Goal: Contribute content: Contribute content

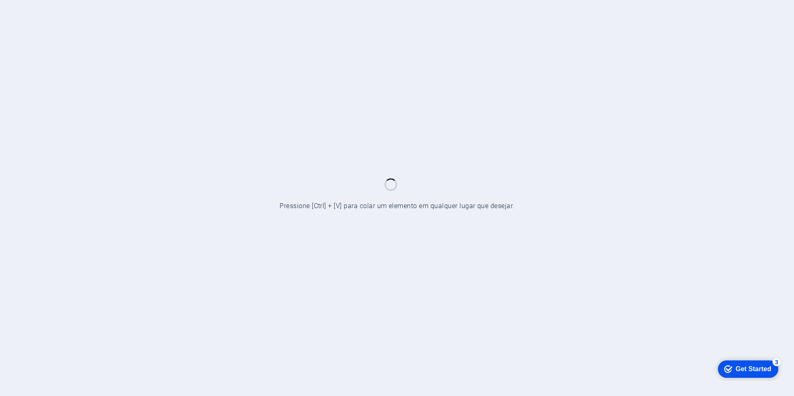
click at [651, 133] on div at bounding box center [397, 198] width 794 height 396
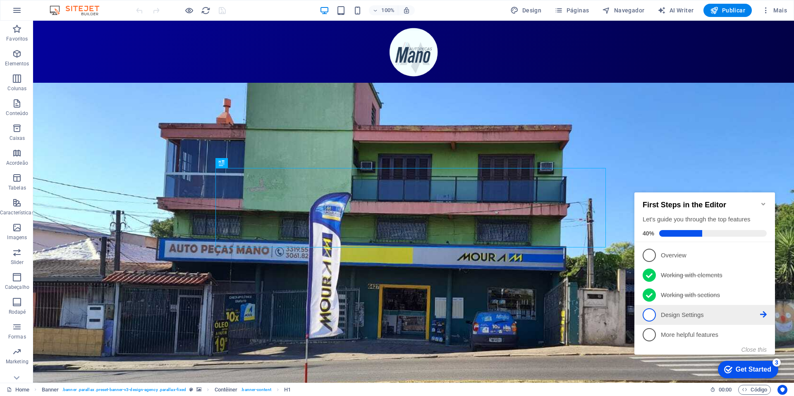
click at [648, 315] on span "4" at bounding box center [648, 314] width 13 height 13
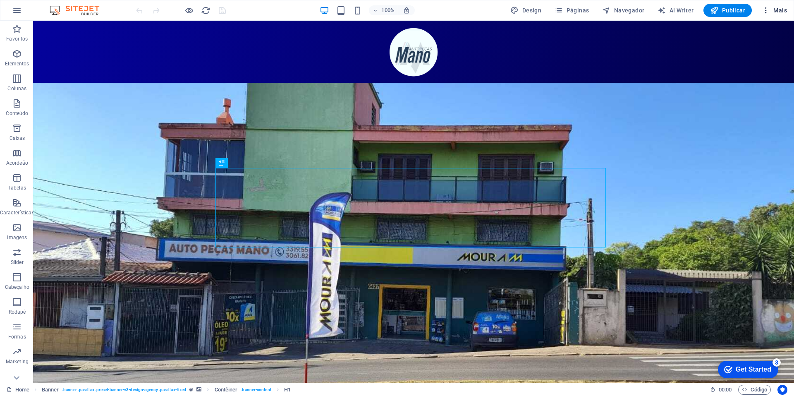
click at [783, 10] on span "Mais" at bounding box center [773, 10] width 25 height 8
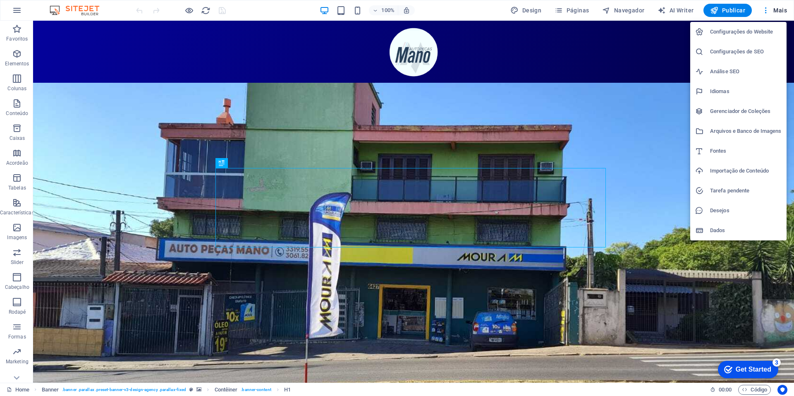
click at [587, 10] on div at bounding box center [397, 198] width 794 height 396
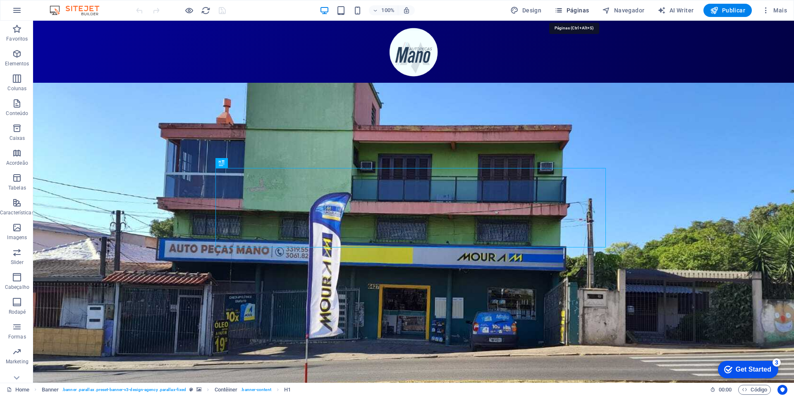
click at [573, 11] on span "Páginas" at bounding box center [571, 10] width 34 height 8
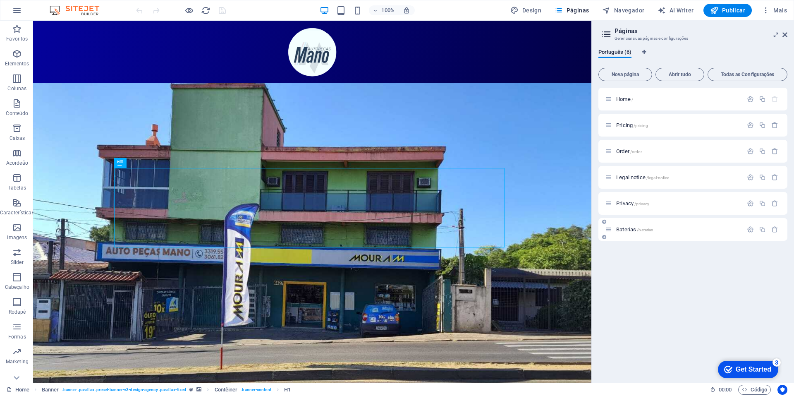
click at [626, 227] on span "Baterias /baterias" at bounding box center [634, 229] width 37 height 6
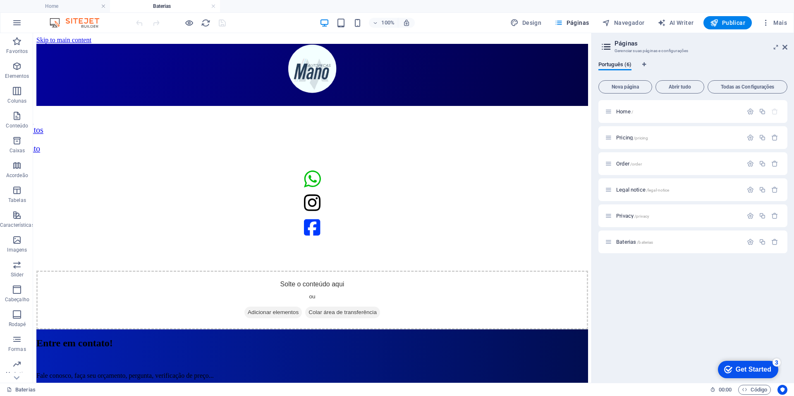
click at [454, 106] on figure at bounding box center [311, 106] width 551 height 0
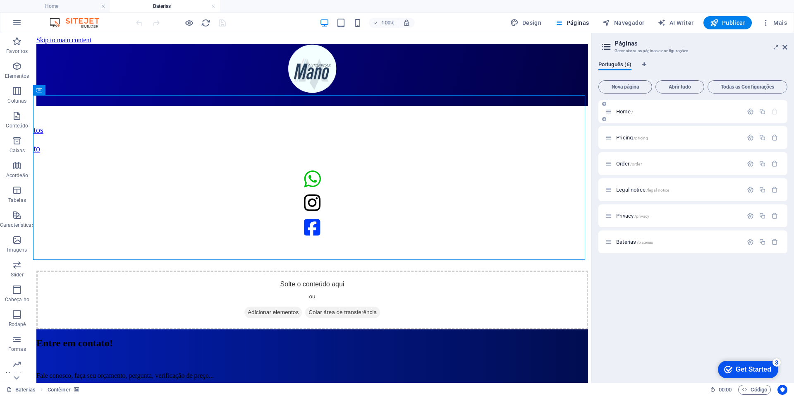
click at [625, 115] on div "Home /" at bounding box center [674, 112] width 138 height 10
click at [624, 112] on span "Home /" at bounding box center [624, 111] width 17 height 6
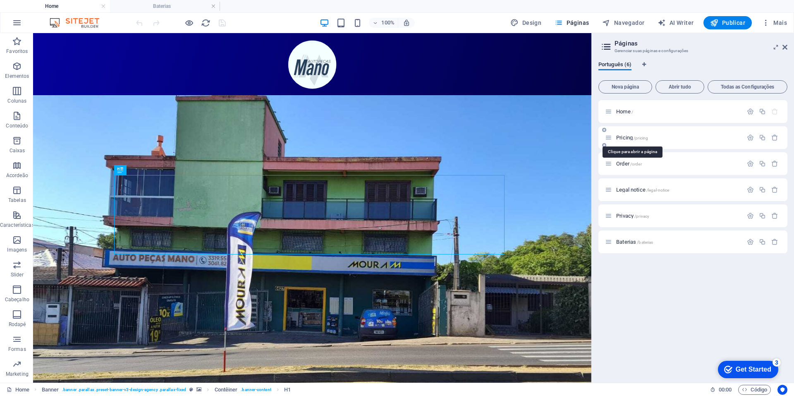
click at [626, 139] on span "Pricing /pricing" at bounding box center [632, 137] width 32 height 6
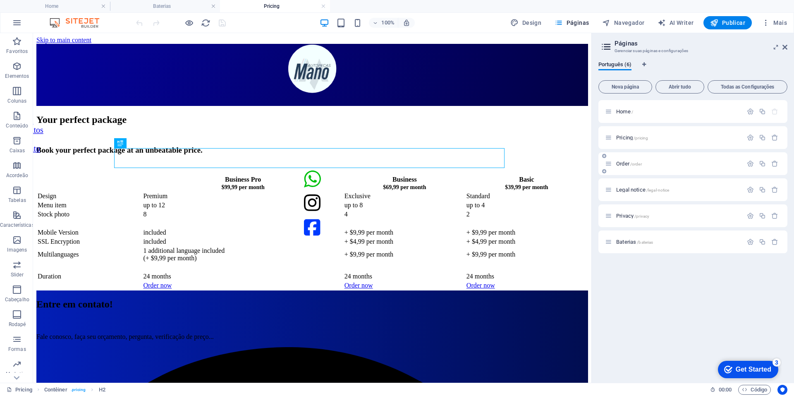
click at [622, 161] on span "Order /order" at bounding box center [629, 163] width 26 height 6
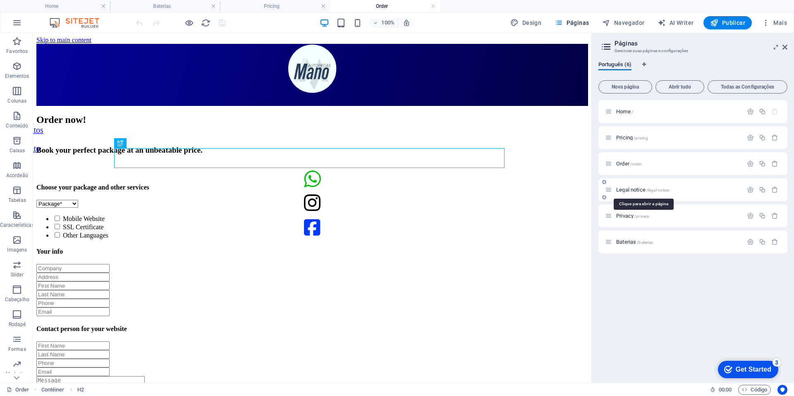
click at [642, 189] on span "Legal notice /legal-notice" at bounding box center [642, 189] width 53 height 6
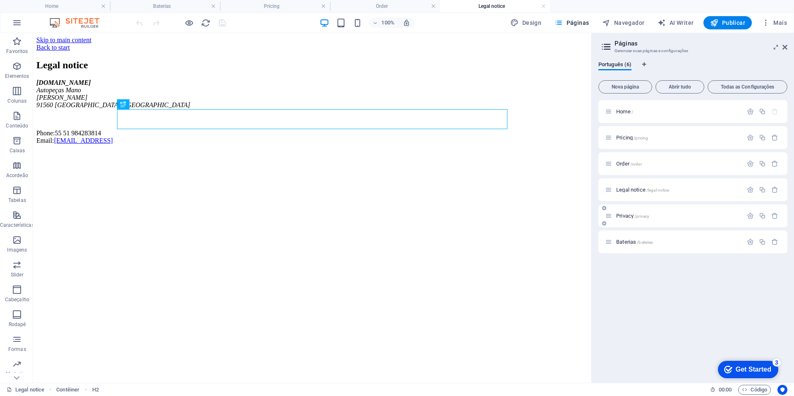
click at [628, 215] on span "Privacy /privacy" at bounding box center [632, 215] width 33 height 6
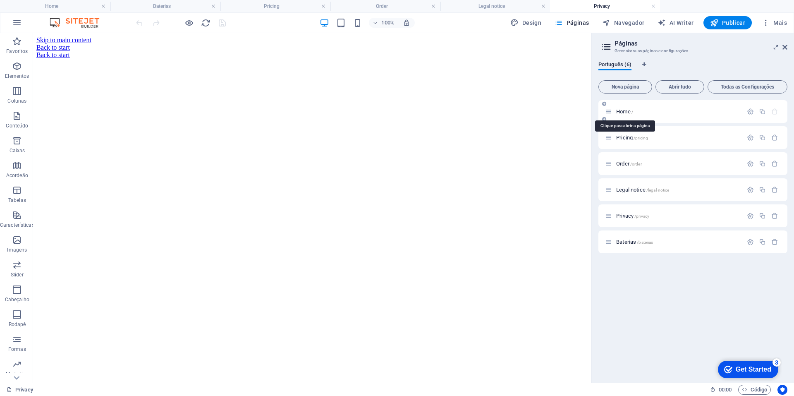
click at [621, 110] on span "Home /" at bounding box center [624, 111] width 17 height 6
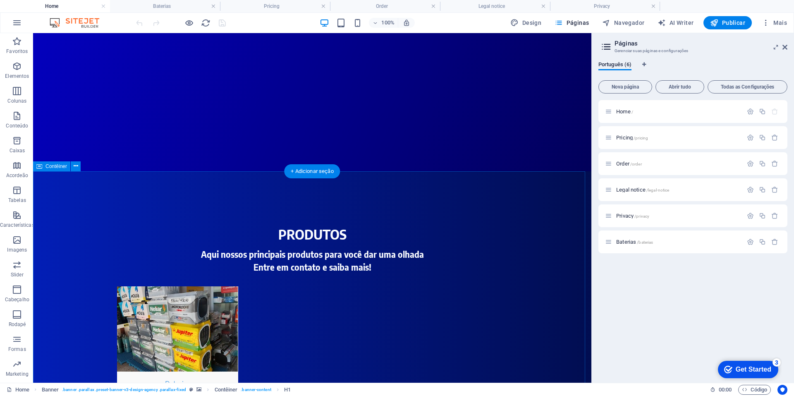
scroll to position [766, 0]
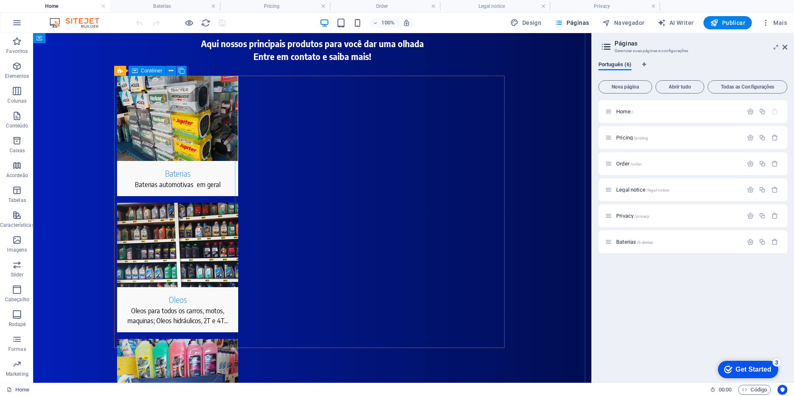
click at [134, 196] on div "Baterias Baterias automotivas em geral" at bounding box center [177, 136] width 121 height 120
click at [133, 196] on div "Baterias Baterias automotivas em geral" at bounding box center [177, 136] width 121 height 120
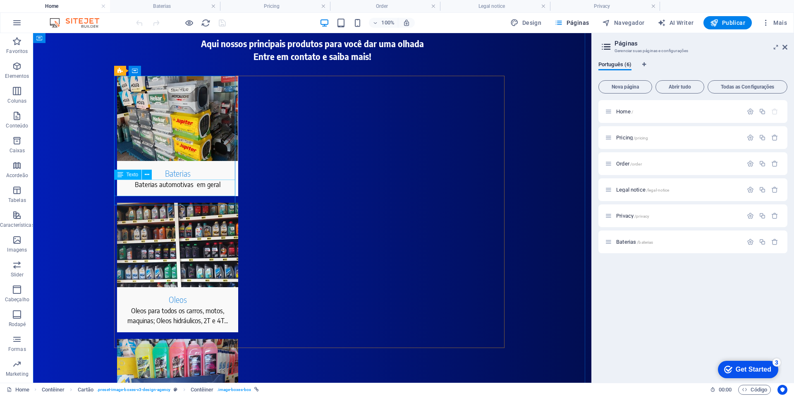
click at [146, 186] on div "Baterias automotivas em geral" at bounding box center [177, 187] width 121 height 17
click at [188, 129] on figure at bounding box center [177, 118] width 121 height 85
click at [202, 145] on figure at bounding box center [177, 118] width 121 height 85
click at [183, 153] on figure at bounding box center [177, 118] width 121 height 85
click at [119, 196] on div "Baterias Baterias automotivas em geral" at bounding box center [177, 136] width 121 height 120
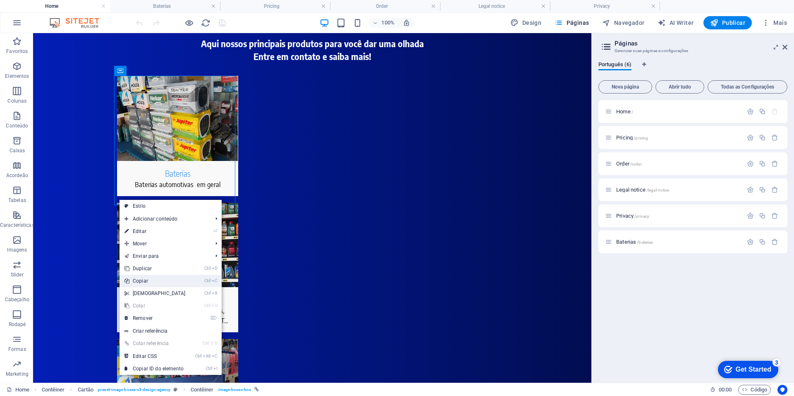
click at [165, 278] on link "Ctrl C Copiar" at bounding box center [154, 280] width 71 height 12
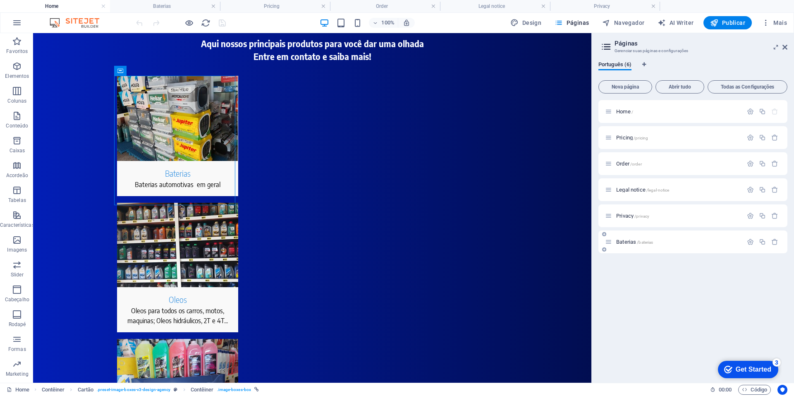
click at [626, 242] on span "Baterias /baterias" at bounding box center [634, 242] width 37 height 6
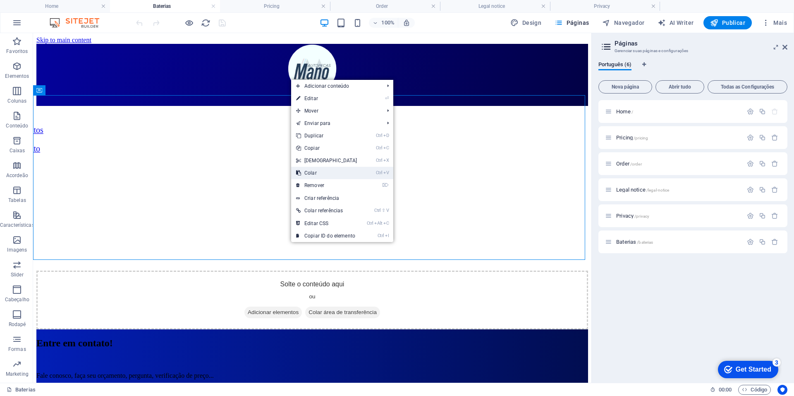
click at [326, 171] on link "Ctrl V Colar" at bounding box center [326, 173] width 71 height 12
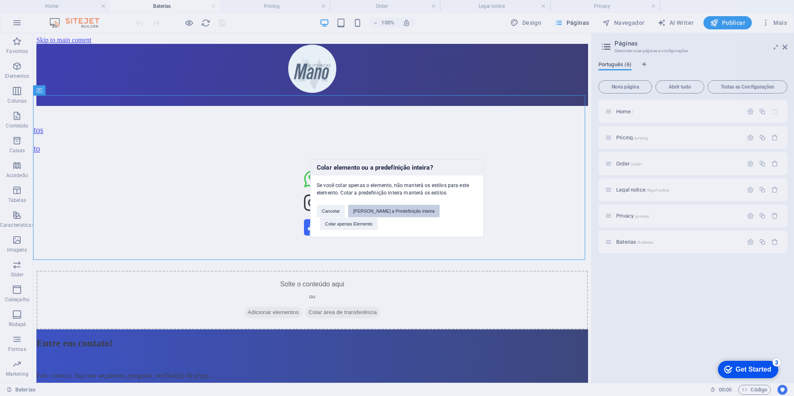
click at [362, 217] on button "Cole a Predefinição inteira" at bounding box center [393, 211] width 91 height 12
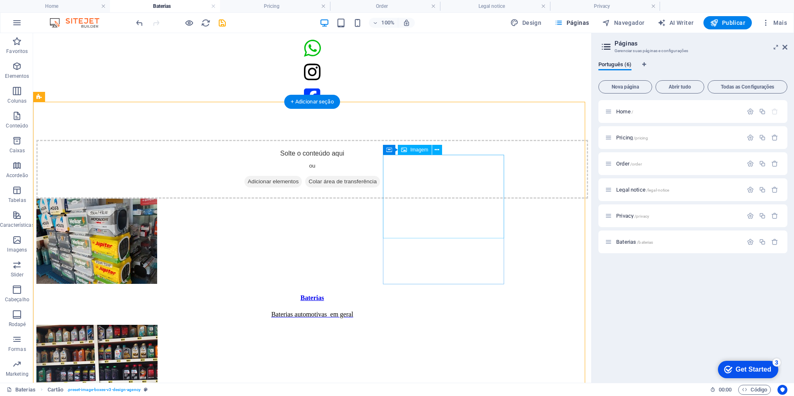
scroll to position [33, 0]
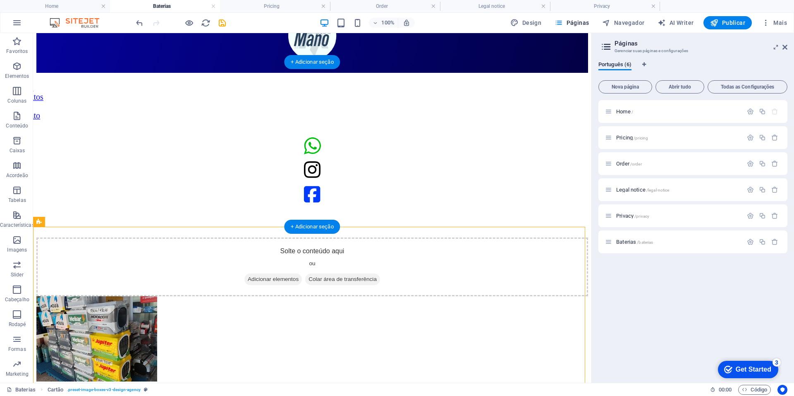
click at [474, 73] on figure at bounding box center [311, 73] width 551 height 0
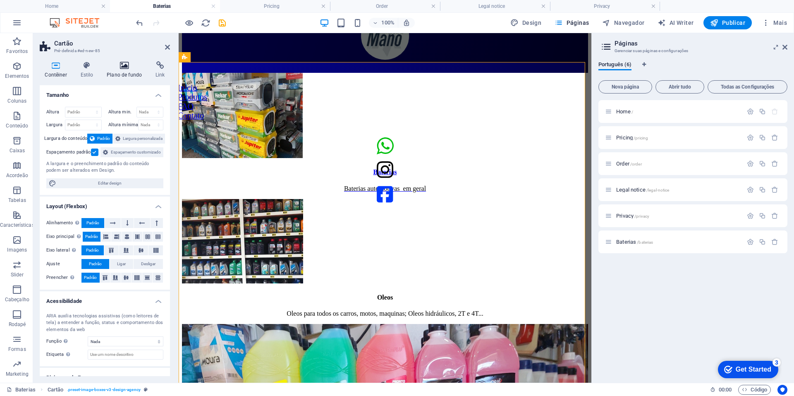
drag, startPoint x: 122, startPoint y: 79, endPoint x: 121, endPoint y: 75, distance: 4.2
click at [121, 75] on div "Contêiner Estilo Plano de fundo Link Tamanho Altura Padrão px rem % vh vw Altur…" at bounding box center [105, 218] width 130 height 315
click at [121, 75] on h4 "Plano de fundo" at bounding box center [126, 69] width 49 height 17
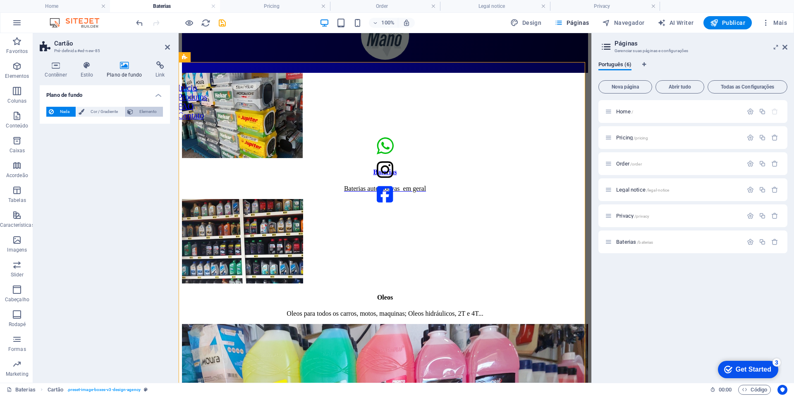
click at [138, 113] on span "Elemento" at bounding box center [148, 112] width 25 height 10
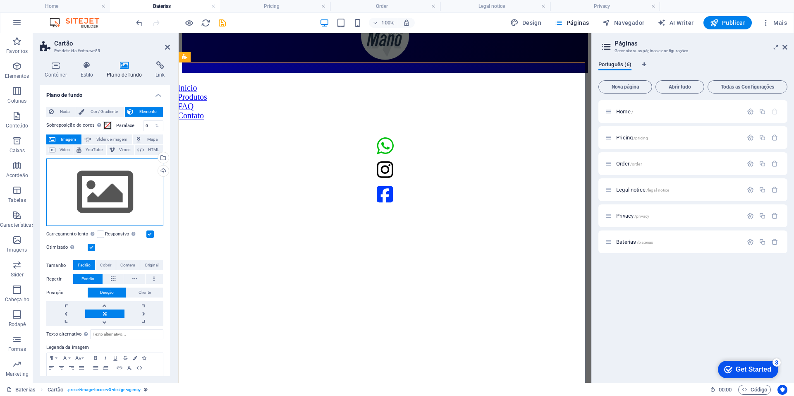
click at [102, 177] on div "Arraste os arquivos aqui, clique para escolher os arquivos ou selecione os arqu…" at bounding box center [104, 192] width 117 height 68
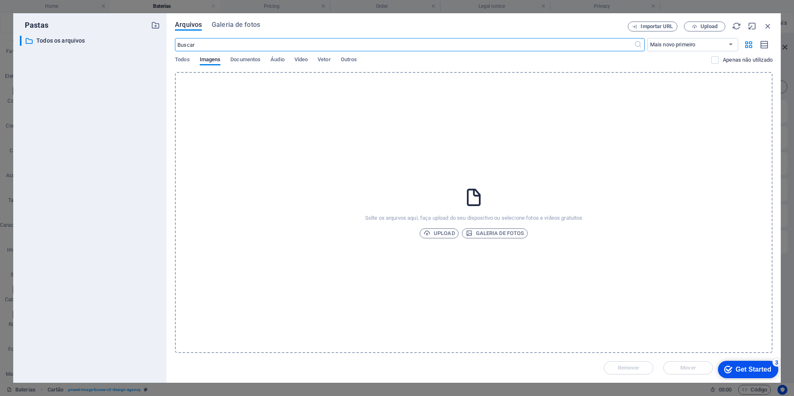
scroll to position [0, 0]
click at [434, 234] on span "Upload" at bounding box center [438, 233] width 31 height 10
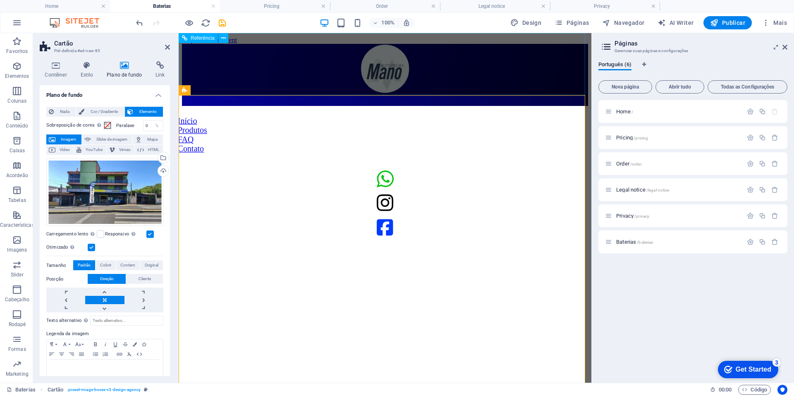
click at [217, 93] on div at bounding box center [385, 70] width 406 height 60
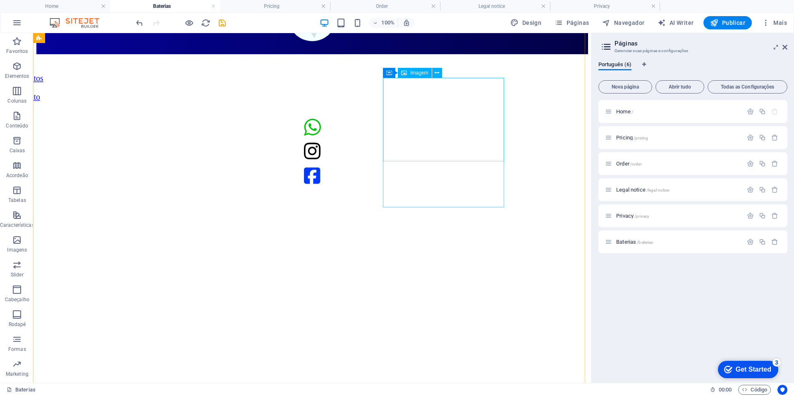
scroll to position [47, 0]
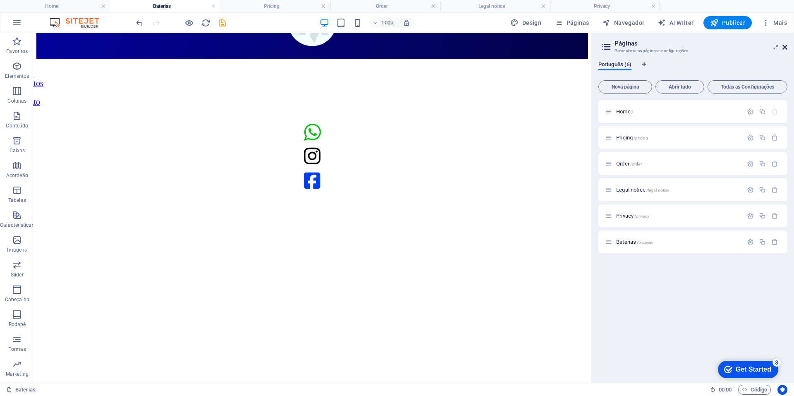
click at [785, 45] on icon at bounding box center [784, 47] width 5 height 7
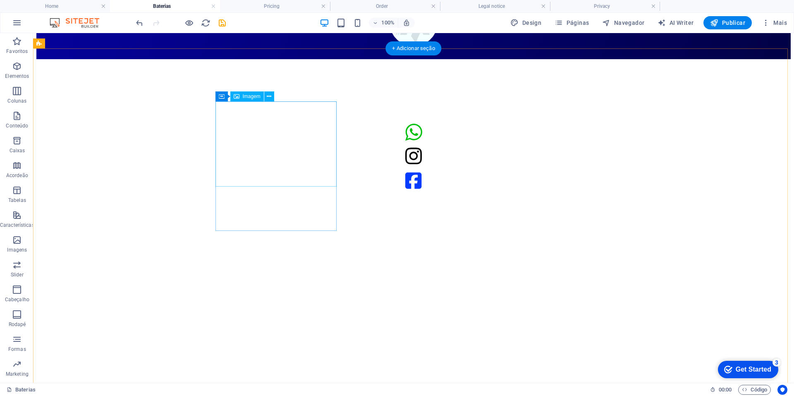
select select "px"
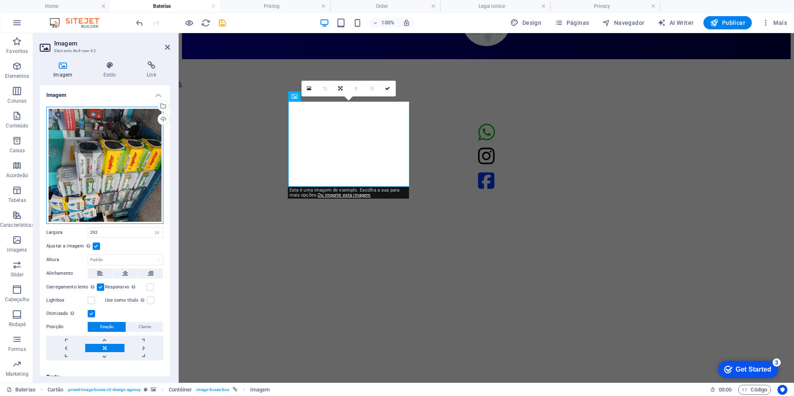
click at [111, 190] on div "Arraste os arquivos aqui, clique para escolher os arquivos ou selecione os arqu…" at bounding box center [104, 165] width 117 height 117
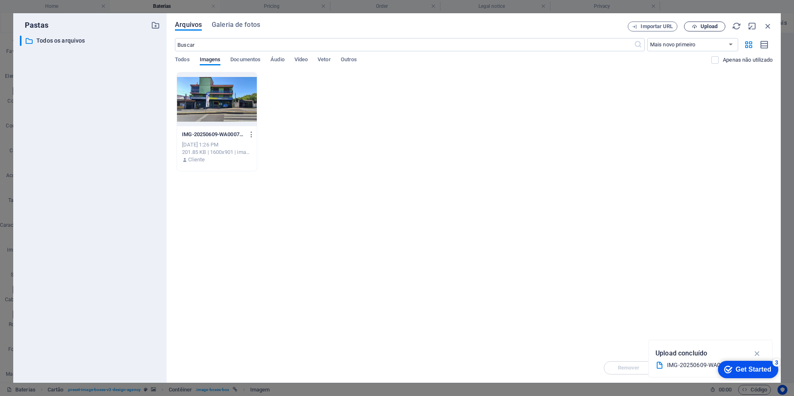
click at [686, 25] on button "Upload" at bounding box center [704, 26] width 41 height 10
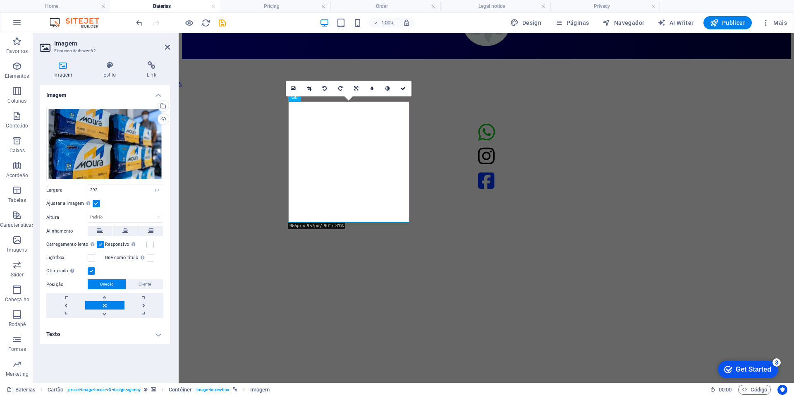
click at [117, 96] on h4 "Imagem" at bounding box center [105, 92] width 130 height 15
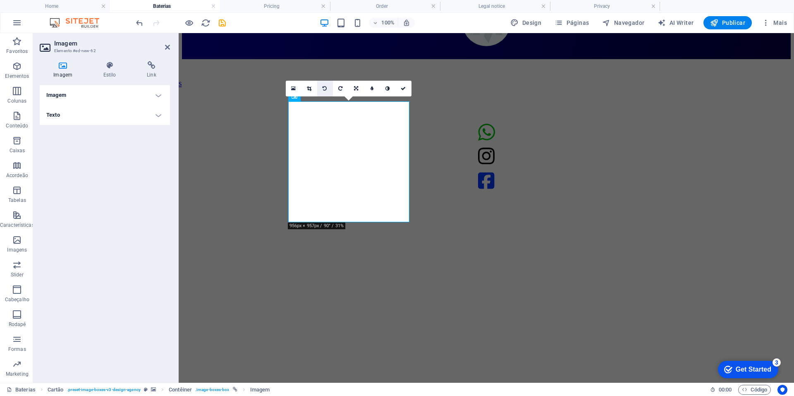
click at [325, 87] on icon at bounding box center [324, 88] width 4 height 5
click at [404, 85] on link at bounding box center [404, 89] width 16 height 16
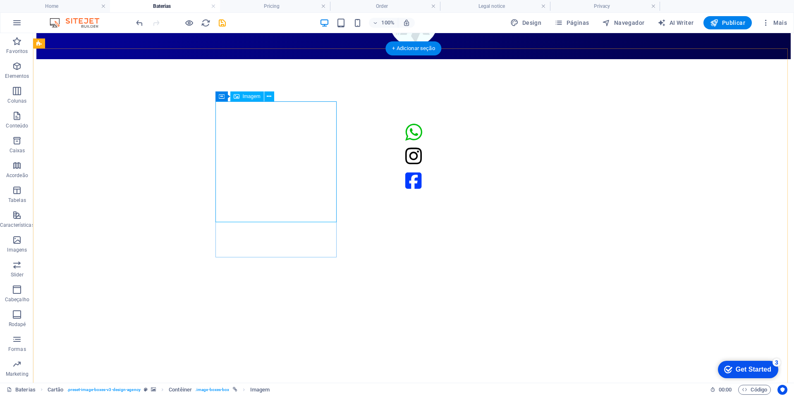
select select "px"
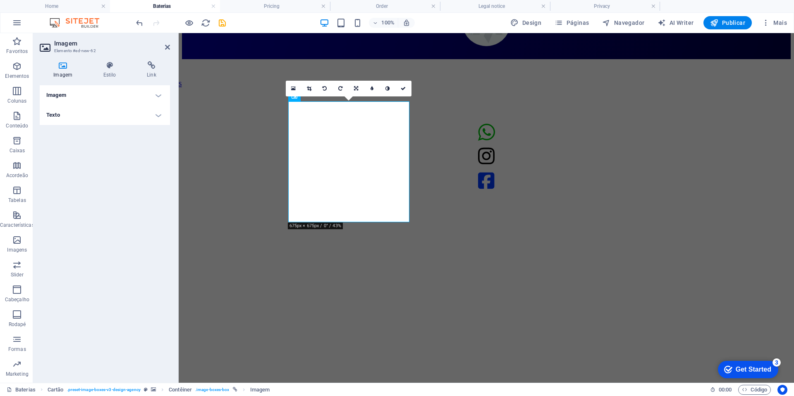
click at [89, 90] on h4 "Imagem" at bounding box center [105, 95] width 130 height 20
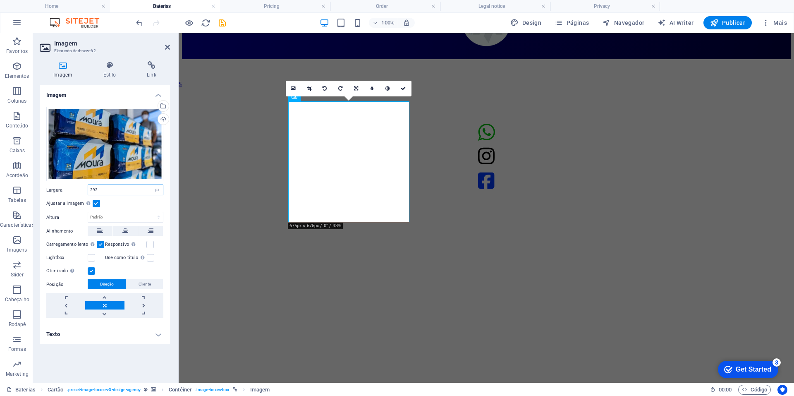
click at [98, 189] on input "292" at bounding box center [125, 190] width 75 height 10
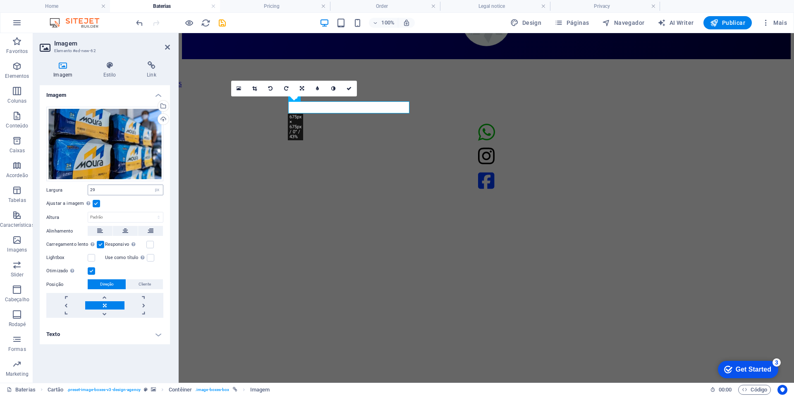
drag, startPoint x: 117, startPoint y: 206, endPoint x: 120, endPoint y: 193, distance: 13.6
click at [120, 193] on div "Arraste os arquivos aqui, clique para escolher os arquivos ou selecione os arqu…" at bounding box center [105, 212] width 130 height 224
click at [120, 193] on input "29" at bounding box center [125, 190] width 75 height 10
type input "2"
type input "1"
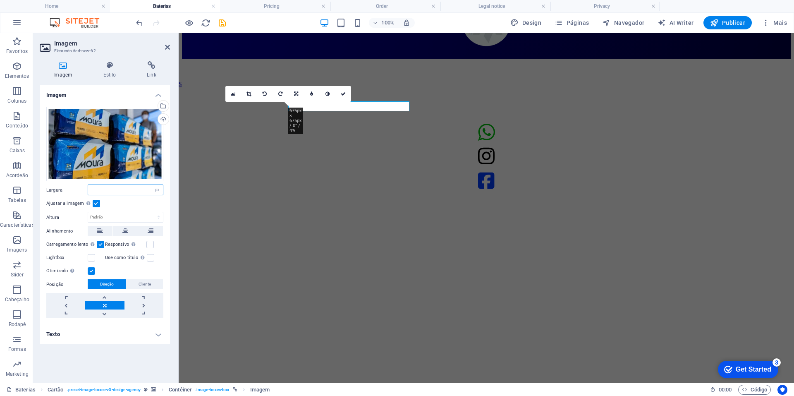
type input "1"
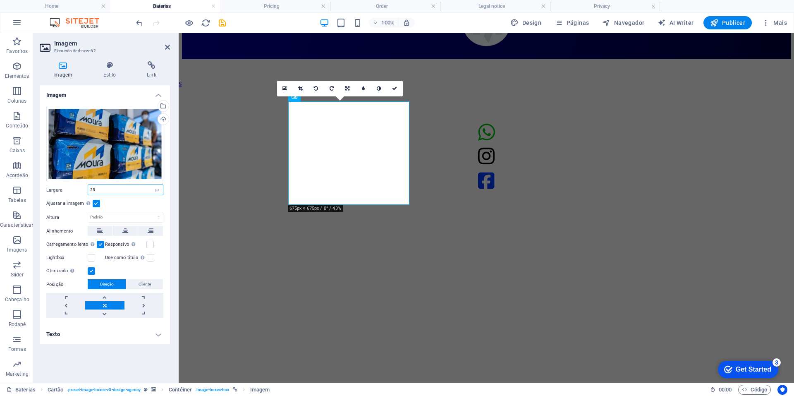
type input "2"
select select "px"
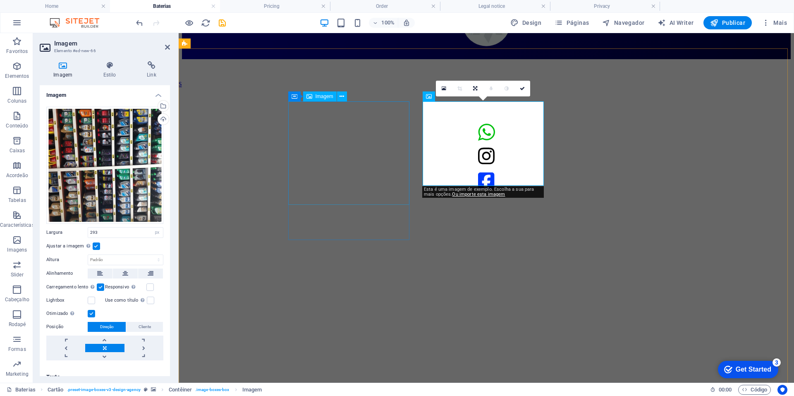
select select "px"
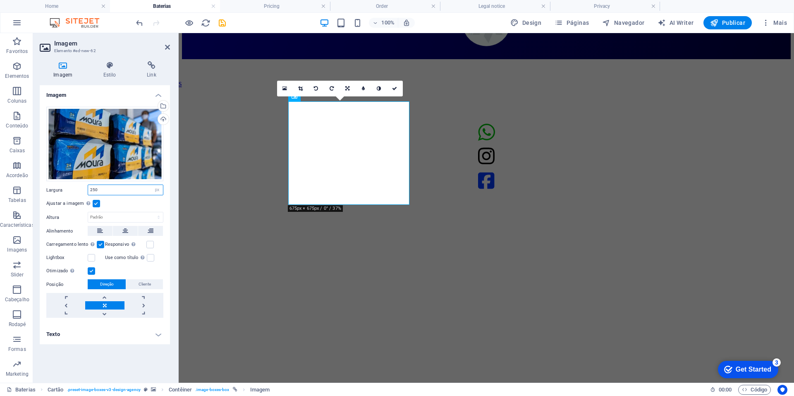
click at [129, 189] on input "250" at bounding box center [125, 190] width 75 height 10
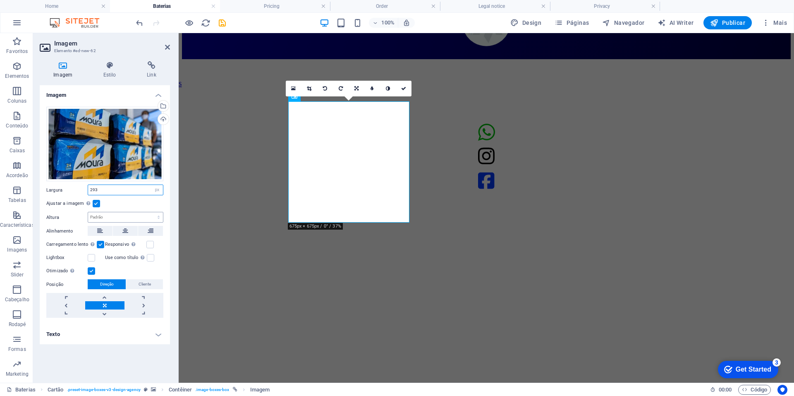
type input "293"
click at [112, 216] on select "Padrão automático px" at bounding box center [125, 217] width 75 height 10
select select "px"
click at [151, 212] on select "Padrão automático px" at bounding box center [125, 217] width 75 height 10
type input "293"
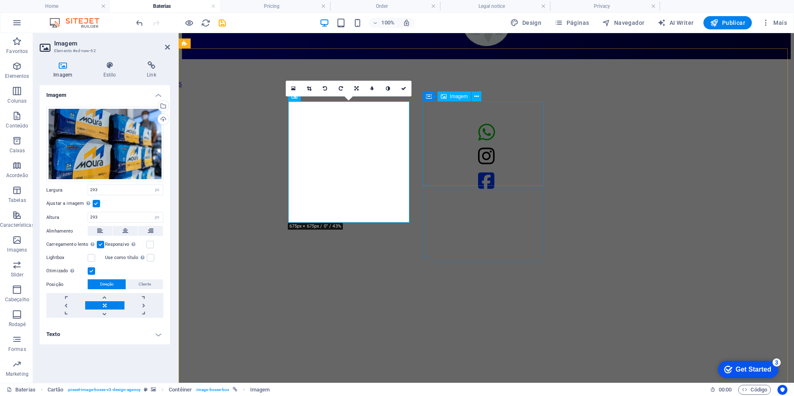
select select "px"
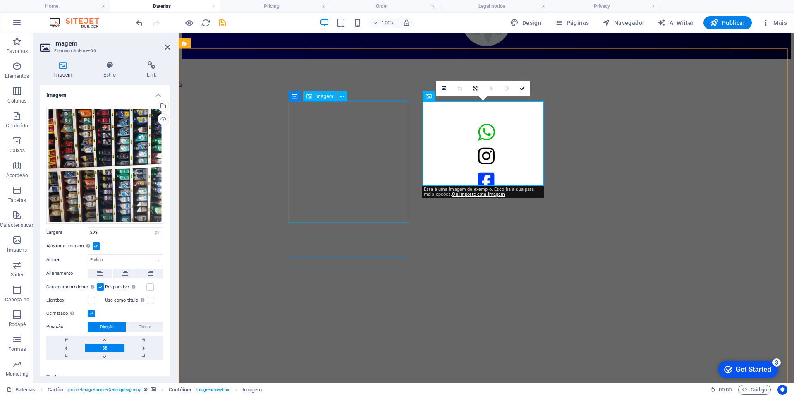
select select "px"
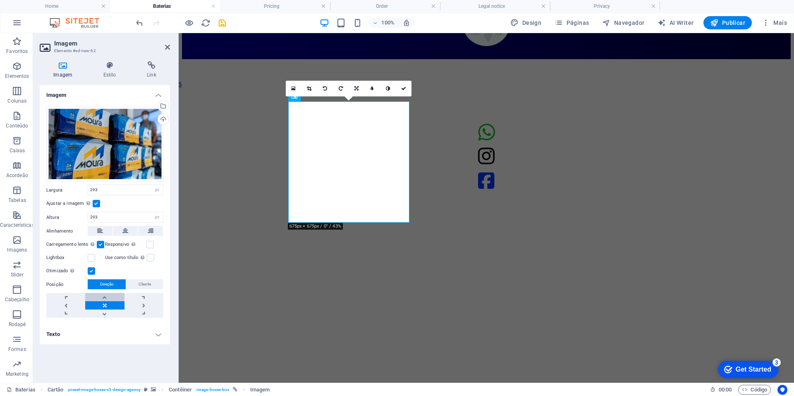
click at [106, 296] on link at bounding box center [104, 297] width 39 height 8
click at [112, 215] on input "293" at bounding box center [125, 217] width 75 height 10
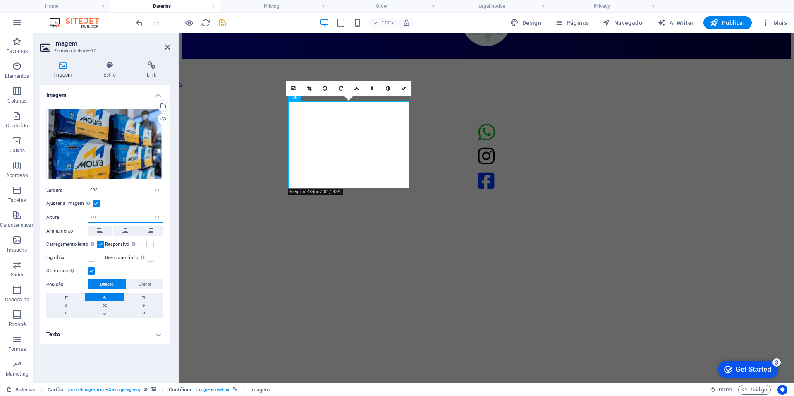
type input "210"
click at [210, 59] on figure at bounding box center [486, 59] width 609 height 0
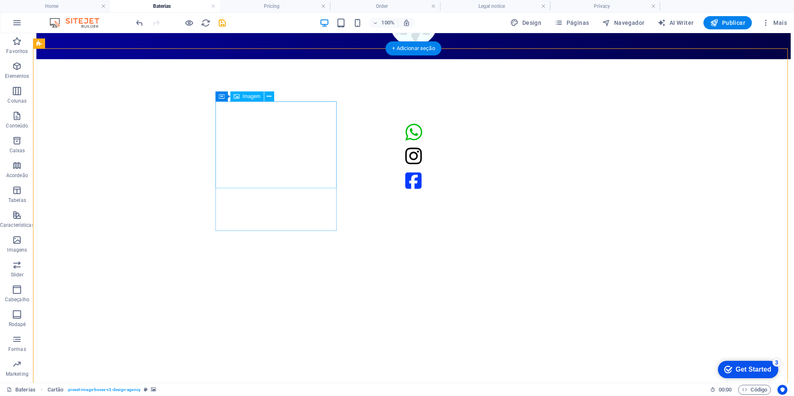
select select "px"
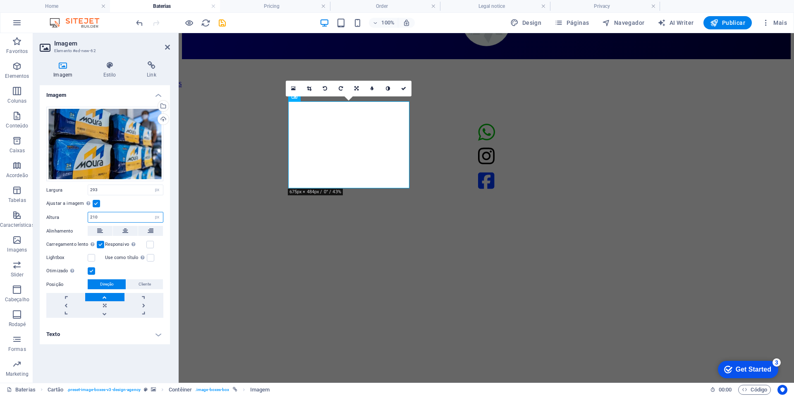
click at [101, 215] on input "210" at bounding box center [125, 217] width 75 height 10
type input "205"
click at [253, 59] on figure at bounding box center [486, 59] width 609 height 0
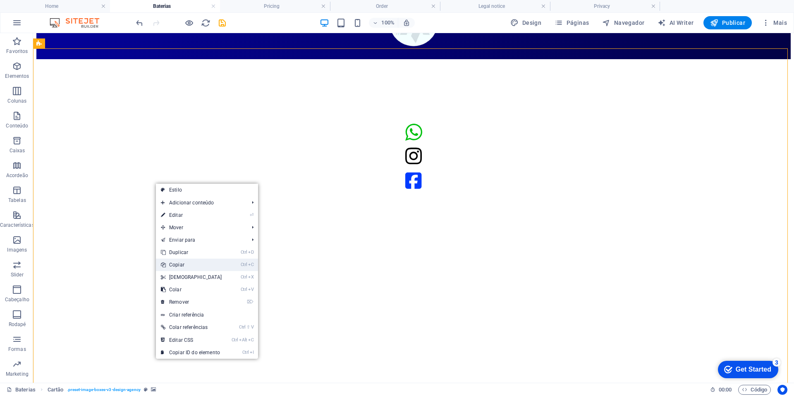
click at [191, 261] on link "Ctrl C Copiar" at bounding box center [191, 264] width 71 height 12
click at [191, 59] on figure at bounding box center [413, 59] width 754 height 0
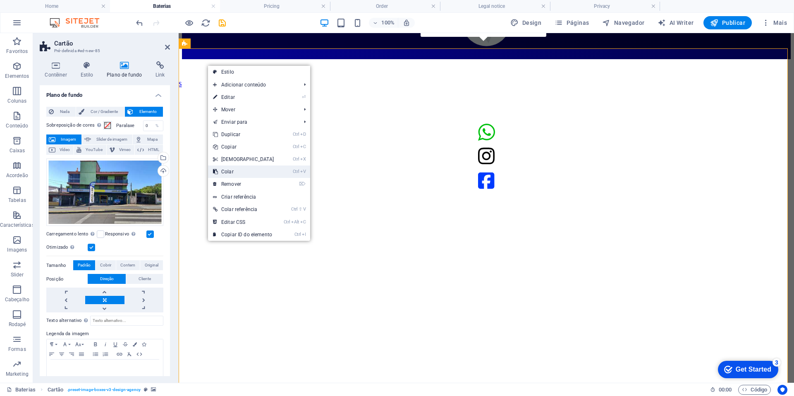
click at [241, 171] on link "Ctrl V Colar" at bounding box center [243, 171] width 71 height 12
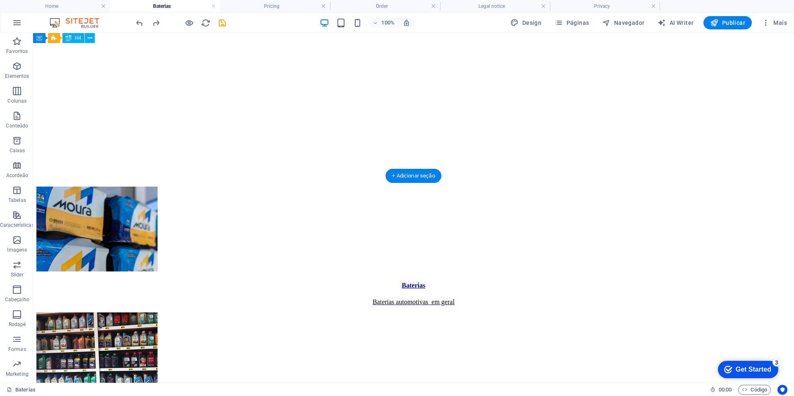
scroll to position [0, 0]
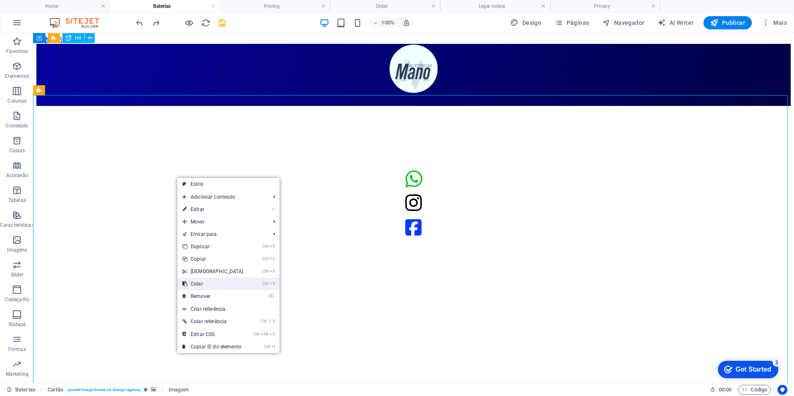
click at [211, 285] on link "Ctrl V Colar" at bounding box center [212, 283] width 71 height 12
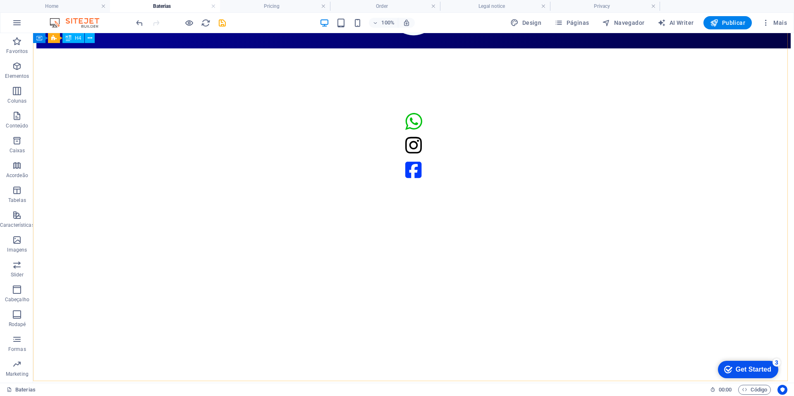
scroll to position [105, 0]
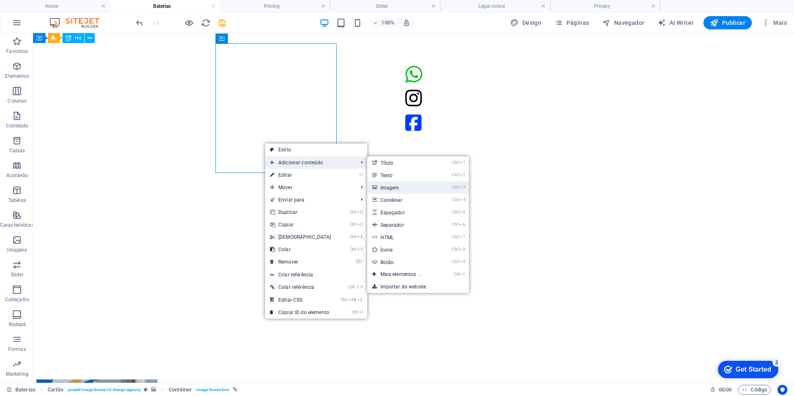
click at [386, 184] on link "Ctrl 3 Imagem" at bounding box center [402, 187] width 71 height 12
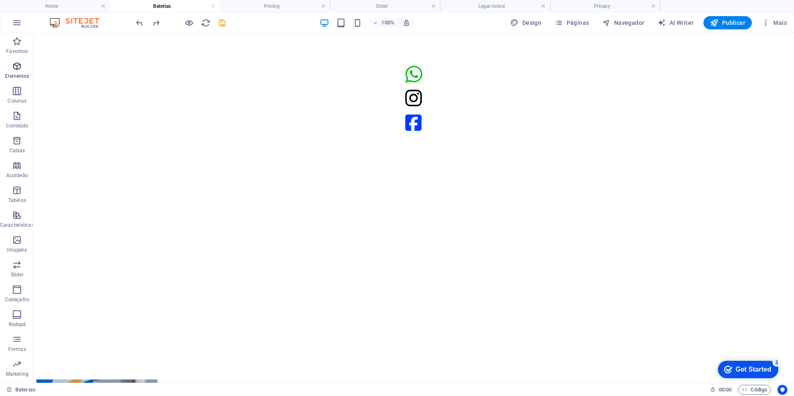
click at [8, 70] on span "Elementos" at bounding box center [17, 71] width 34 height 20
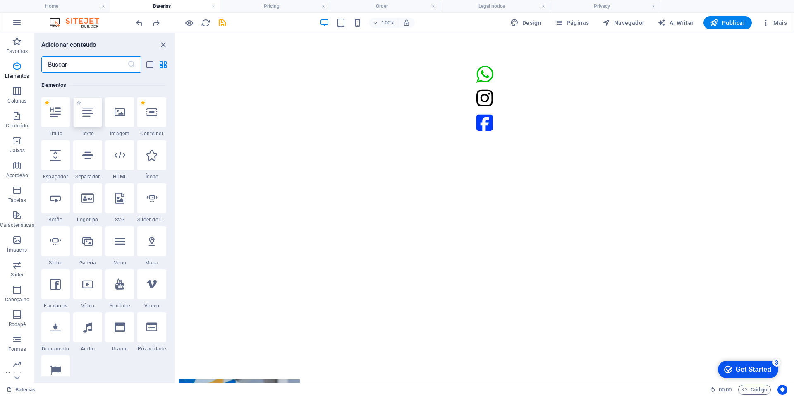
scroll to position [88, 0]
click at [120, 122] on div at bounding box center [119, 111] width 29 height 30
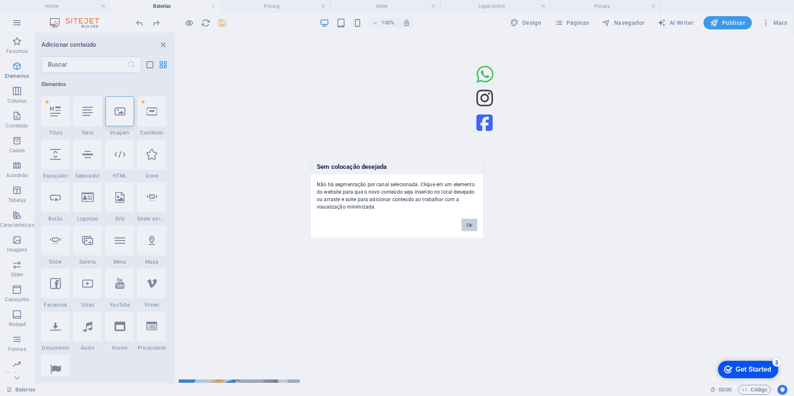
click at [469, 223] on button "Ok" at bounding box center [469, 224] width 16 height 12
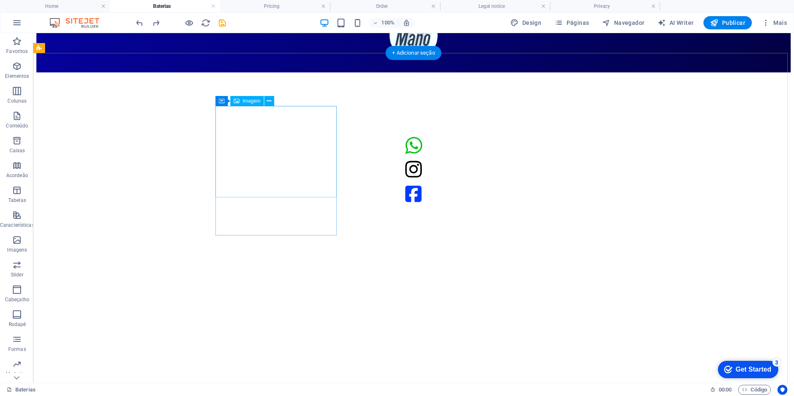
scroll to position [62, 0]
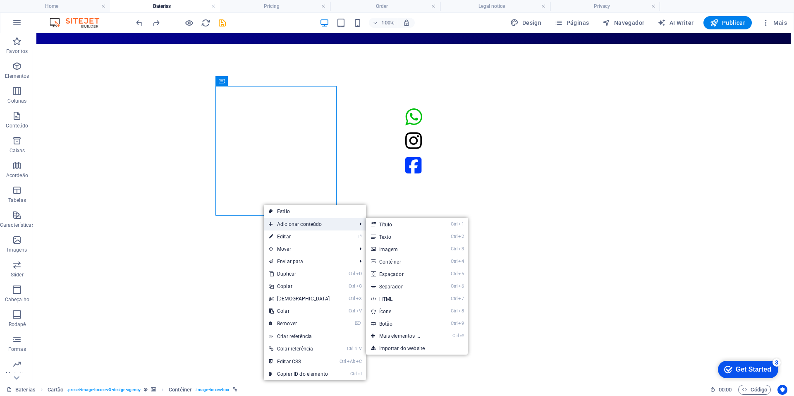
click at [285, 222] on span "Adicionar conteúdo" at bounding box center [309, 224] width 90 height 12
click at [437, 250] on li "Ctrl 3 Imagem" at bounding box center [417, 249] width 102 height 12
click at [389, 245] on link "Ctrl 3 Imagem" at bounding box center [401, 249] width 71 height 12
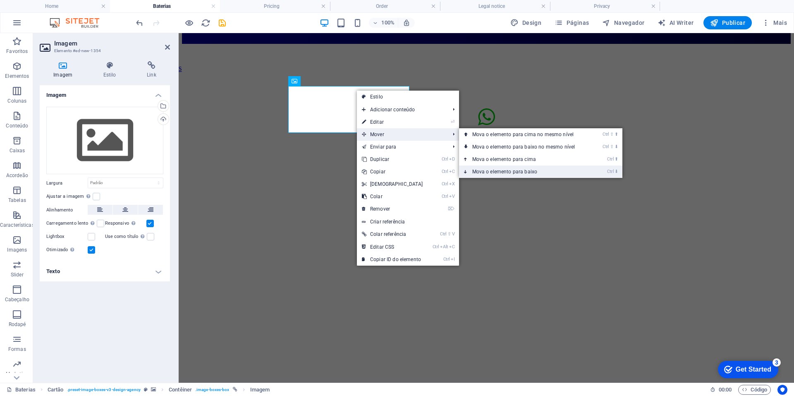
click at [514, 169] on link "Ctrl ⬇ Mova o elemento para baixo" at bounding box center [525, 171] width 133 height 12
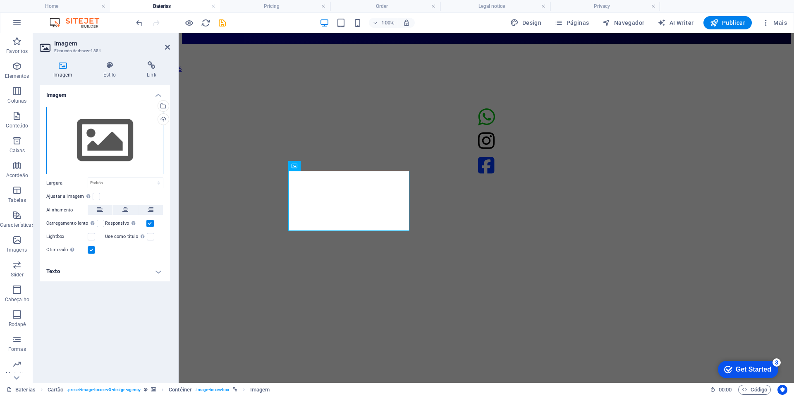
click at [124, 126] on div "Arraste os arquivos aqui, clique para escolher os arquivos ou selecione os arqu…" at bounding box center [104, 141] width 117 height 68
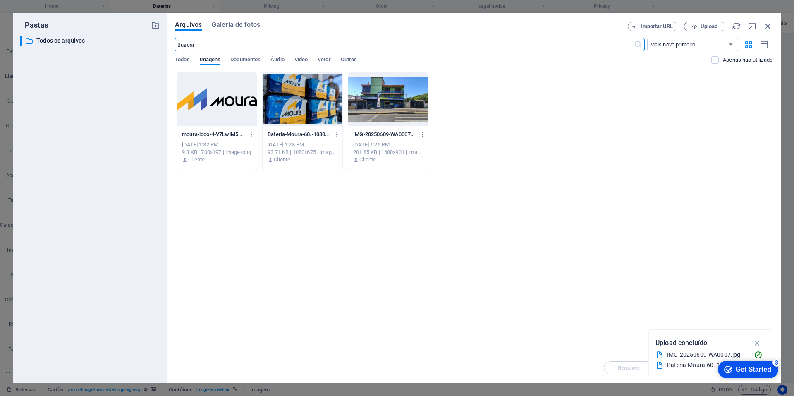
click at [228, 105] on div at bounding box center [217, 99] width 80 height 54
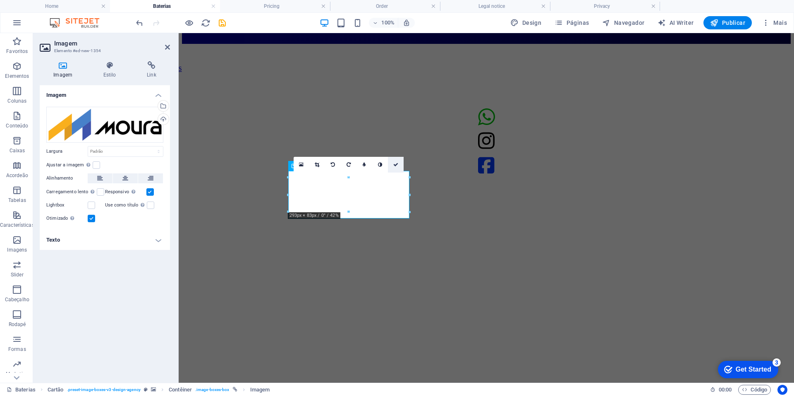
click at [396, 162] on icon at bounding box center [395, 164] width 5 height 5
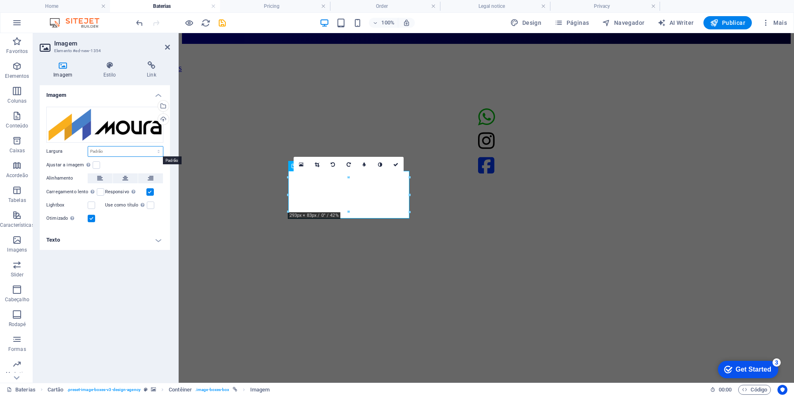
click at [94, 148] on select "Padrão automático px rem % em vh vw" at bounding box center [125, 151] width 75 height 10
click at [117, 152] on select "Padrão automático px rem % em vh vw" at bounding box center [125, 151] width 75 height 10
click at [97, 163] on label at bounding box center [96, 164] width 7 height 7
click at [0, 0] on input "Ajustar a imagem Ajustar a imagem automaticamente a uma largura e altura fixas" at bounding box center [0, 0] width 0 height 0
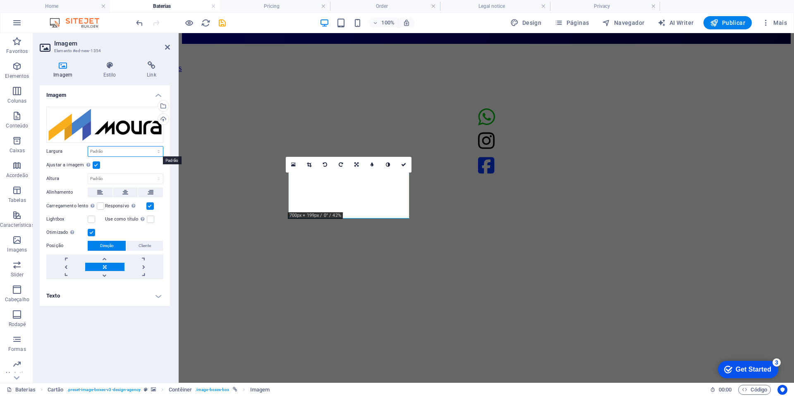
click at [100, 147] on select "Padrão automático px rem % em vh vw" at bounding box center [125, 151] width 75 height 10
select select "px"
click at [151, 146] on select "Padrão automático px rem % em vh vw" at bounding box center [125, 151] width 75 height 10
click at [108, 150] on input "290" at bounding box center [125, 151] width 75 height 10
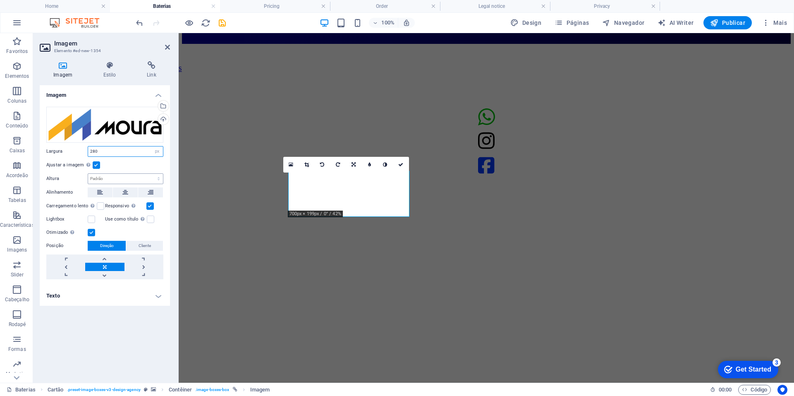
type input "280"
click at [104, 179] on select "Padrão automático px" at bounding box center [125, 179] width 75 height 10
click at [119, 66] on icon at bounding box center [109, 65] width 40 height 8
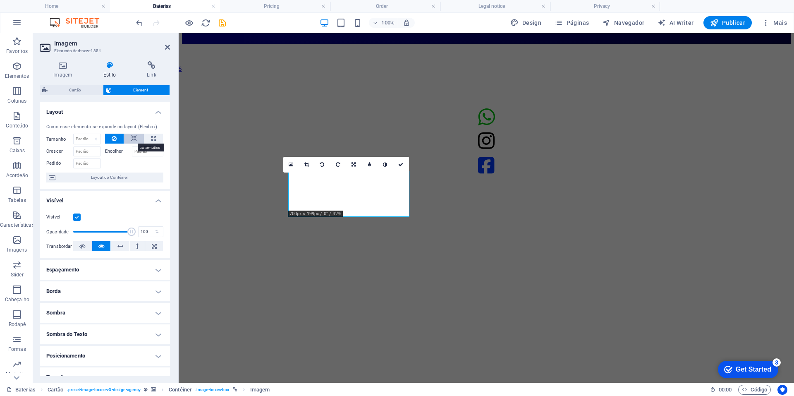
click at [134, 138] on icon at bounding box center [134, 139] width 6 height 10
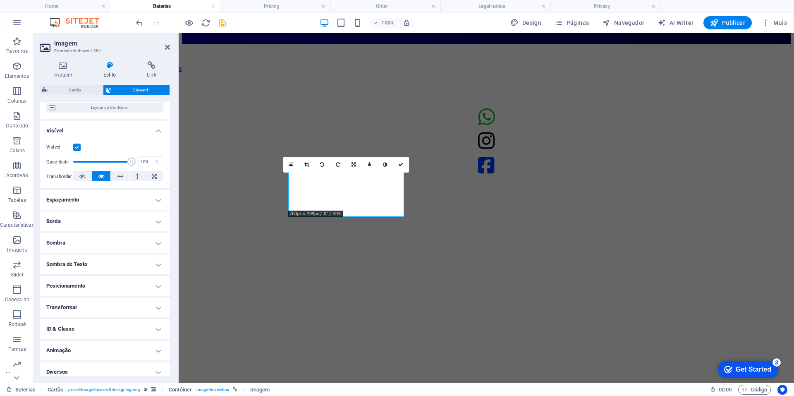
scroll to position [72, 0]
click at [96, 206] on h4 "Espaçamento" at bounding box center [105, 198] width 130 height 20
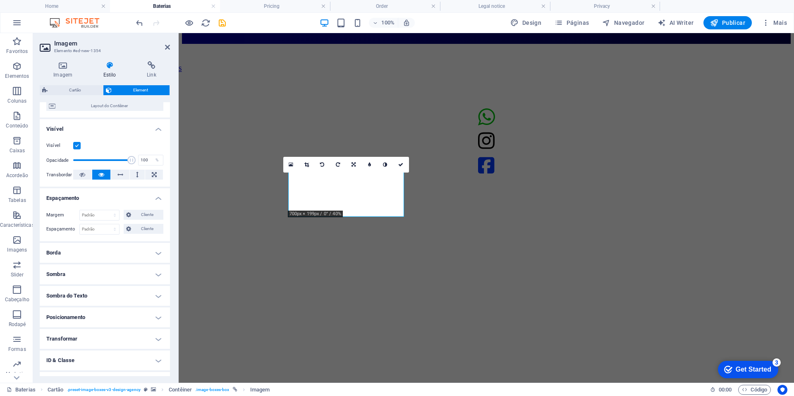
click at [87, 244] on h4 "Borda" at bounding box center [105, 253] width 130 height 20
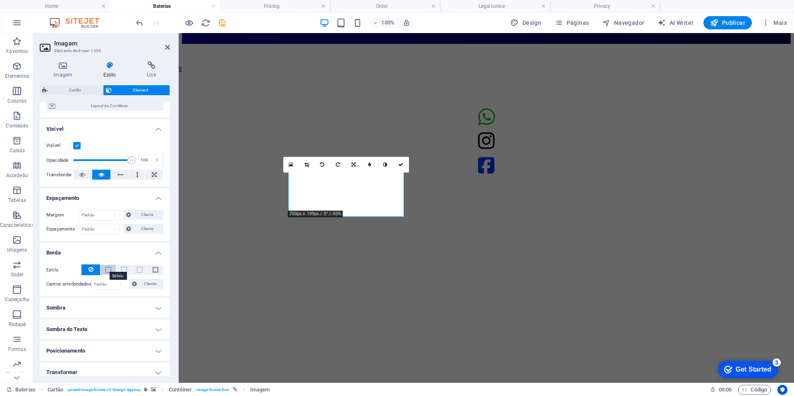
click at [107, 270] on span at bounding box center [108, 270] width 6 height 6
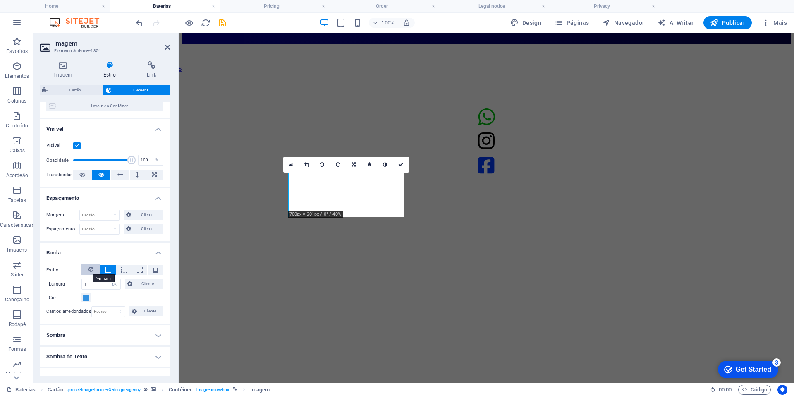
click at [92, 268] on icon at bounding box center [90, 269] width 5 height 10
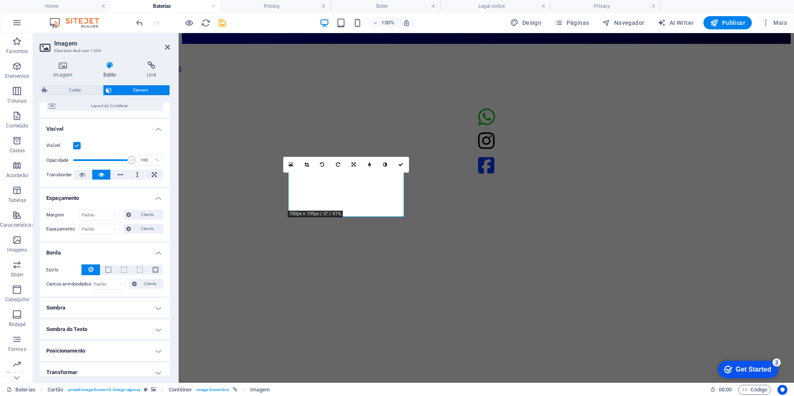
click at [115, 355] on h4 "Posicionamento" at bounding box center [105, 351] width 130 height 20
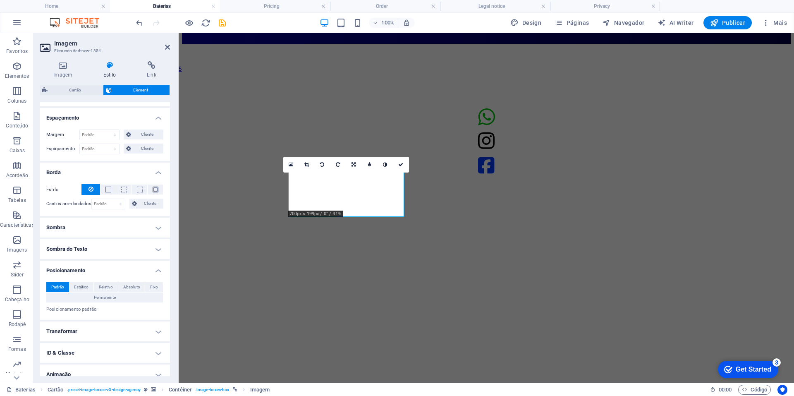
scroll to position [153, 0]
click at [108, 287] on span "Relativo" at bounding box center [106, 286] width 14 height 10
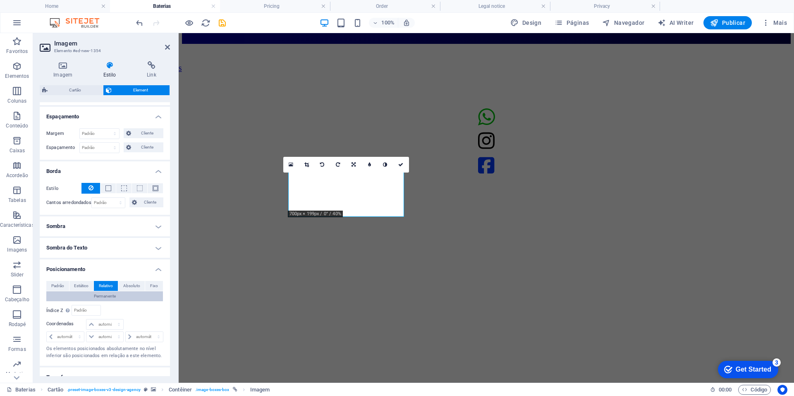
click at [109, 294] on span "Permanente" at bounding box center [105, 296] width 22 height 10
click at [95, 284] on button "Relativo" at bounding box center [106, 286] width 24 height 10
click at [88, 284] on span "Estático" at bounding box center [81, 286] width 14 height 10
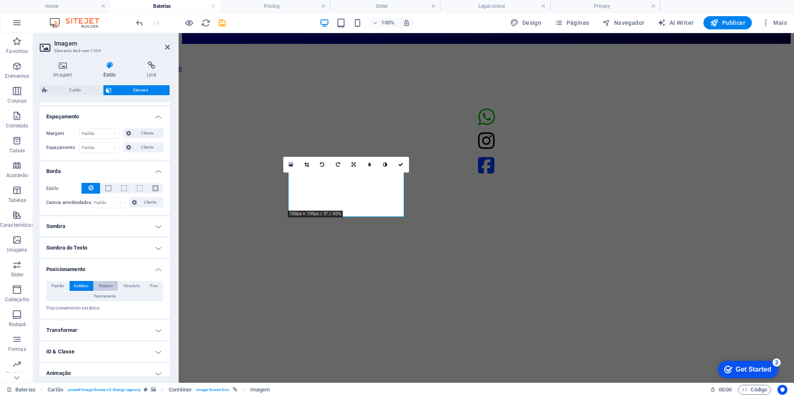
click at [104, 282] on span "Relativo" at bounding box center [106, 286] width 14 height 10
click at [129, 338] on select "automático px rem % em" at bounding box center [144, 337] width 37 height 10
select select "px"
click at [150, 332] on select "automático px rem % em" at bounding box center [144, 337] width 37 height 10
type input "1"
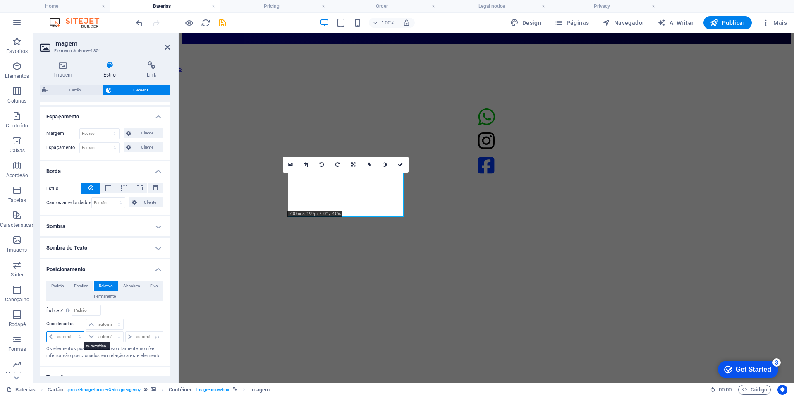
click at [69, 335] on select "automático px rem % em" at bounding box center [65, 337] width 37 height 10
select select "px"
click at [72, 332] on select "automático px rem % em" at bounding box center [65, 337] width 37 height 10
type input "1"
type input "10"
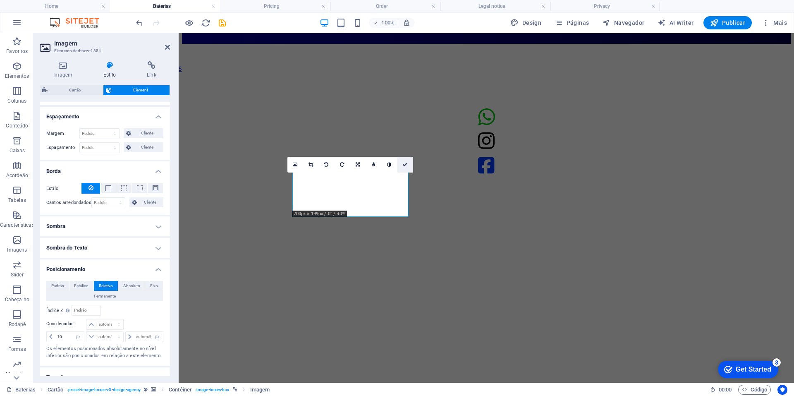
click at [405, 169] on link at bounding box center [405, 165] width 16 height 16
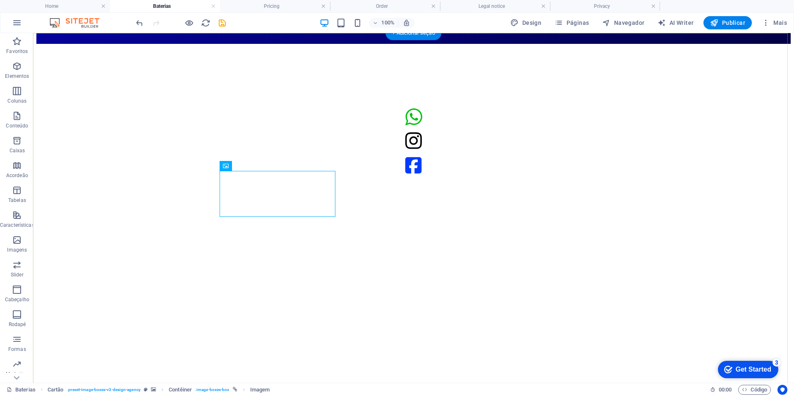
click at [625, 44] on figure at bounding box center [413, 44] width 754 height 0
select select "px"
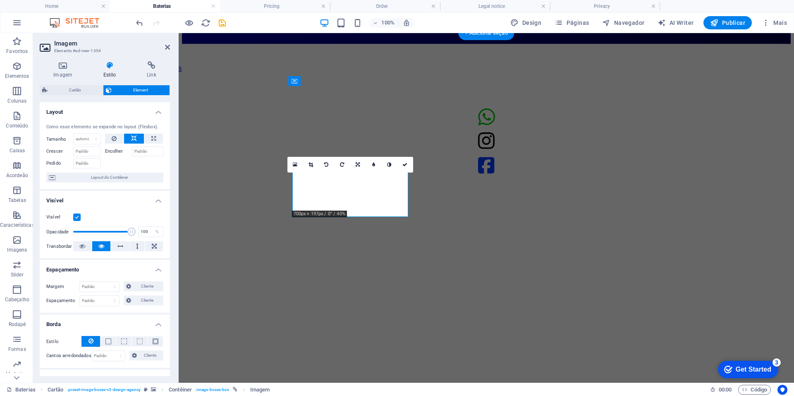
type input "1"
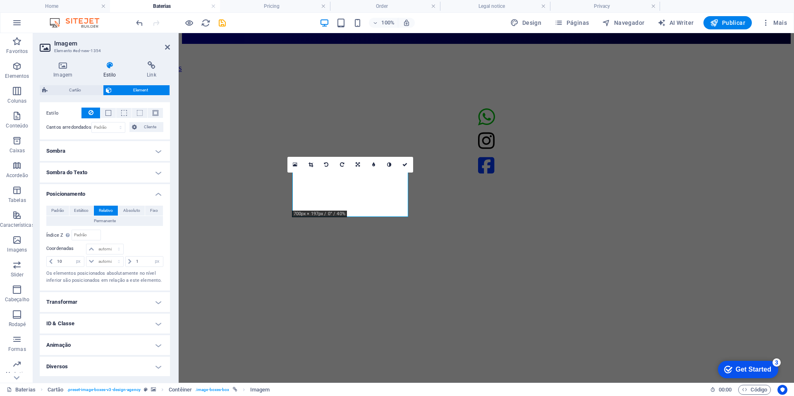
scroll to position [229, 0]
click at [67, 259] on input "10" at bounding box center [69, 261] width 29 height 10
type input "5"
click at [233, 44] on figure at bounding box center [486, 44] width 609 height 0
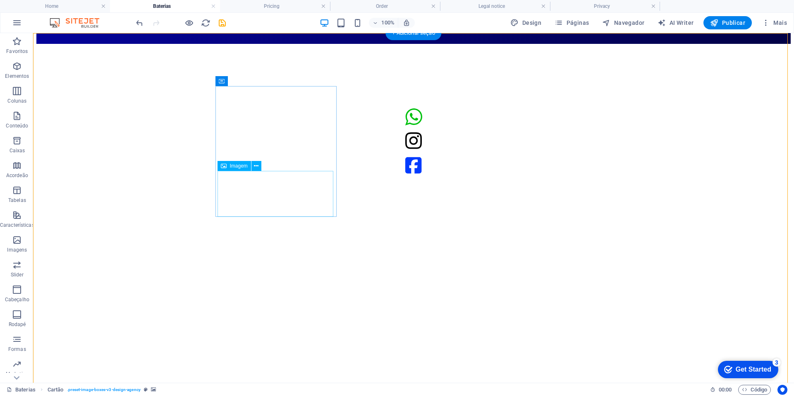
click at [704, 44] on figure at bounding box center [413, 44] width 754 height 0
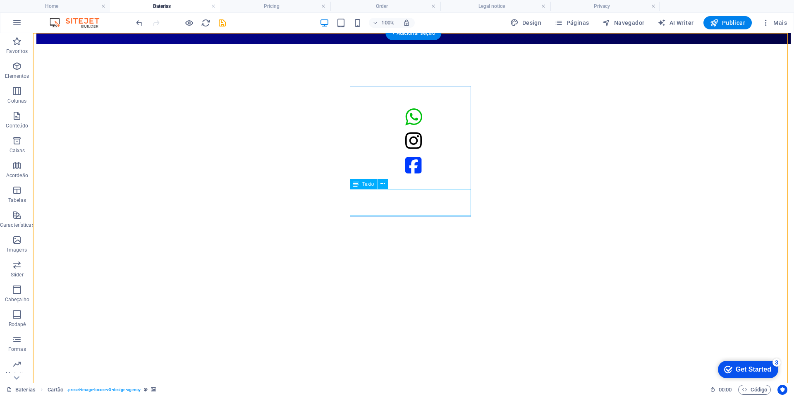
select select "px"
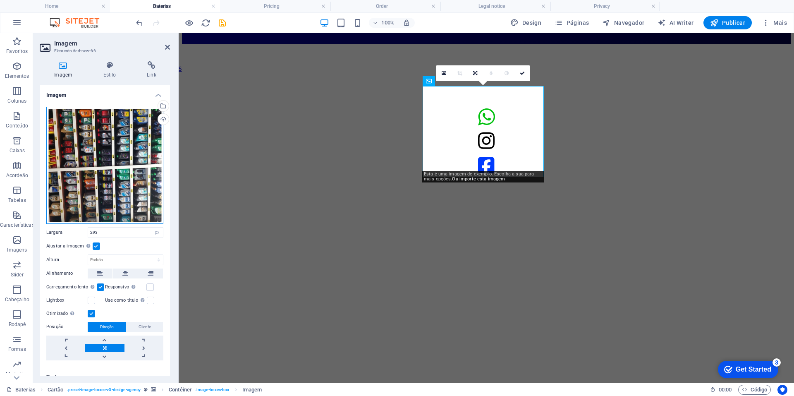
click at [91, 127] on div "Arraste os arquivos aqui, clique para escolher os arquivos ou selecione os arqu…" at bounding box center [104, 165] width 117 height 117
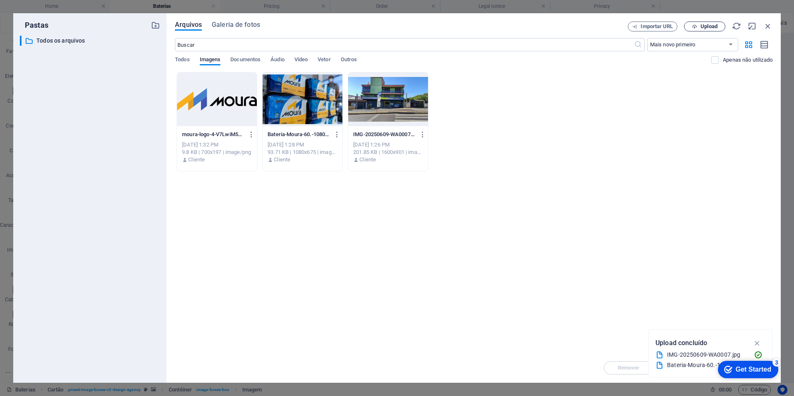
click at [692, 27] on icon "button" at bounding box center [694, 26] width 5 height 5
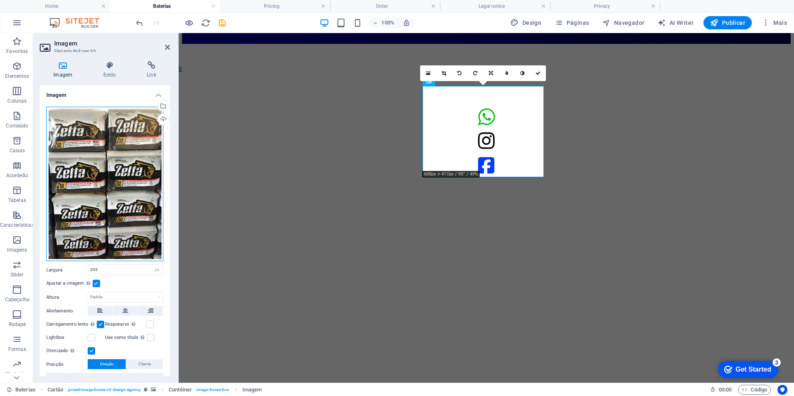
click at [139, 137] on div "Arraste os arquivos aqui, clique para escolher os arquivos ou selecione os arqu…" at bounding box center [104, 184] width 117 height 155
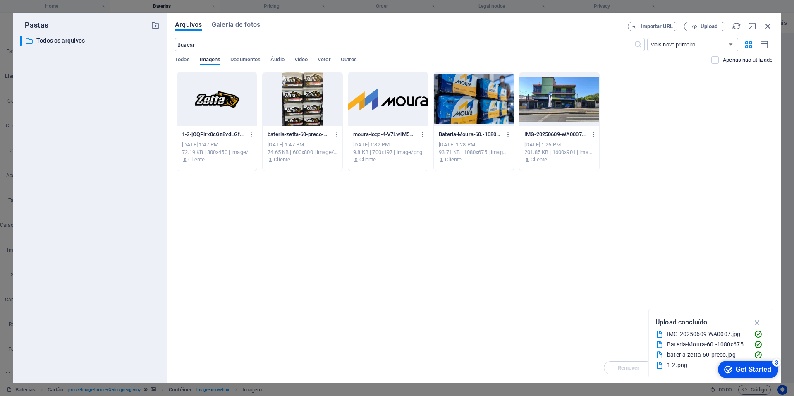
click at [288, 103] on div at bounding box center [303, 99] width 80 height 54
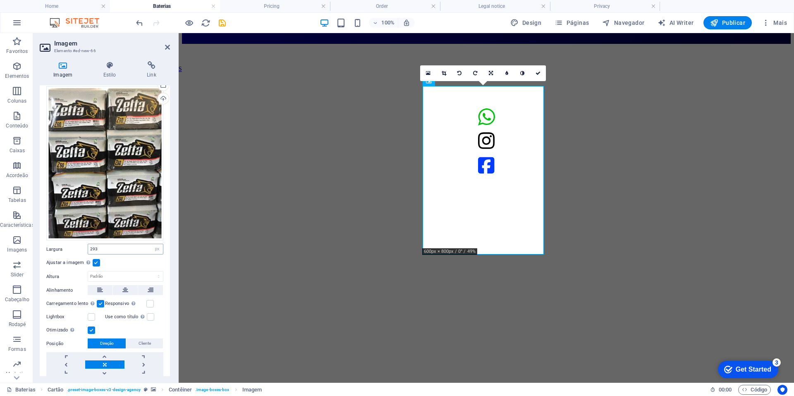
scroll to position [46, 0]
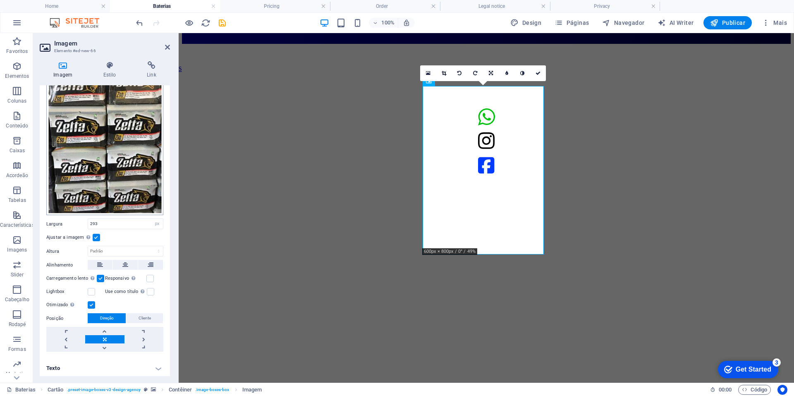
drag, startPoint x: 95, startPoint y: 239, endPoint x: 92, endPoint y: 175, distance: 64.2
click at [92, 175] on div "Arraste os arquivos aqui, clique para escolher os arquivos ou selecione os arqu…" at bounding box center [105, 206] width 130 height 304
click at [96, 76] on h4 "Estilo" at bounding box center [110, 69] width 43 height 17
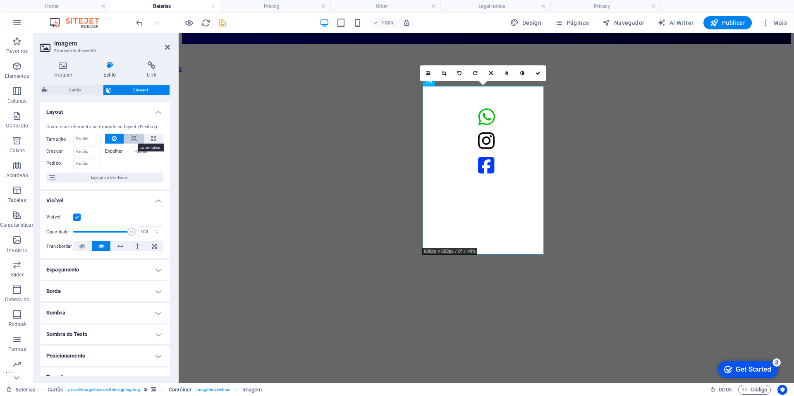
click at [131, 135] on icon at bounding box center [134, 139] width 6 height 10
click at [114, 139] on icon at bounding box center [114, 139] width 5 height 10
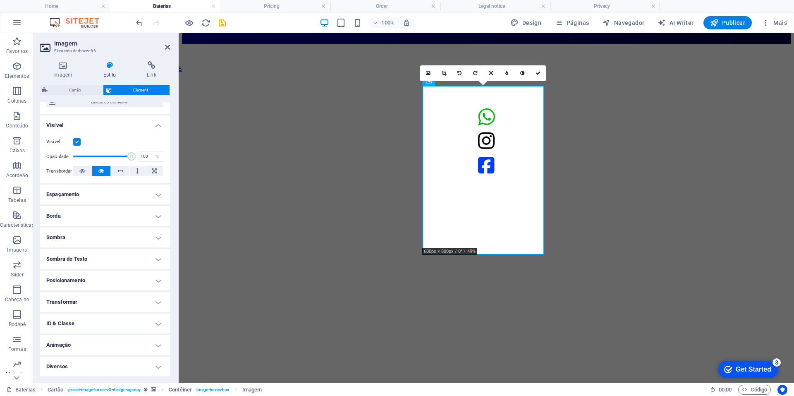
scroll to position [76, 0]
click at [99, 186] on h4 "Espaçamento" at bounding box center [105, 194] width 130 height 20
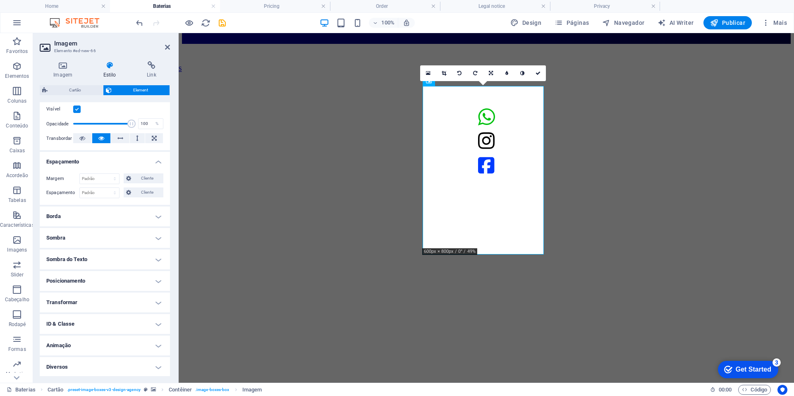
scroll to position [109, 0]
click at [95, 278] on h4 "Posicionamento" at bounding box center [105, 280] width 130 height 20
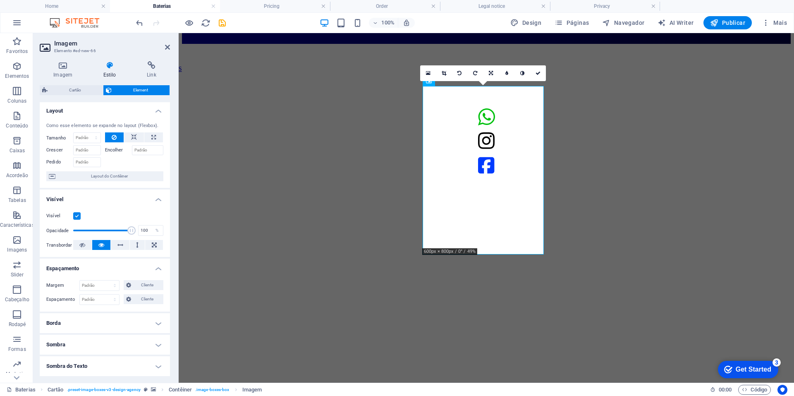
scroll to position [0, 0]
click at [86, 136] on select "Padrão automático px % 1/1 1/2 1/3 1/4 1/5 1/6 1/7 1/8 1/9 1/10" at bounding box center [87, 139] width 27 height 10
select select "px"
click at [88, 134] on select "Padrão automático px % 1/1 1/2 1/3 1/4 1/5 1/6 1/7 1/8 1/9 1/10" at bounding box center [87, 139] width 27 height 10
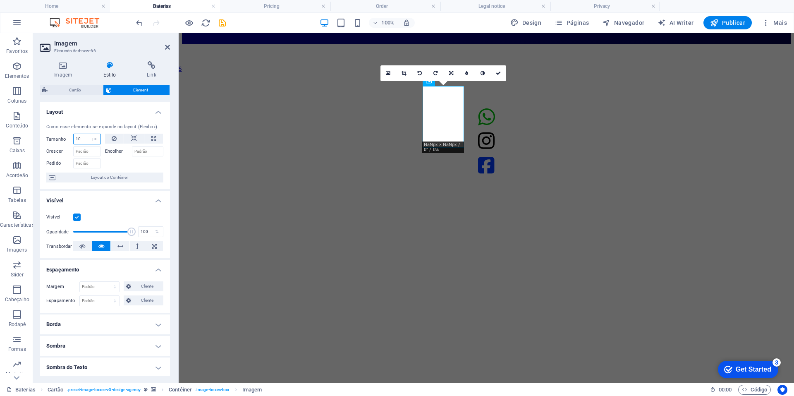
type input "1"
click at [116, 160] on div at bounding box center [134, 162] width 59 height 12
type input "0"
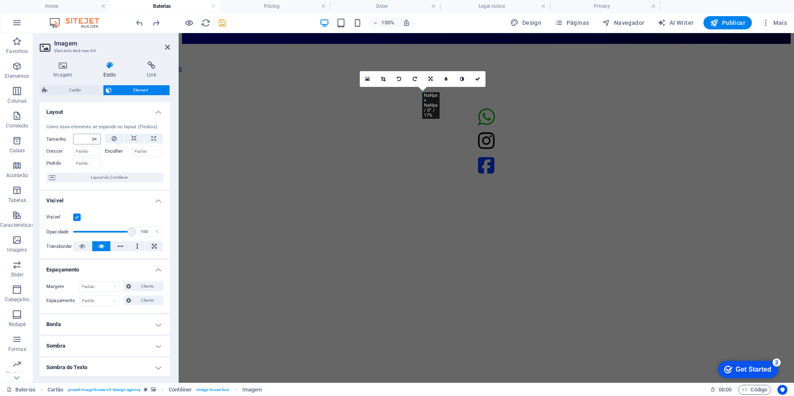
select select "DISABLED_OPTION_VALUE"
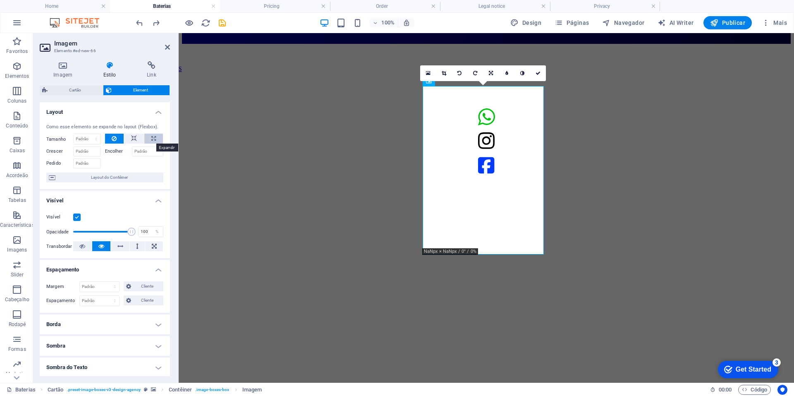
click at [151, 142] on icon at bounding box center [153, 139] width 5 height 10
type input "100"
select select "%"
click at [136, 140] on button at bounding box center [134, 139] width 20 height 10
select select "DISABLED_OPTION_VALUE"
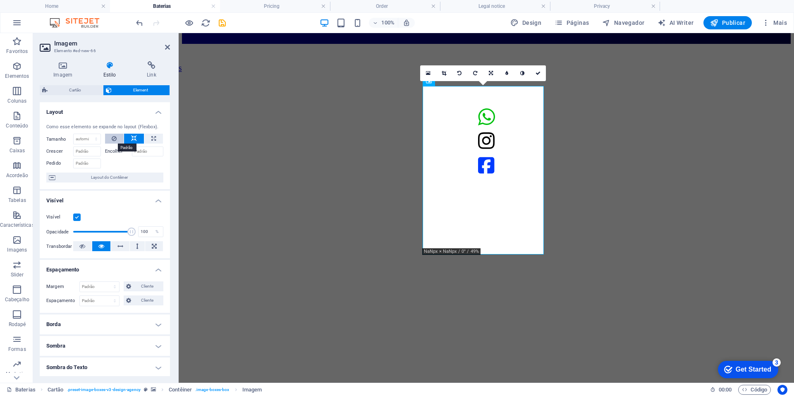
click at [118, 136] on button at bounding box center [114, 139] width 19 height 10
click at [55, 68] on icon at bounding box center [63, 65] width 46 height 8
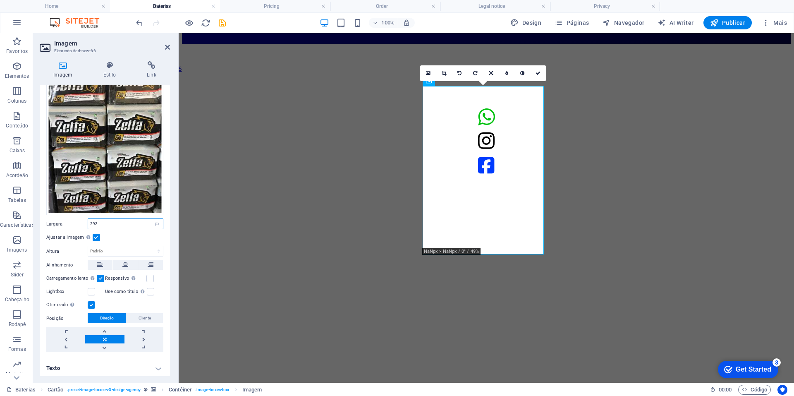
click at [107, 222] on input "293" at bounding box center [125, 224] width 75 height 10
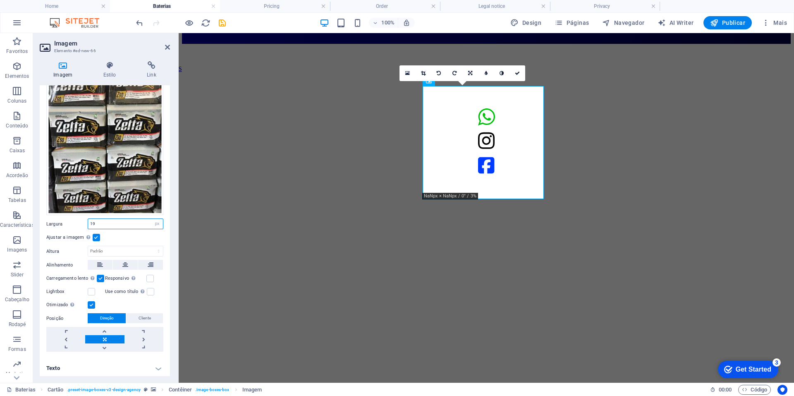
type input "1"
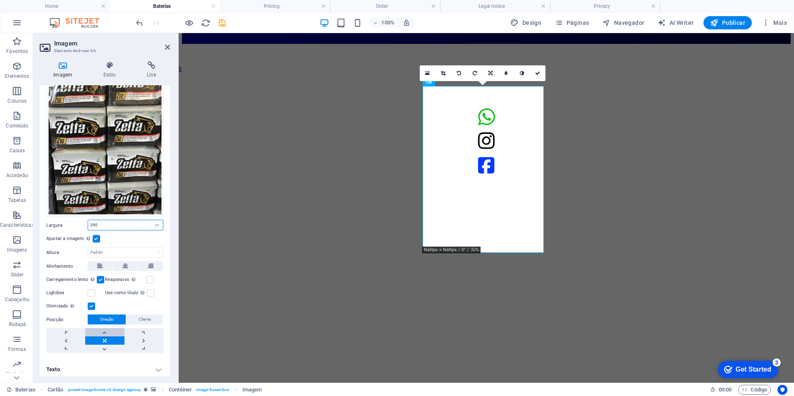
scroll to position [46, 0]
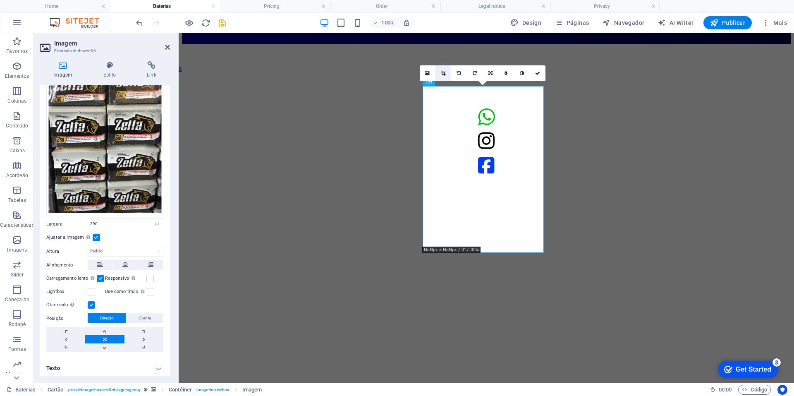
click at [444, 69] on link at bounding box center [443, 73] width 16 height 16
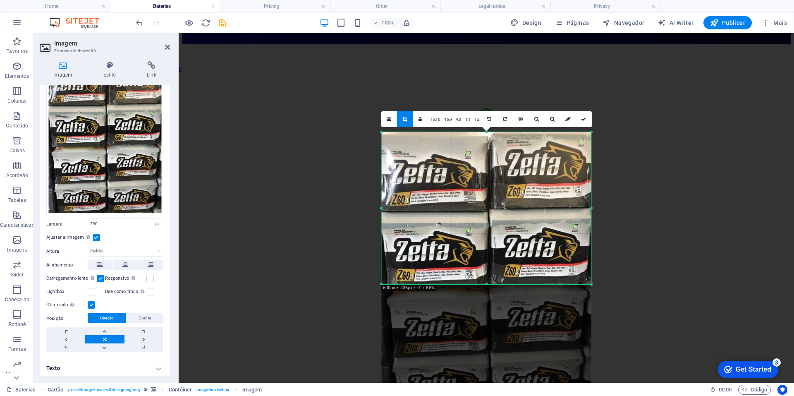
drag, startPoint x: 487, startPoint y: 347, endPoint x: 510, endPoint y: 220, distance: 128.9
click at [510, 220] on div "180 170 160 150 140 130 120 110 100 90 80 70 60 50 40 30 20 10 0 -10 -20 -30 -4…" at bounding box center [487, 208] width 210 height 152
click at [585, 119] on icon at bounding box center [583, 118] width 5 height 5
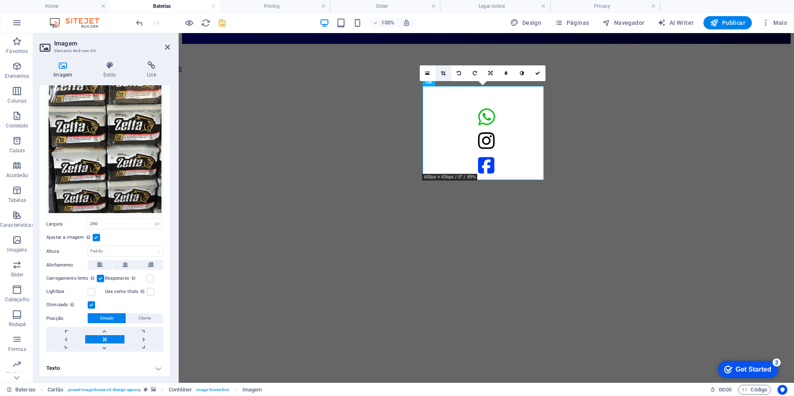
click at [443, 69] on link at bounding box center [443, 73] width 16 height 16
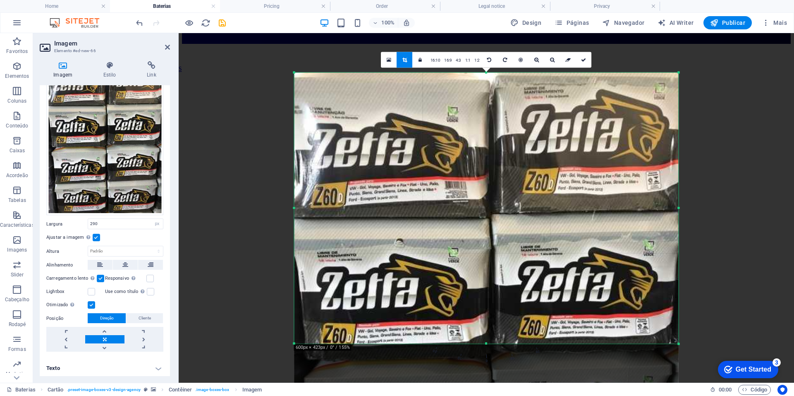
drag, startPoint x: 487, startPoint y: 348, endPoint x: 489, endPoint y: 339, distance: 9.0
click at [489, 339] on div "180 170 160 150 140 130 120 110 100 90 80 70 60 50 40 30 20 10 0 -10 -20 -30 -4…" at bounding box center [486, 207] width 384 height 271
click at [585, 59] on icon at bounding box center [583, 59] width 5 height 5
type input "928"
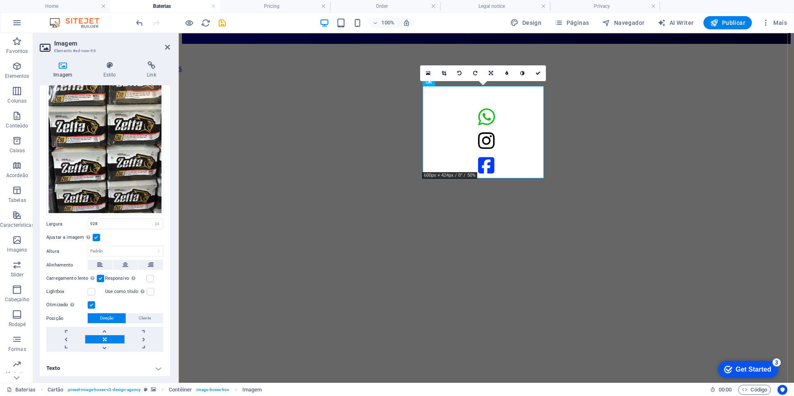
click at [579, 44] on figure at bounding box center [486, 44] width 609 height 0
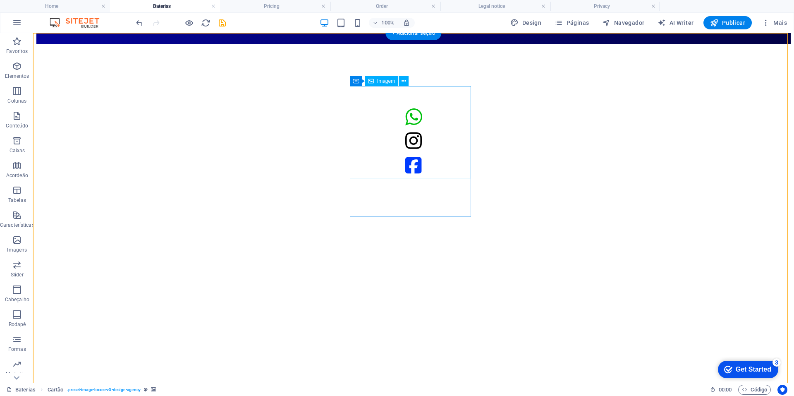
select select "px"
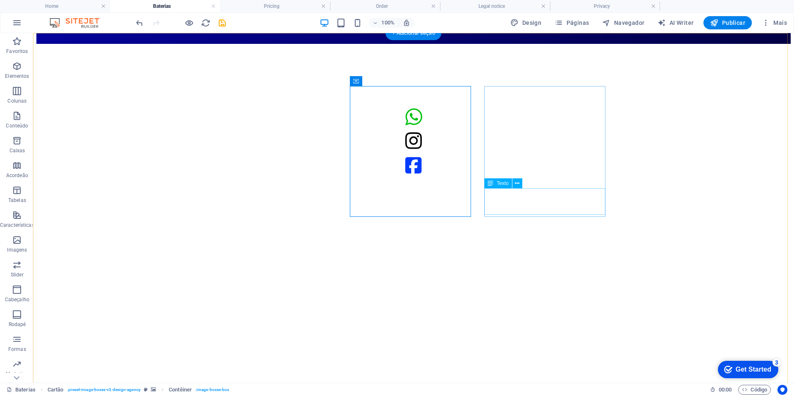
drag, startPoint x: 351, startPoint y: 209, endPoint x: 496, endPoint y: 209, distance: 145.5
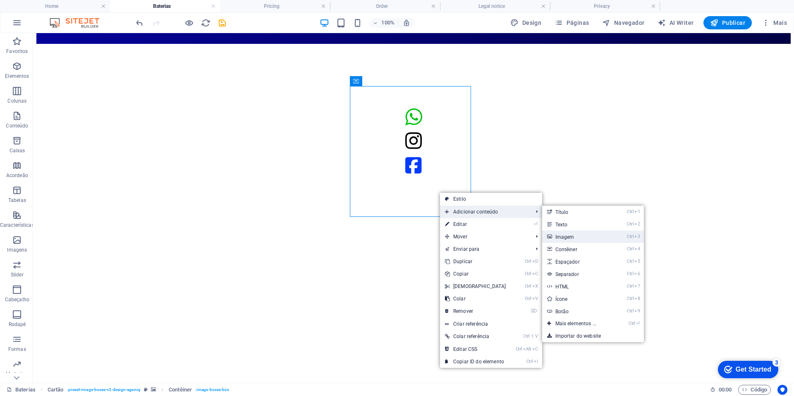
drag, startPoint x: 566, startPoint y: 236, endPoint x: 343, endPoint y: 158, distance: 236.3
click at [566, 236] on link "Ctrl 3 Imagem" at bounding box center [577, 236] width 71 height 12
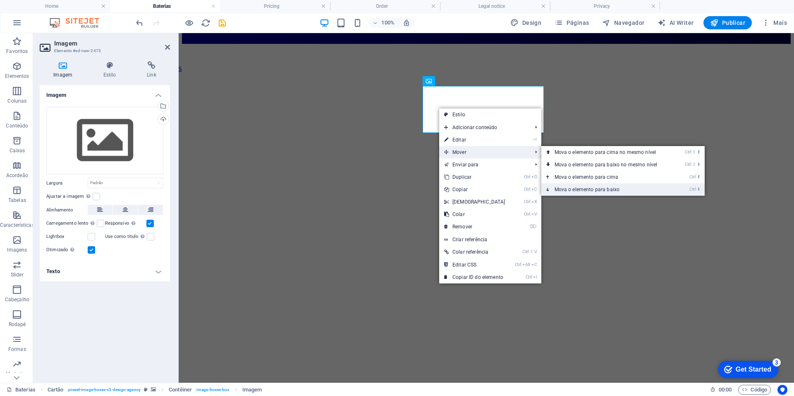
click at [552, 187] on link "Ctrl ⬇ Mova o elemento para baixo" at bounding box center [607, 189] width 133 height 12
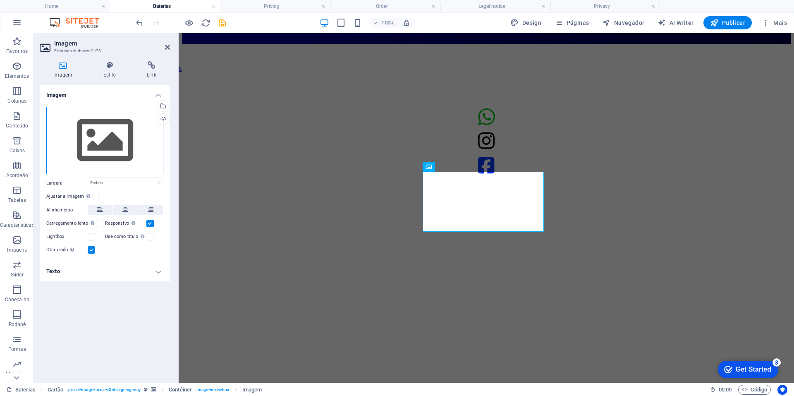
click at [105, 117] on div "Arraste os arquivos aqui, clique para escolher os arquivos ou selecione os arqu…" at bounding box center [104, 141] width 117 height 68
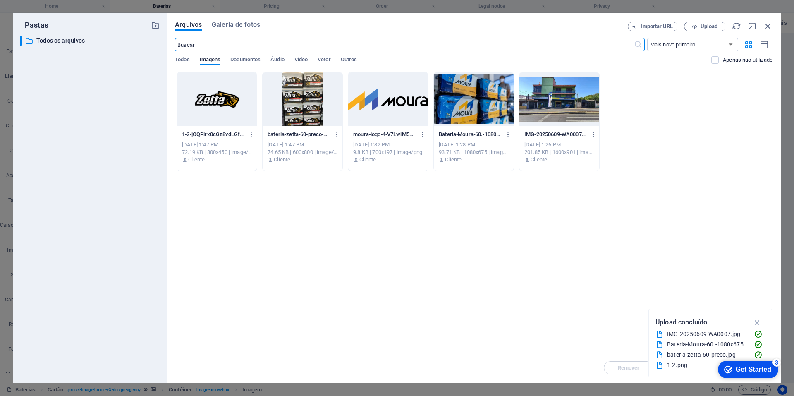
click at [218, 112] on div at bounding box center [217, 99] width 80 height 54
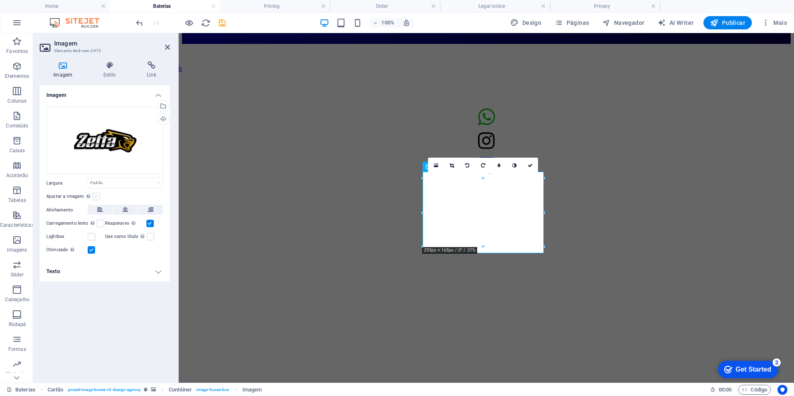
click at [96, 194] on label at bounding box center [96, 196] width 7 height 7
click at [0, 0] on input "Ajustar a imagem Ajustar a imagem automaticamente a uma largura e altura fixas" at bounding box center [0, 0] width 0 height 0
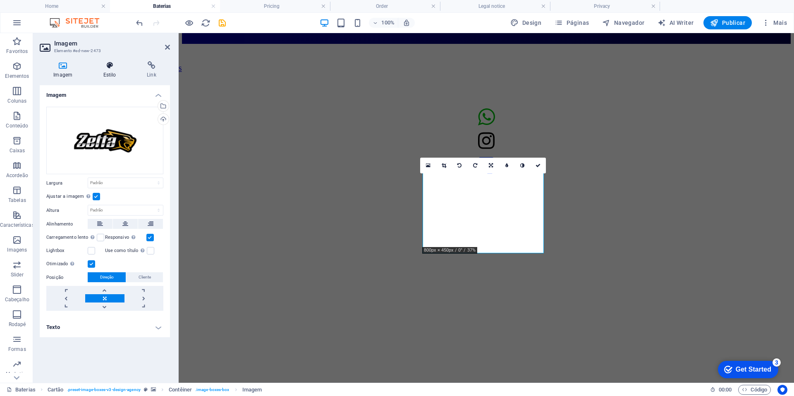
click at [93, 65] on icon at bounding box center [109, 65] width 40 height 8
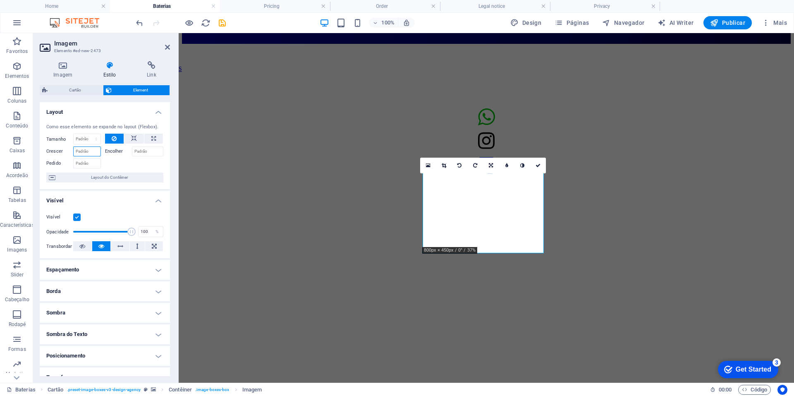
click at [86, 148] on input "Crescer" at bounding box center [87, 151] width 28 height 10
type input "2"
click at [86, 141] on select "Padrão automático px % 1/1 1/2 1/3 1/4 1/5 1/6 1/7 1/8 1/9 1/10" at bounding box center [87, 139] width 27 height 10
select select "px"
click at [88, 134] on select "Padrão automático px % 1/1 1/2 1/3 1/4 1/5 1/6 1/7 1/8 1/9 1/10" at bounding box center [87, 139] width 27 height 10
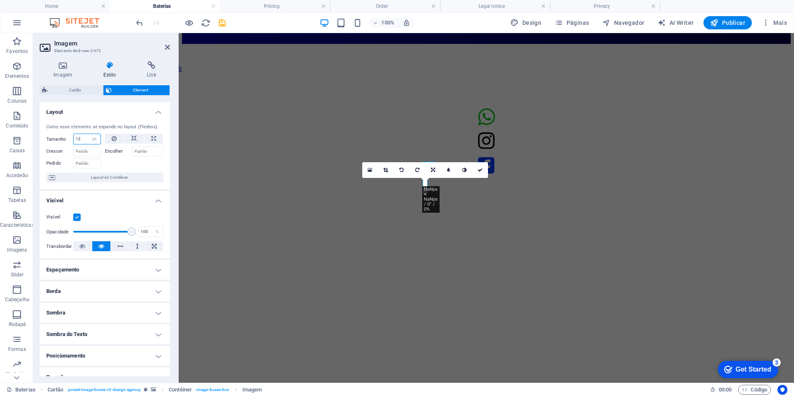
type input "1"
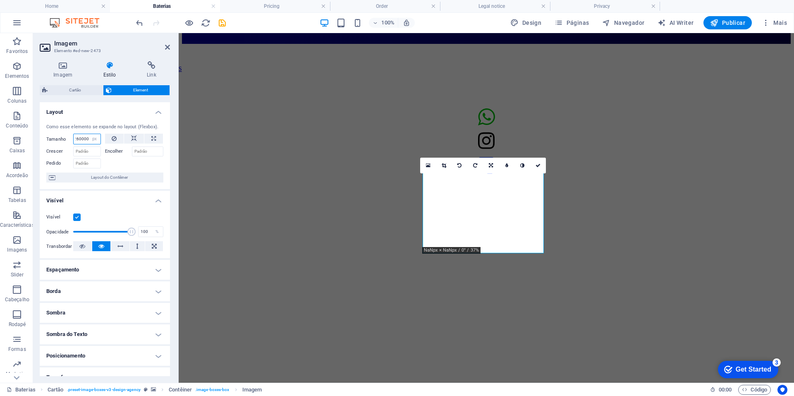
scroll to position [0, 4]
type input "2600000"
select select "DISABLED_OPTION_VALUE"
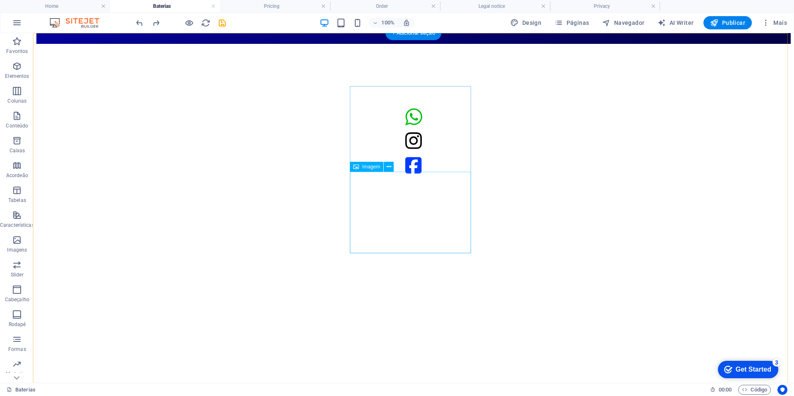
select select "px"
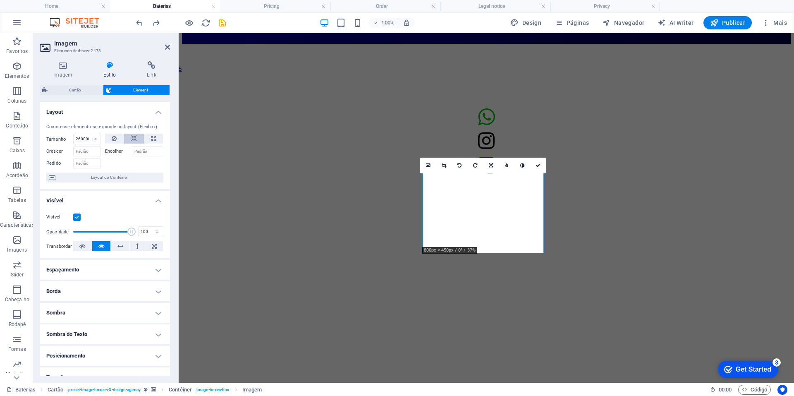
click at [141, 137] on button at bounding box center [134, 139] width 20 height 10
select select "DISABLED_OPTION_VALUE"
click at [153, 141] on icon at bounding box center [153, 139] width 5 height 10
type input "100"
select select "%"
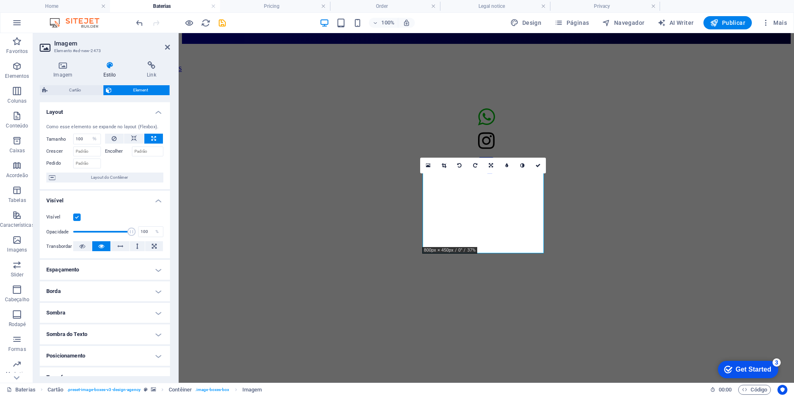
click at [117, 203] on h4 "Visível" at bounding box center [105, 198] width 130 height 15
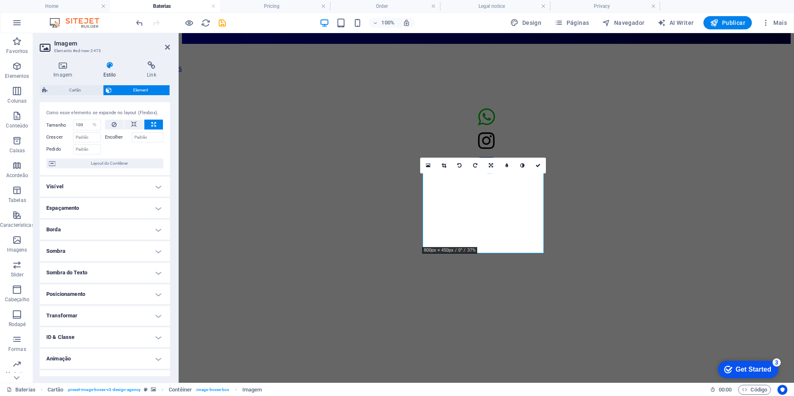
scroll to position [28, 0]
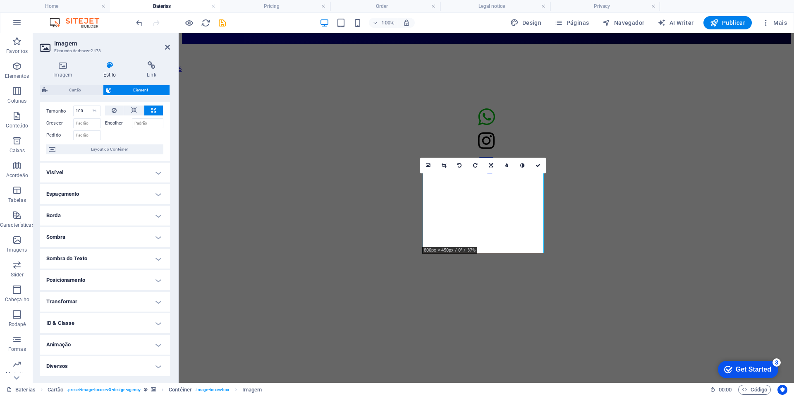
click at [105, 278] on h4 "Posicionamento" at bounding box center [105, 280] width 130 height 20
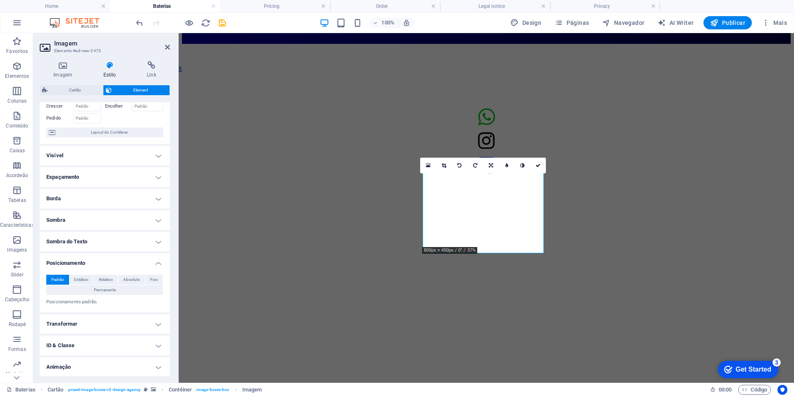
scroll to position [67, 0]
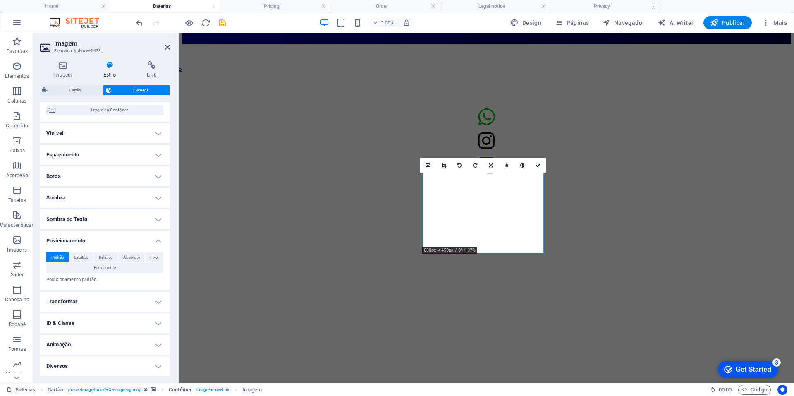
click at [123, 301] on h4 "Transformar" at bounding box center [105, 301] width 130 height 20
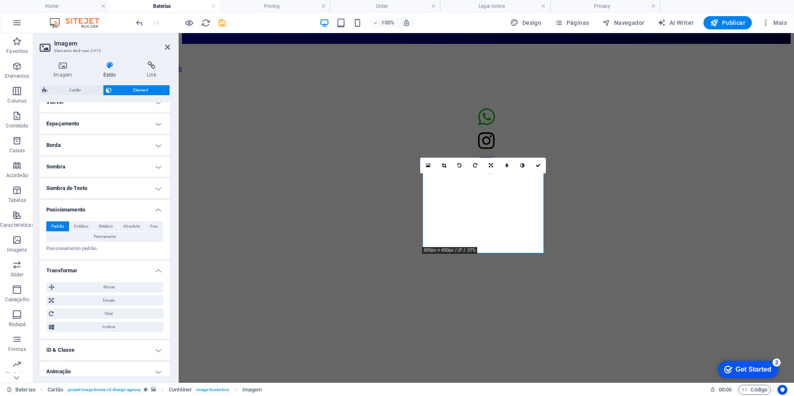
scroll to position [103, 0]
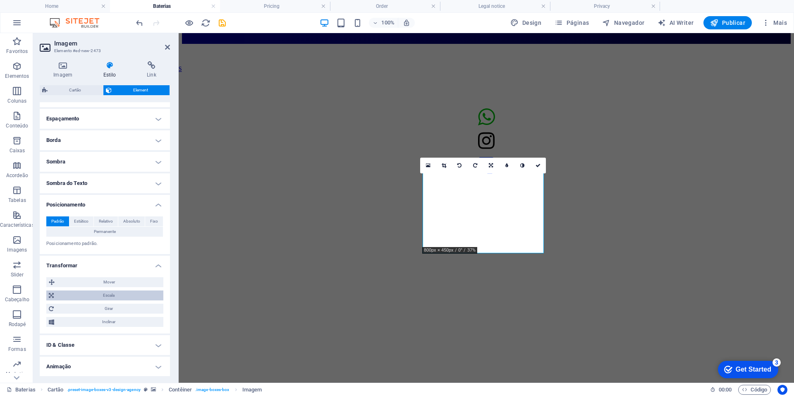
click at [114, 291] on span "Escala" at bounding box center [108, 295] width 105 height 10
click at [100, 308] on input "100" at bounding box center [120, 311] width 86 height 10
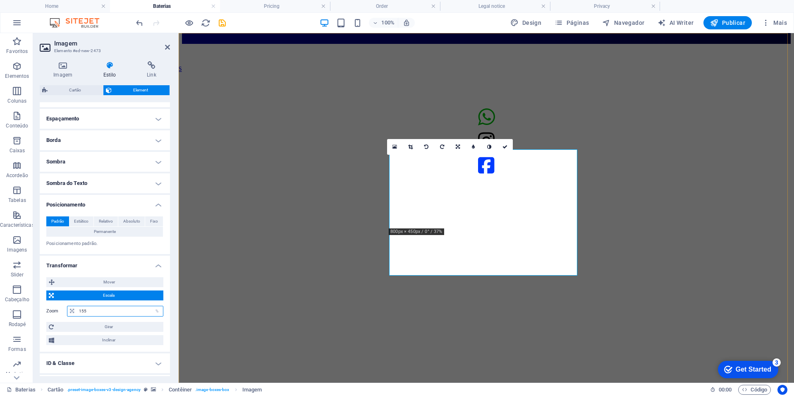
type input "155"
click at [233, 44] on figure at bounding box center [486, 44] width 609 height 0
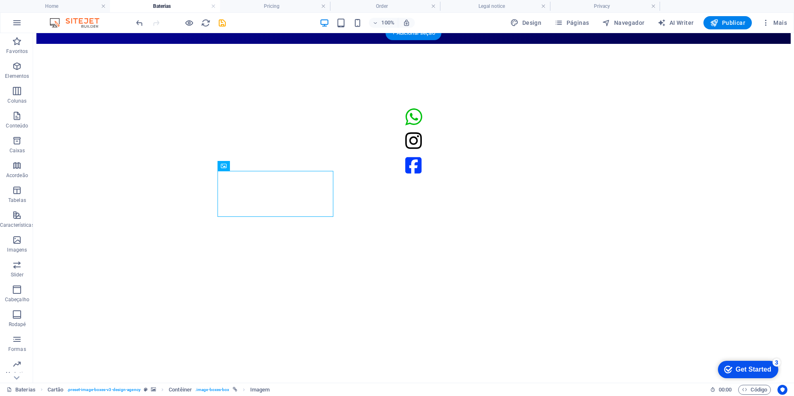
drag, startPoint x: 266, startPoint y: 182, endPoint x: 271, endPoint y: 198, distance: 17.4
select select "px"
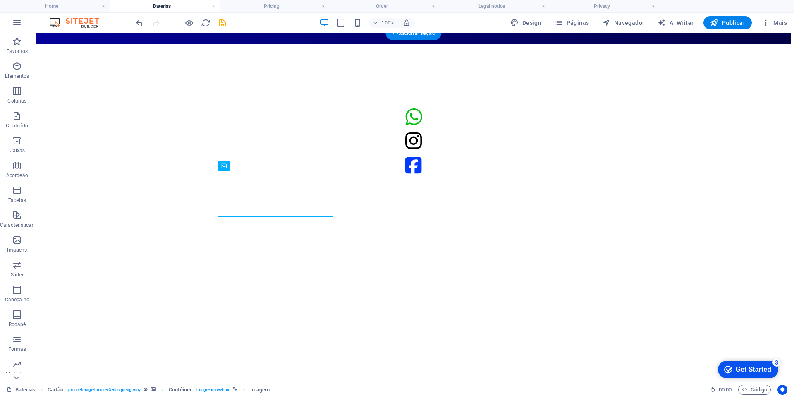
select select "px"
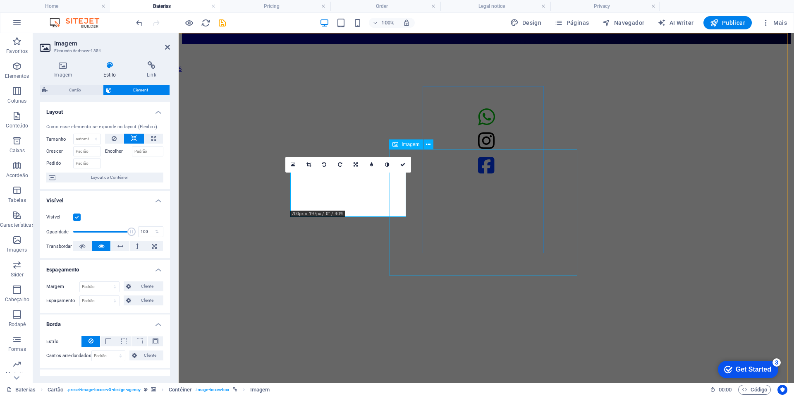
select select "%"
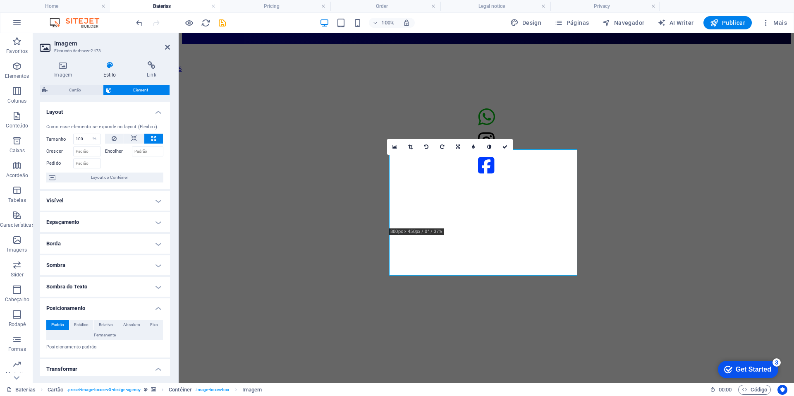
scroll to position [143, 0]
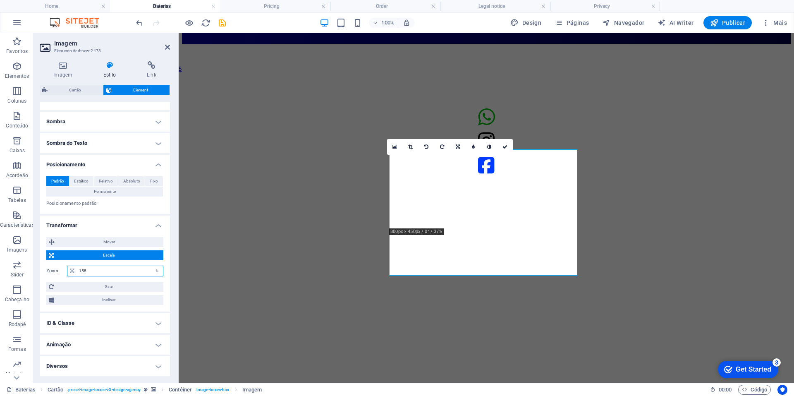
click at [105, 269] on input "155" at bounding box center [120, 271] width 86 height 10
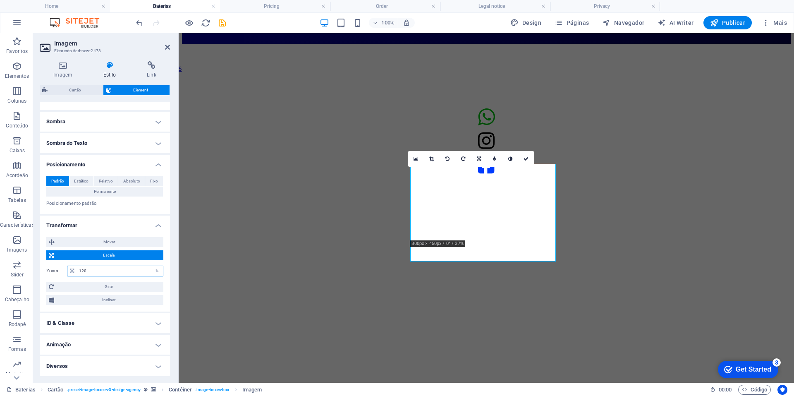
scroll to position [0, 0]
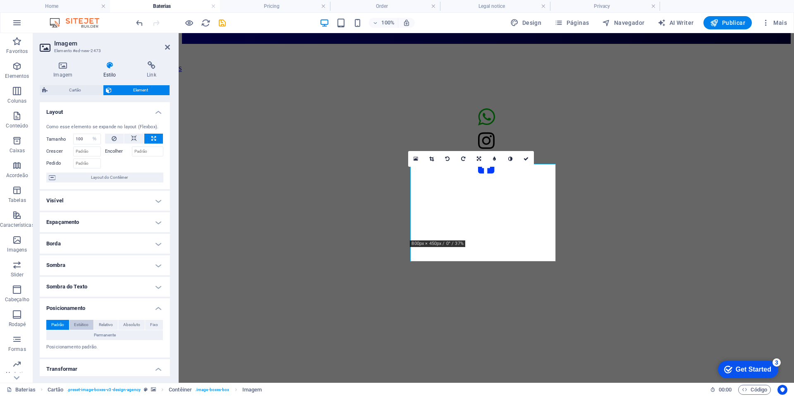
type input "120"
click at [85, 322] on span "Estático" at bounding box center [81, 325] width 14 height 10
click at [99, 329] on span "Relativo" at bounding box center [106, 325] width 14 height 10
click at [104, 364] on select "automático px rem % em" at bounding box center [104, 363] width 36 height 10
select select "px"
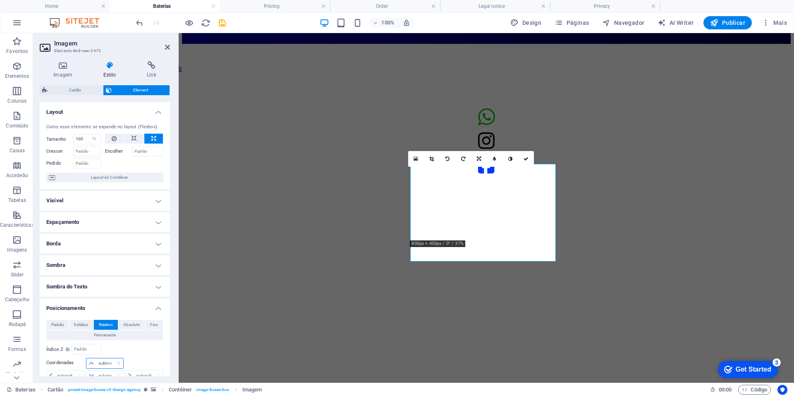
click at [110, 358] on select "automático px rem % em" at bounding box center [104, 363] width 36 height 10
type input "1"
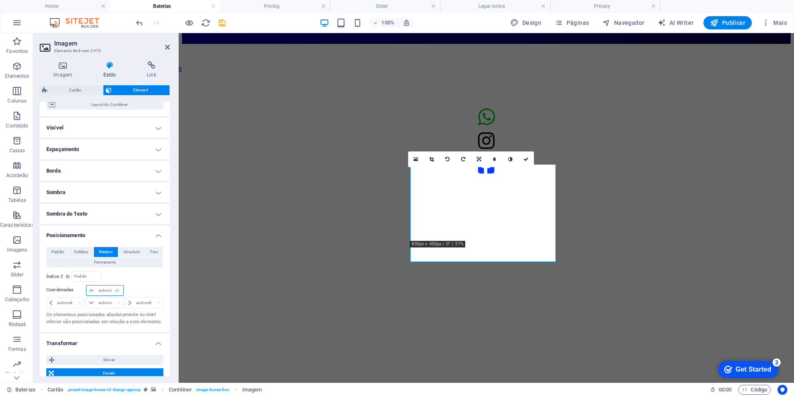
scroll to position [87, 0]
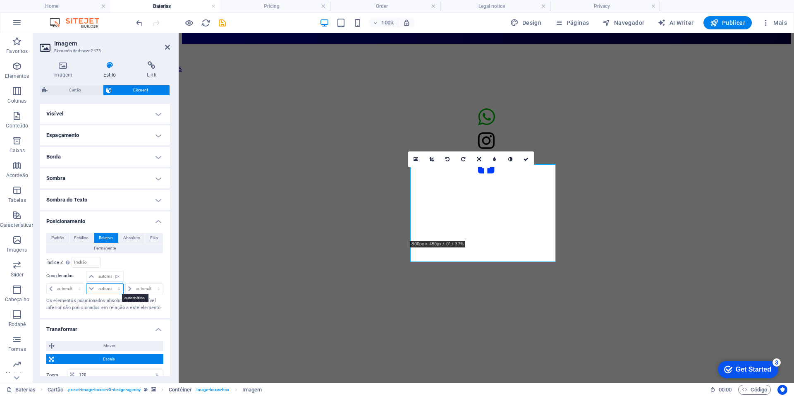
click at [100, 289] on select "automático px rem % em" at bounding box center [104, 289] width 36 height 10
select select "px"
click at [110, 284] on select "automático px rem % em" at bounding box center [104, 289] width 36 height 10
click at [105, 288] on input "202" at bounding box center [109, 289] width 26 height 10
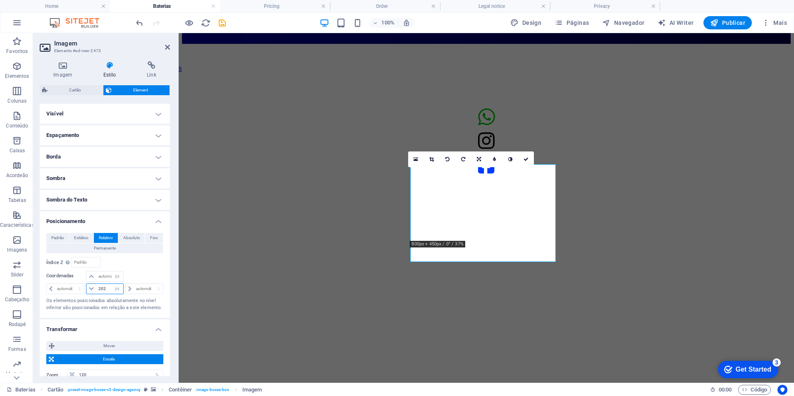
type input "1"
type input "-14"
click at [101, 315] on div "Padrão Estático Relativo Absoluto Fixo Permanente Índice Z Define a ordem do el…" at bounding box center [105, 271] width 130 height 91
click at [104, 346] on span "Mover" at bounding box center [109, 346] width 104 height 10
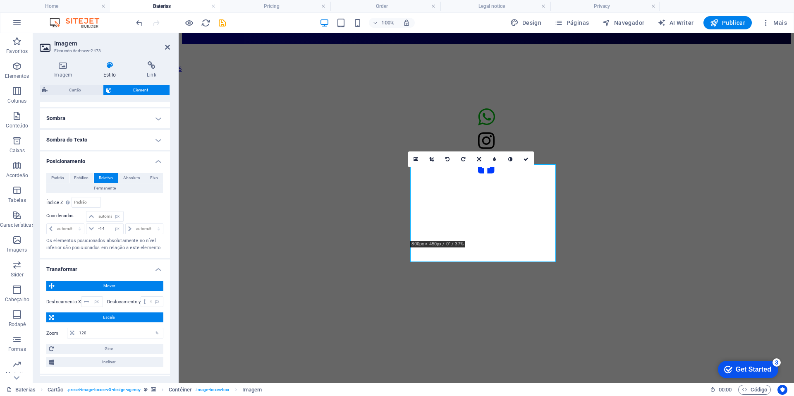
scroll to position [154, 0]
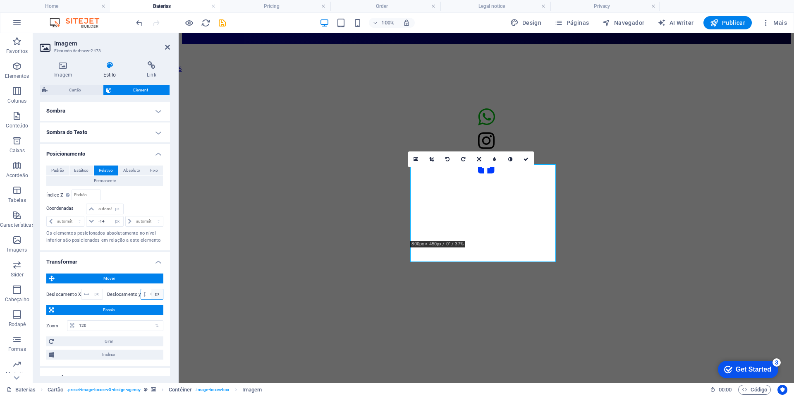
click at [155, 292] on select "px rem % em vh vw" at bounding box center [157, 294] width 12 height 10
click at [151, 293] on select "px rem % em vh vw" at bounding box center [157, 294] width 12 height 10
click at [149, 293] on input "0" at bounding box center [155, 294] width 14 height 10
type input "2"
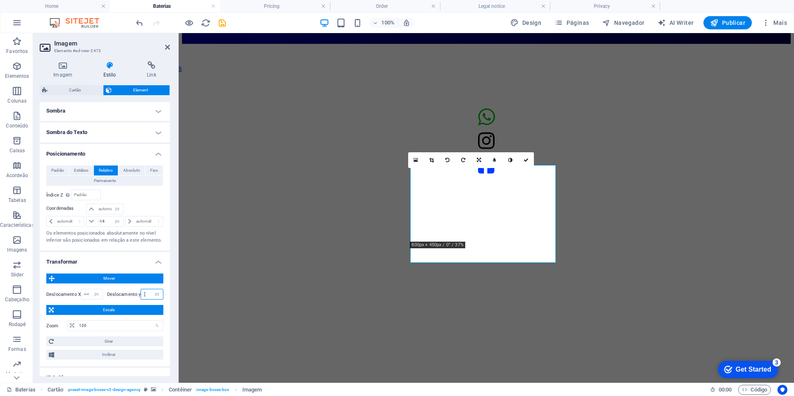
scroll to position [0, 0]
type input "-5"
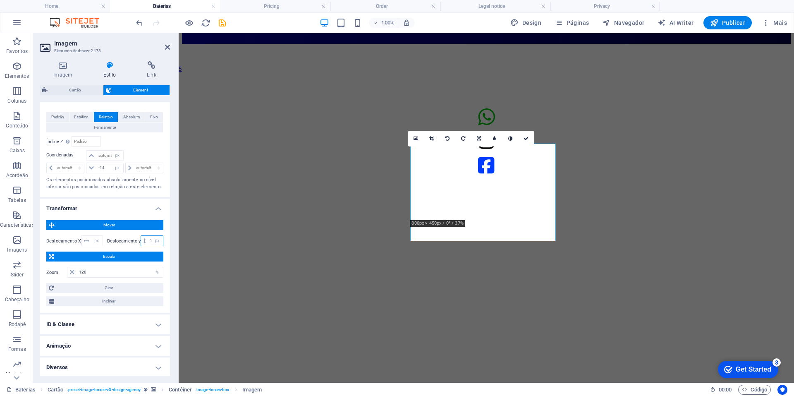
scroll to position [209, 0]
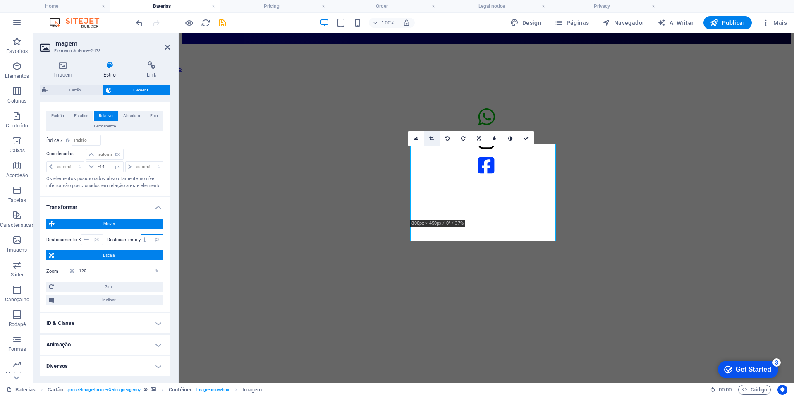
type input "-50"
click at [432, 135] on link at bounding box center [432, 139] width 16 height 16
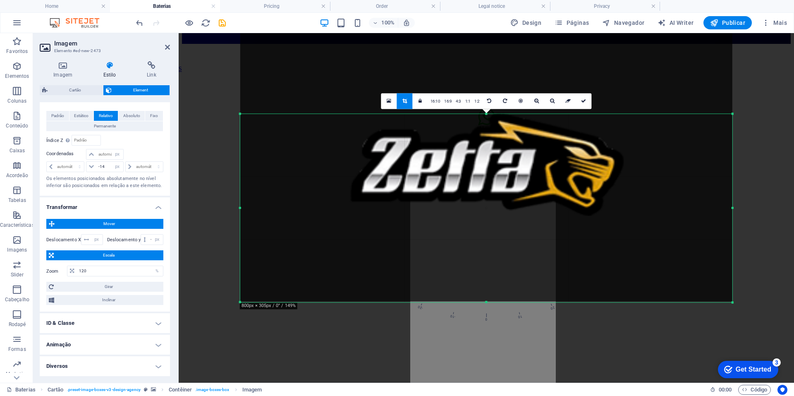
drag, startPoint x: 241, startPoint y: 68, endPoint x: 303, endPoint y: 157, distance: 108.5
click at [303, 157] on div "180 170 160 150 140 130 120 110 100 90 80 70 60 50 40 30 20 10 0 -10 -20 -30 -4…" at bounding box center [486, 208] width 492 height 188
click at [487, 299] on div at bounding box center [486, 162] width 492 height 277
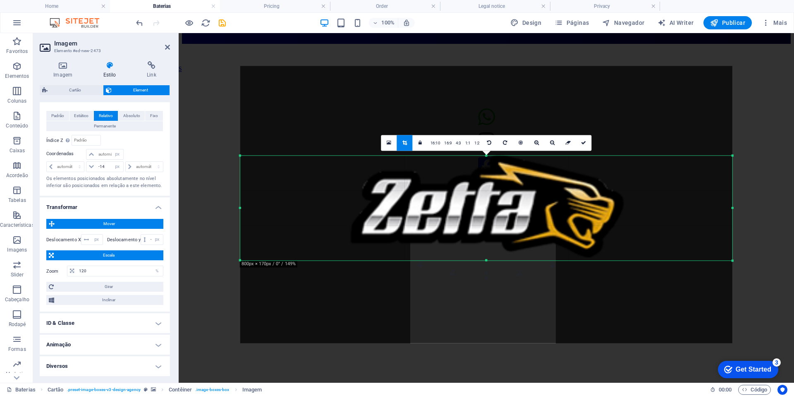
drag, startPoint x: 486, startPoint y: 301, endPoint x: 487, endPoint y: 218, distance: 83.1
click at [487, 218] on div "180 170 160 150 140 130 120 110 100 90 80 70 60 50 40 30 20 10 0 -10 -20 -30 -4…" at bounding box center [486, 207] width 492 height 105
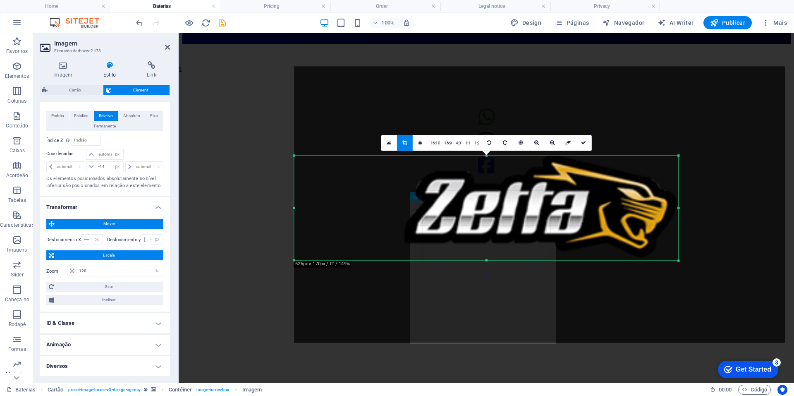
drag, startPoint x: 733, startPoint y: 208, endPoint x: 625, endPoint y: 210, distance: 107.5
click at [625, 210] on div "180 170 160 150 140 130 120 110 100 90 80 70 60 50 40 30 20 10 0 -10 -20 -30 -4…" at bounding box center [486, 207] width 384 height 105
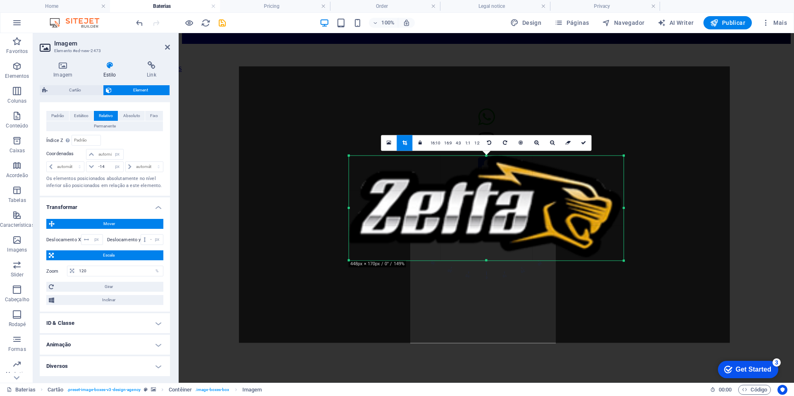
drag, startPoint x: 293, startPoint y: 205, endPoint x: 403, endPoint y: 190, distance: 111.0
click at [403, 190] on div "180 170 160 150 140 130 120 110 100 90 80 70 60 50 40 30 20 10 0 -10 -20 -30 -4…" at bounding box center [486, 207] width 274 height 105
click at [587, 146] on link at bounding box center [584, 143] width 16 height 16
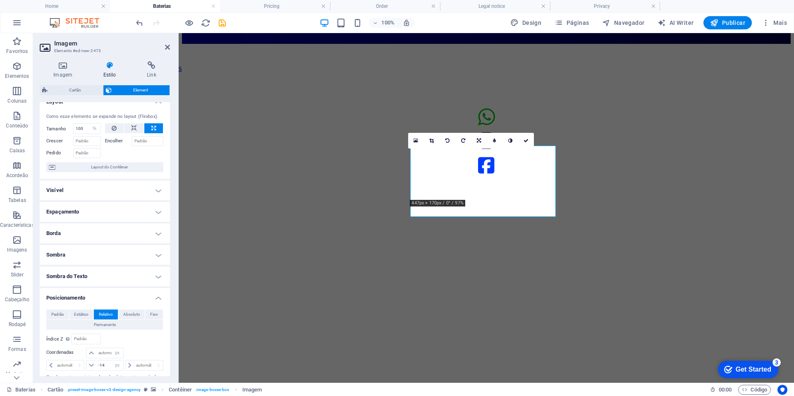
scroll to position [18, 0]
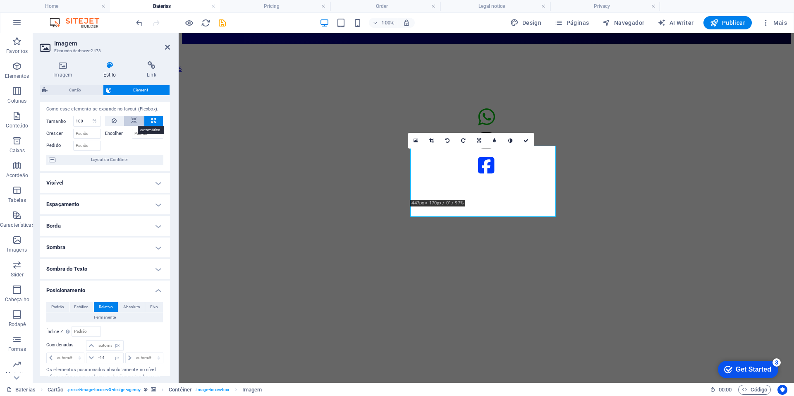
click at [137, 119] on button at bounding box center [134, 121] width 20 height 10
select select "DISABLED_OPTION_VALUE"
click at [153, 118] on icon at bounding box center [153, 121] width 5 height 10
type input "100"
select select "%"
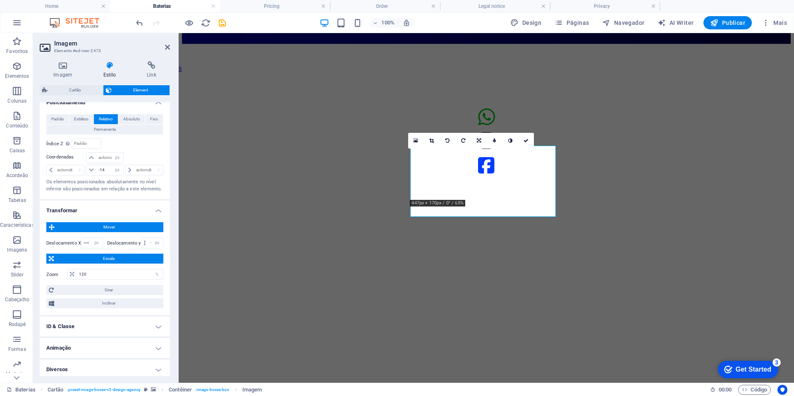
scroll to position [209, 0]
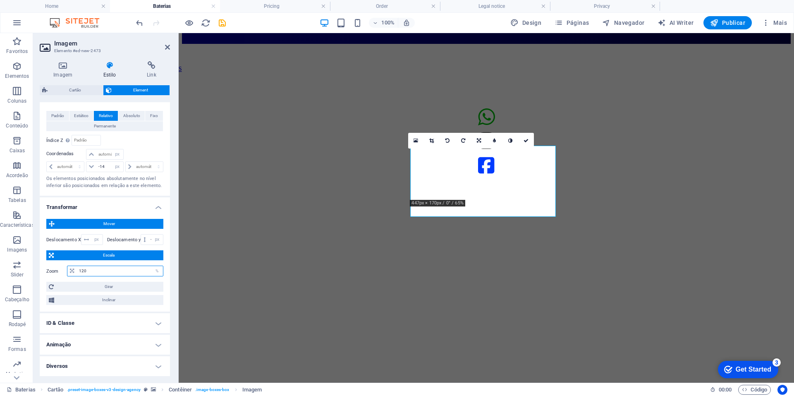
click at [87, 274] on input "120" at bounding box center [120, 271] width 86 height 10
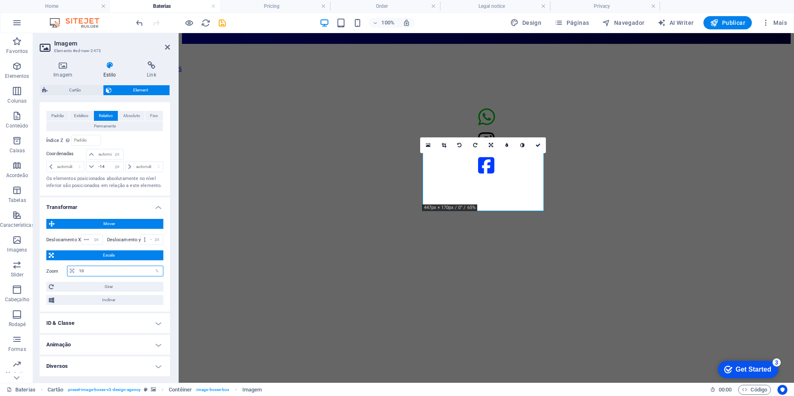
type input "1"
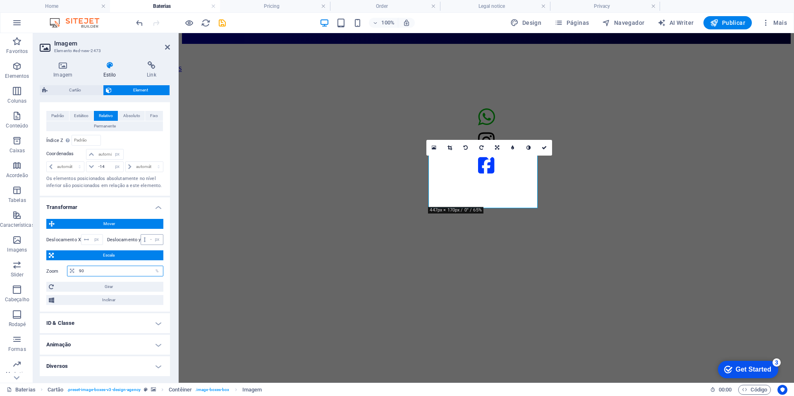
type input "90"
click at [148, 238] on input "-50" at bounding box center [155, 239] width 14 height 10
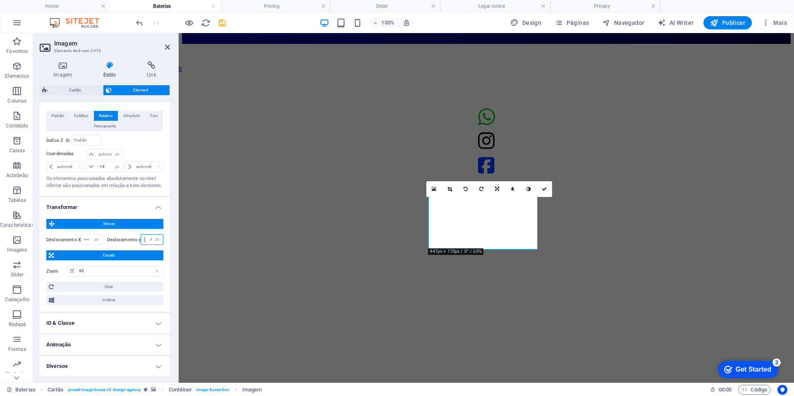
type input "5"
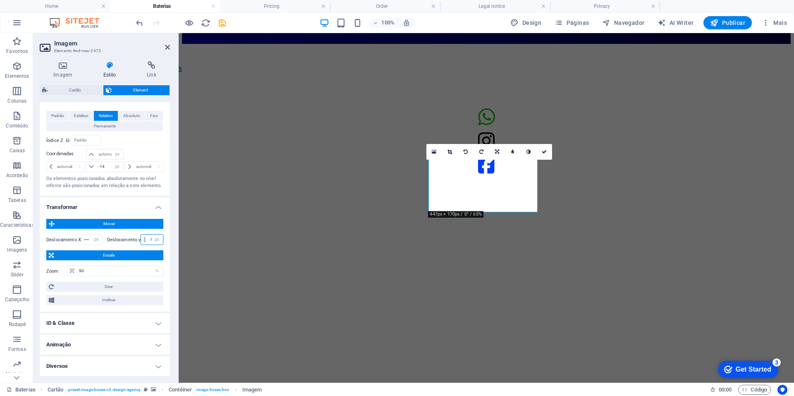
type input "-4"
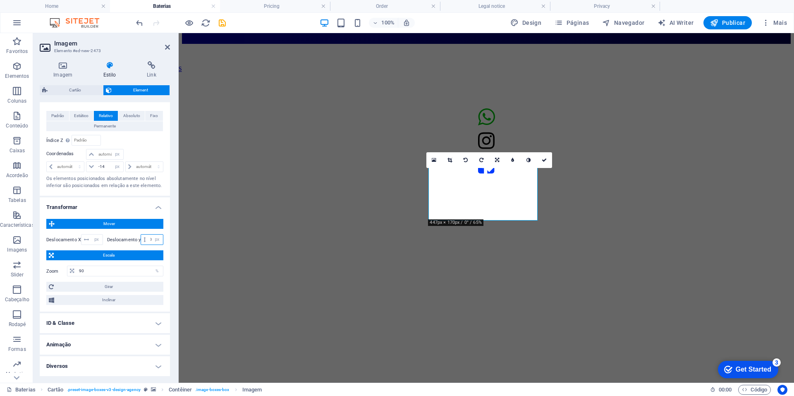
type input "-2"
type input "-10"
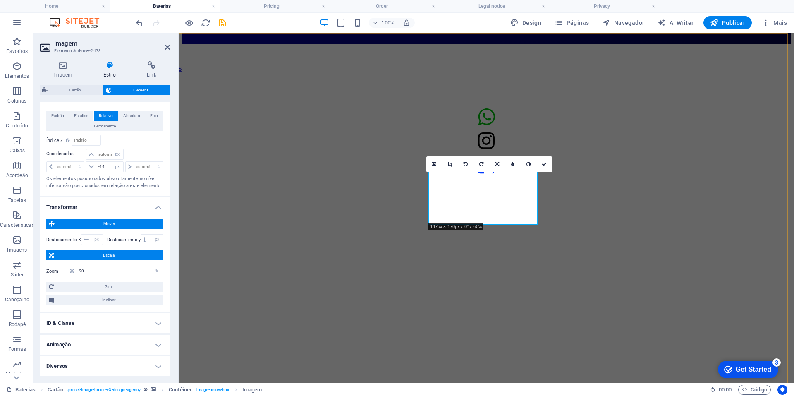
scroll to position [0, 0]
click at [228, 44] on figure at bounding box center [486, 44] width 609 height 0
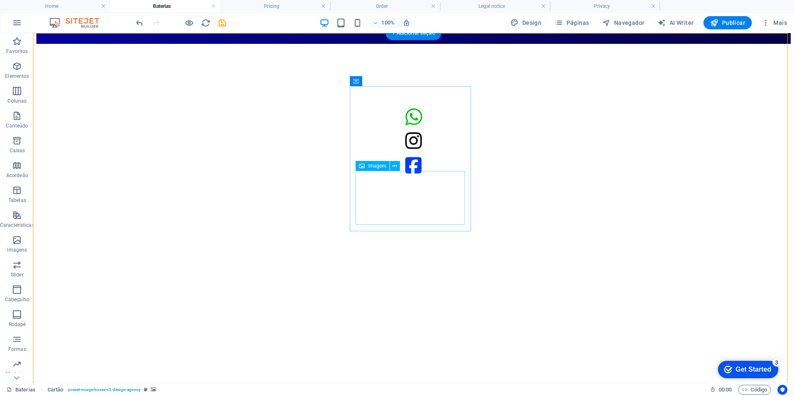
select select "%"
select select "px"
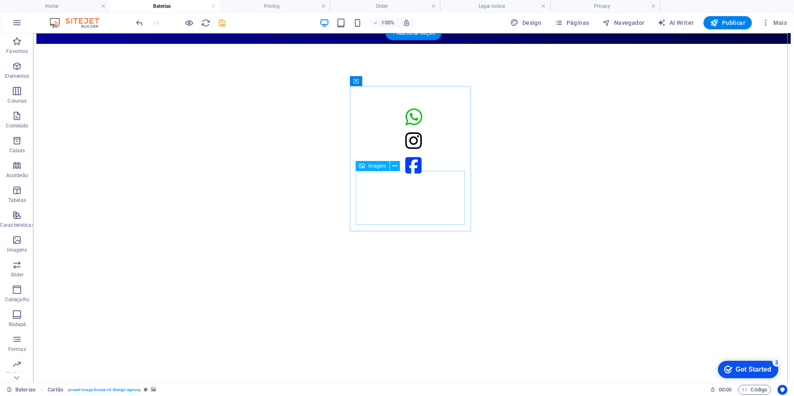
select select "px"
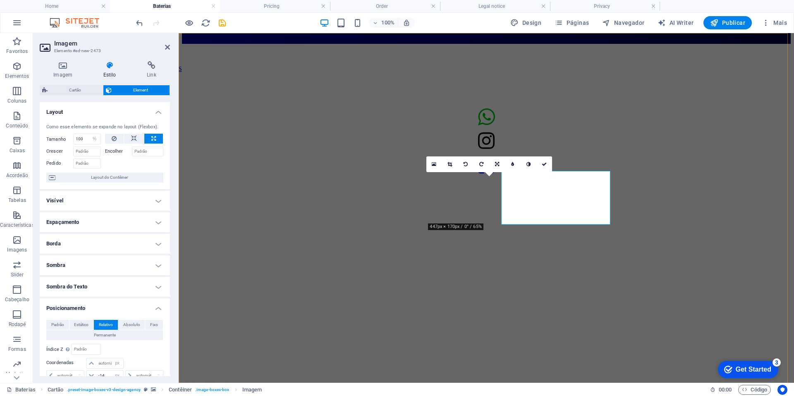
type input "1"
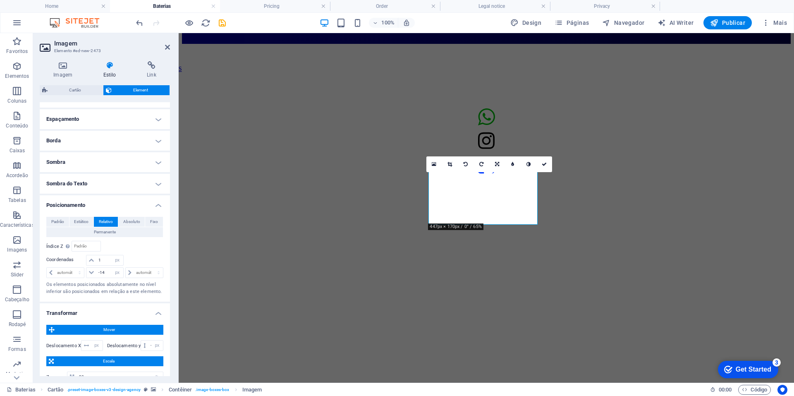
scroll to position [124, 0]
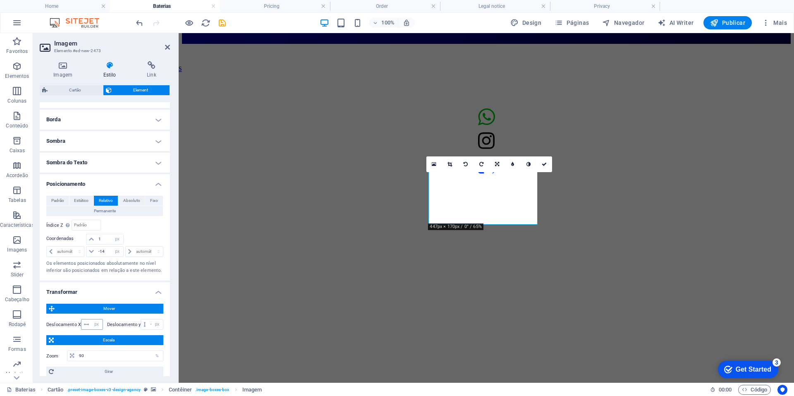
click at [88, 325] on icon at bounding box center [86, 324] width 5 height 5
click at [88, 324] on icon at bounding box center [86, 324] width 5 height 5
click at [95, 327] on select "px rem % em vh vw" at bounding box center [97, 324] width 12 height 10
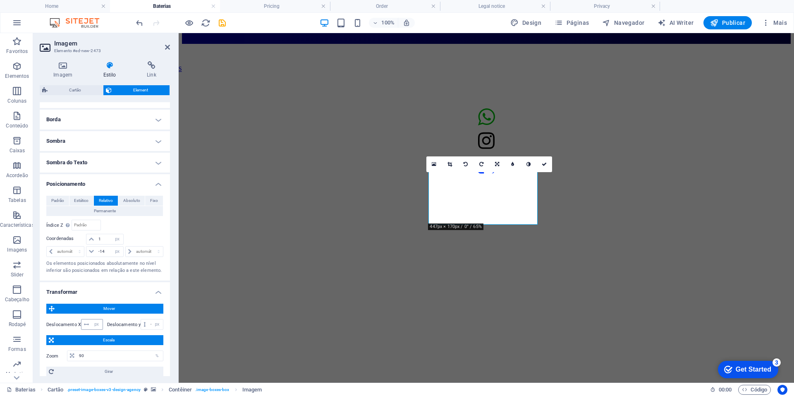
click at [88, 325] on span at bounding box center [86, 324] width 10 height 10
click at [92, 325] on select "px rem % em vh vw" at bounding box center [97, 324] width 12 height 10
click at [91, 325] on select "px rem % em vh vw" at bounding box center [97, 324] width 12 height 10
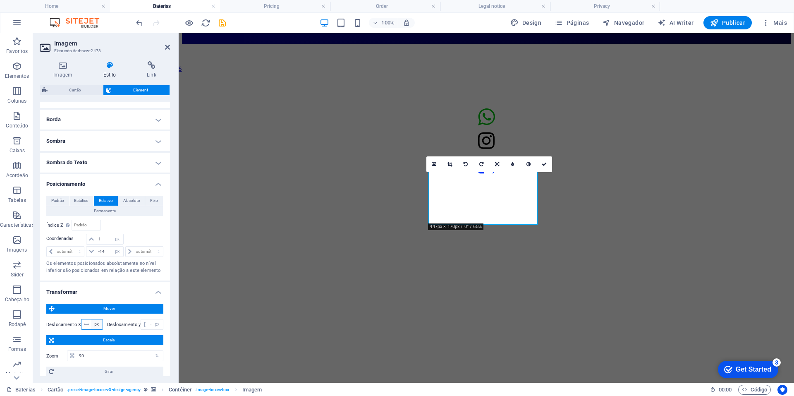
click at [91, 325] on select "px rem % em vh vw" at bounding box center [97, 324] width 12 height 10
click at [63, 247] on select "automático px rem % em" at bounding box center [65, 251] width 37 height 10
select select "px"
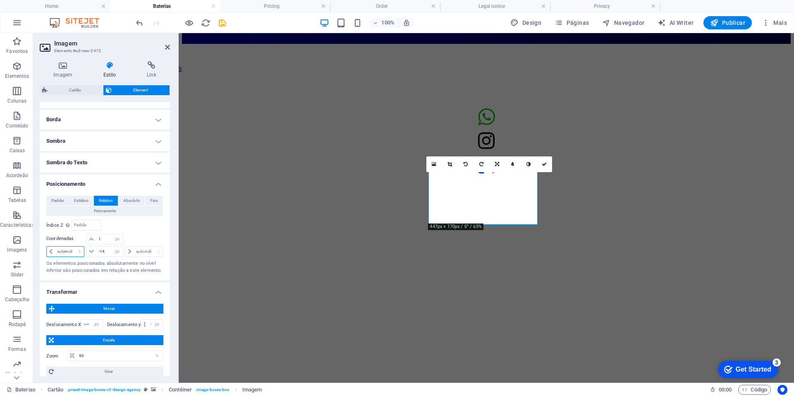
click at [72, 246] on select "automático px rem % em" at bounding box center [65, 251] width 37 height 10
type input "2"
type input "5"
click at [191, 44] on figure at bounding box center [486, 44] width 609 height 0
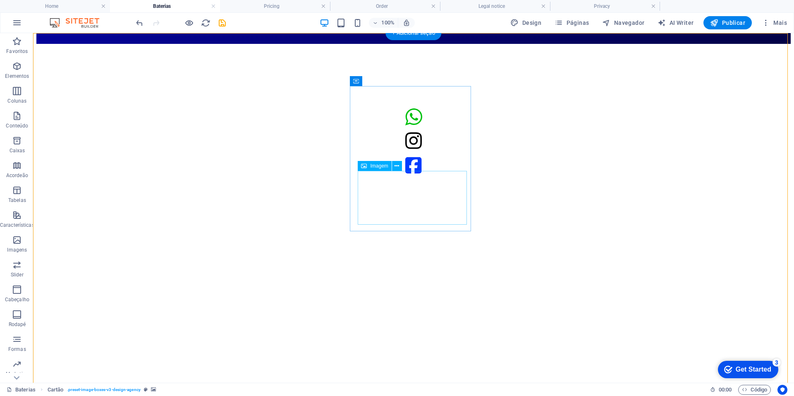
select select "%"
select select "px"
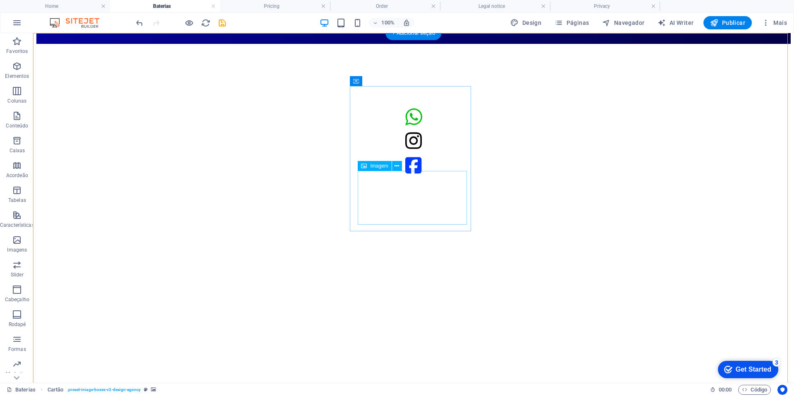
select select "px"
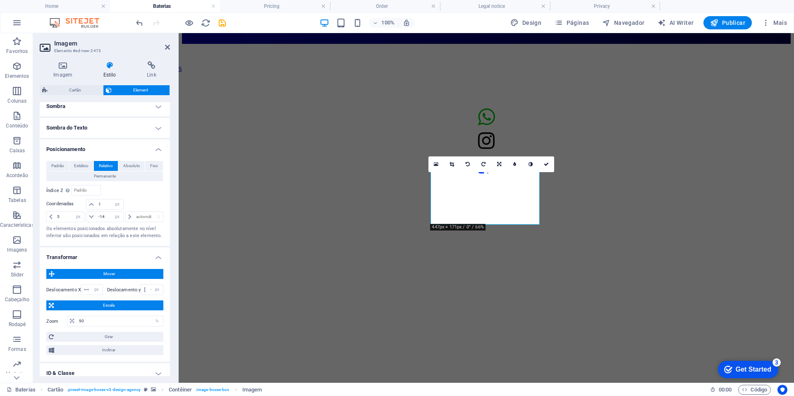
scroll to position [187, 0]
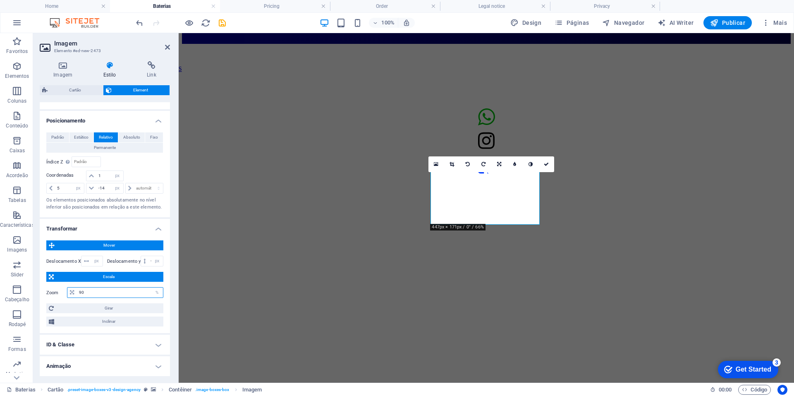
click at [91, 292] on input "90" at bounding box center [120, 292] width 86 height 10
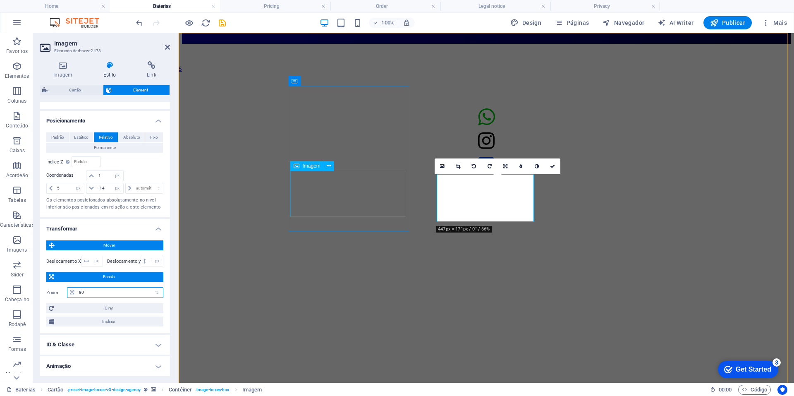
type input "80"
select select "px"
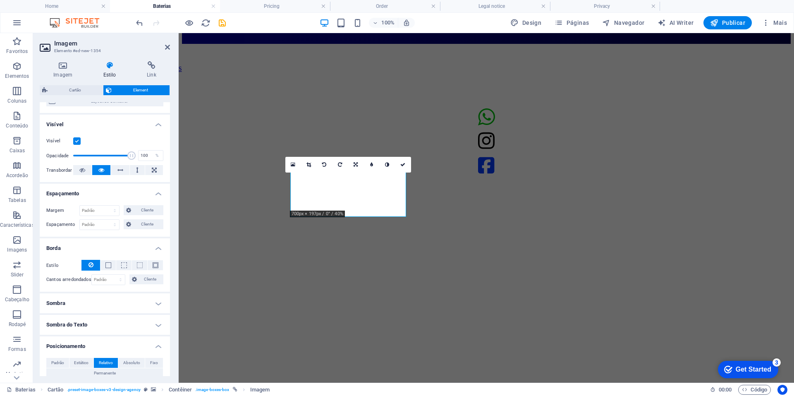
scroll to position [0, 0]
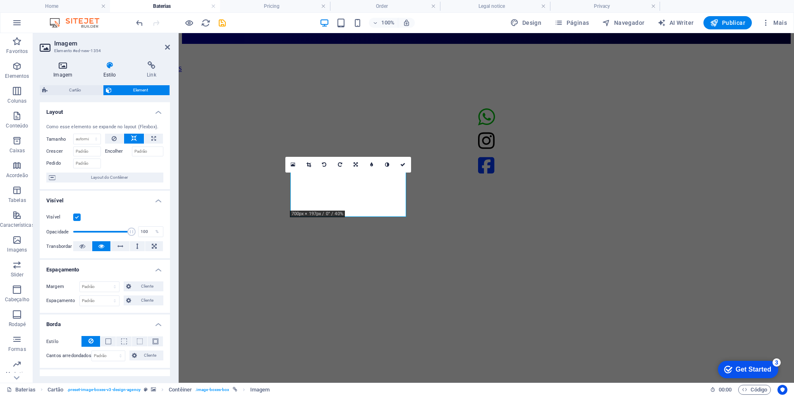
click at [79, 65] on icon at bounding box center [63, 65] width 46 height 8
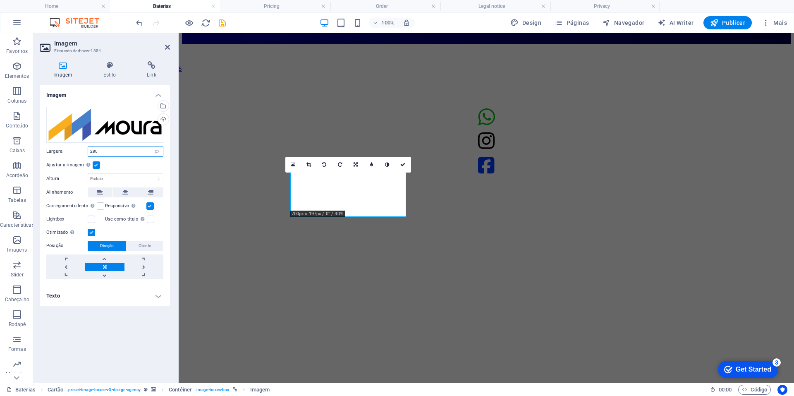
click at [117, 153] on input "280" at bounding box center [125, 151] width 75 height 10
type input "250"
click at [112, 70] on h4 "Estilo" at bounding box center [110, 69] width 43 height 17
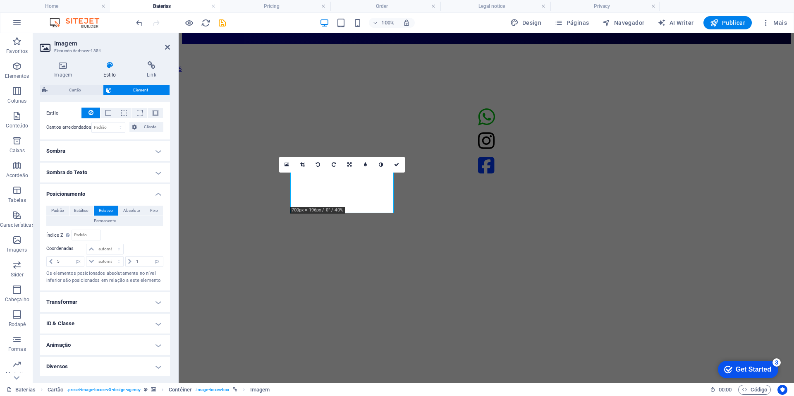
scroll to position [229, 0]
click at [103, 305] on h4 "Transformar" at bounding box center [105, 301] width 130 height 20
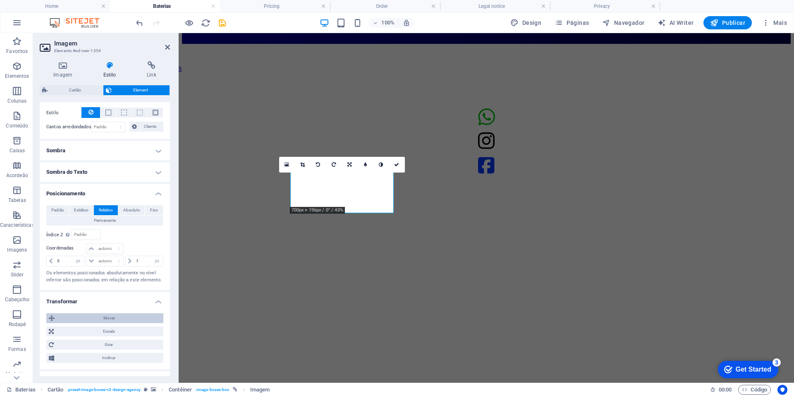
click at [111, 318] on span "Mover" at bounding box center [109, 318] width 104 height 10
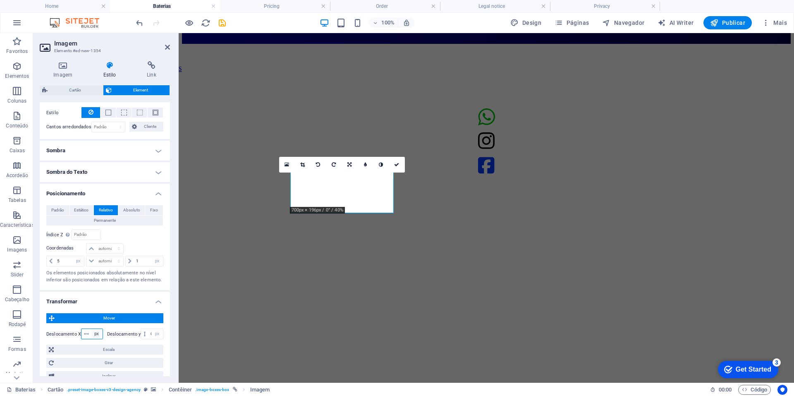
click at [92, 334] on select "px rem % em vh vw" at bounding box center [97, 334] width 12 height 10
click at [91, 335] on select "px rem % em vh vw" at bounding box center [97, 334] width 12 height 10
click at [88, 335] on div "0 px rem % em vh vw" at bounding box center [92, 333] width 22 height 11
click at [88, 335] on icon at bounding box center [86, 333] width 5 height 5
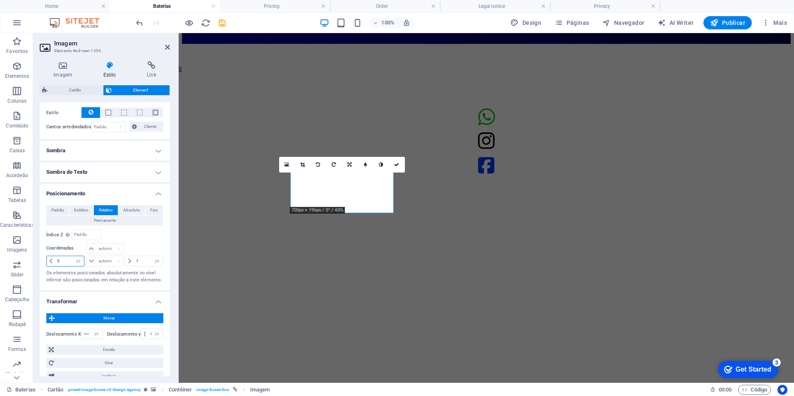
click at [66, 263] on input "5" at bounding box center [69, 261] width 29 height 10
type input "6"
type input "1"
type input "20"
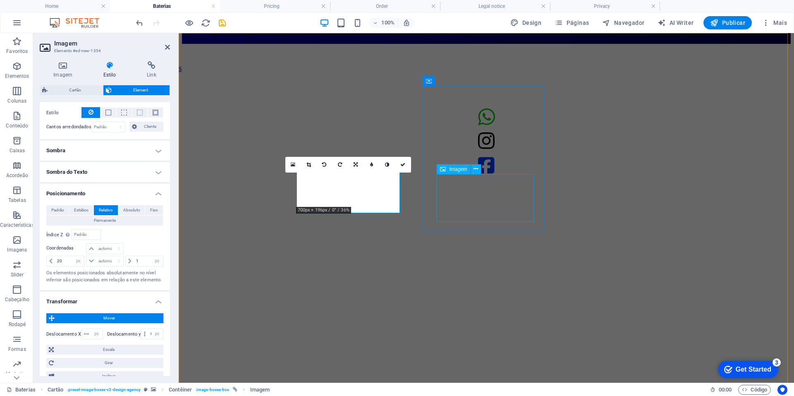
select select "%"
select select "px"
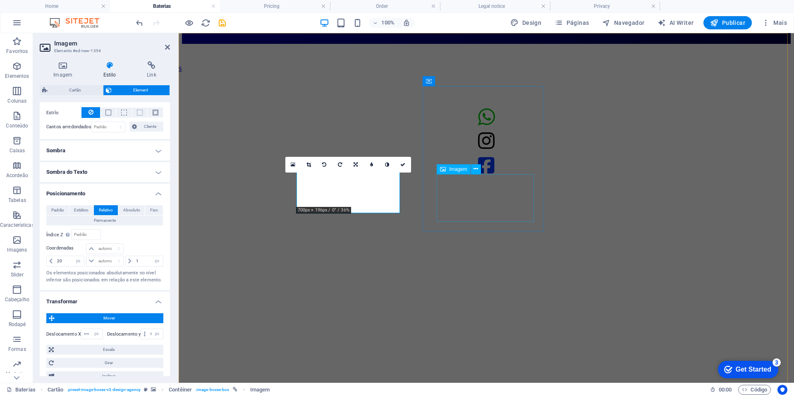
select select "px"
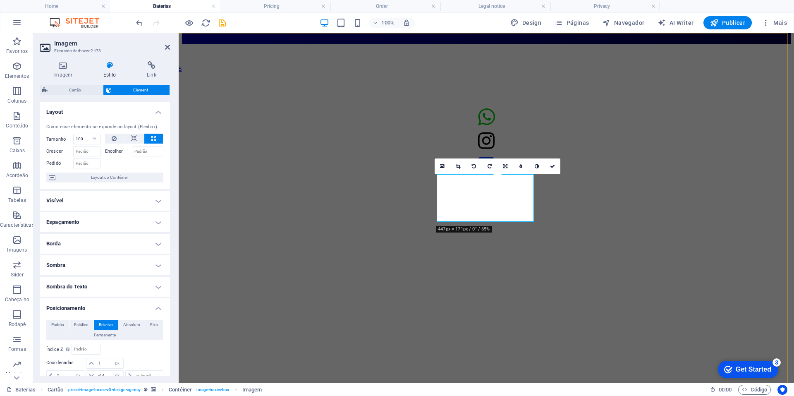
click at [275, 44] on figure at bounding box center [486, 44] width 609 height 0
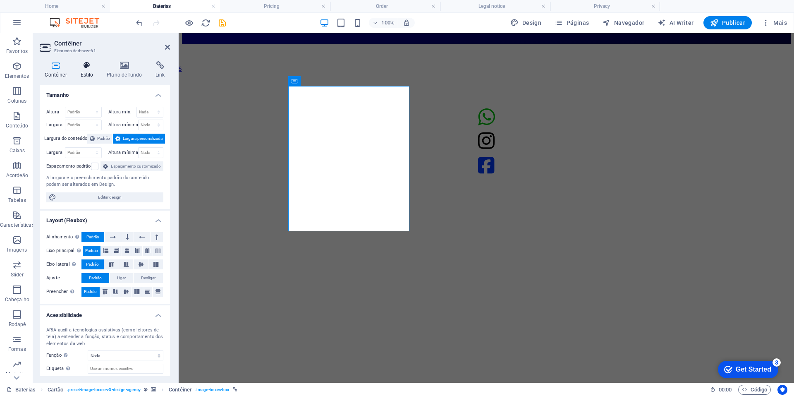
click at [81, 74] on h4 "Estilo" at bounding box center [88, 69] width 26 height 17
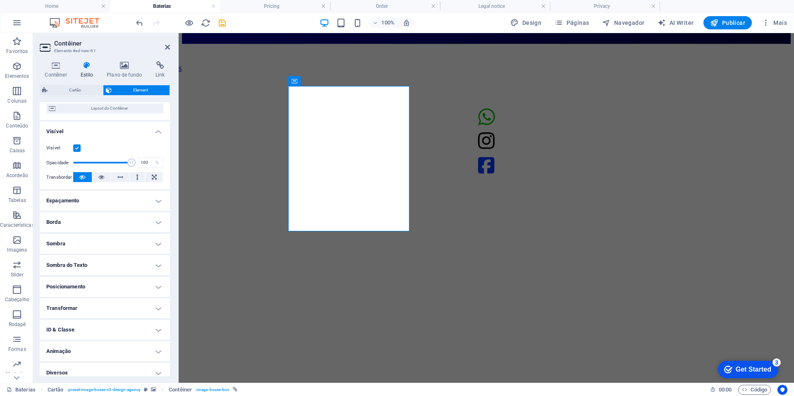
scroll to position [76, 0]
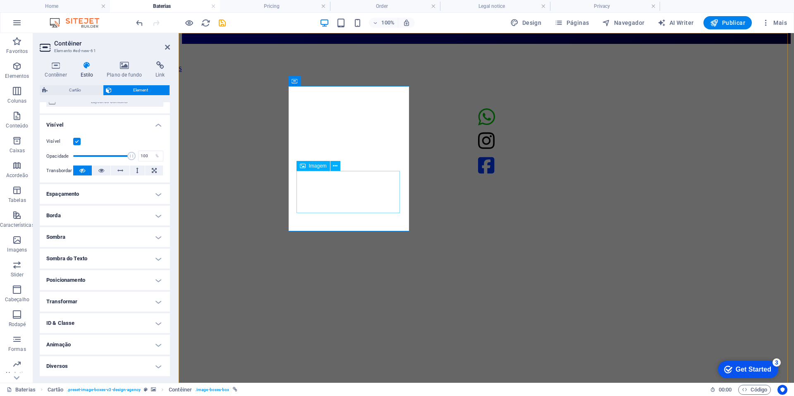
select select "px"
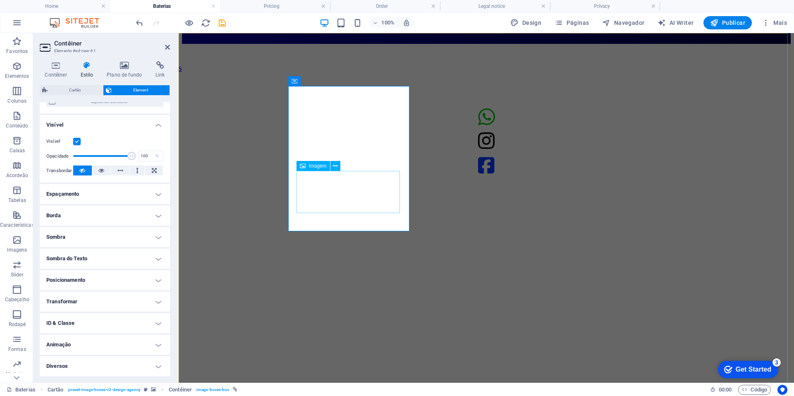
select select "px"
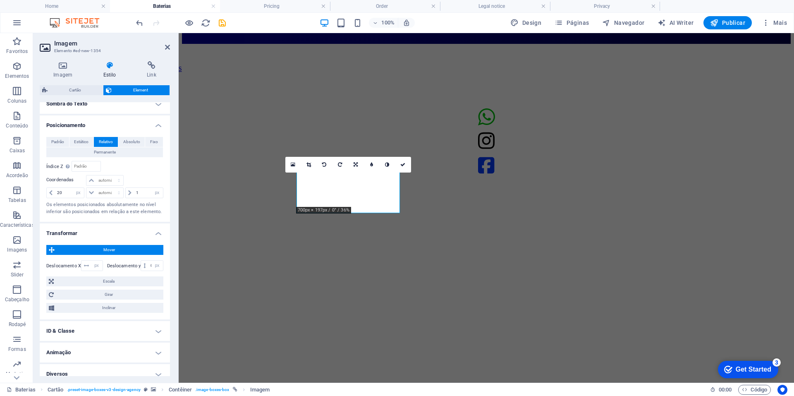
scroll to position [301, 0]
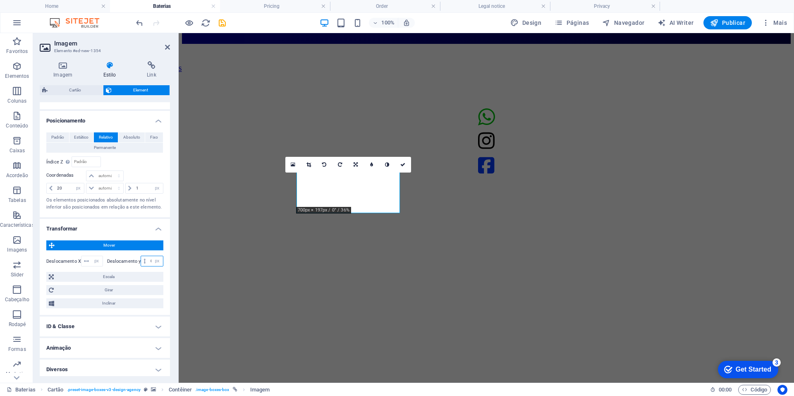
click at [149, 260] on input "0" at bounding box center [155, 261] width 14 height 10
type input "5"
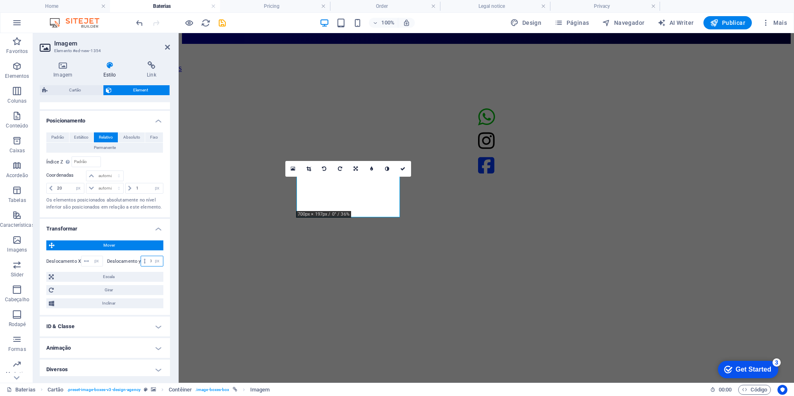
type input "1"
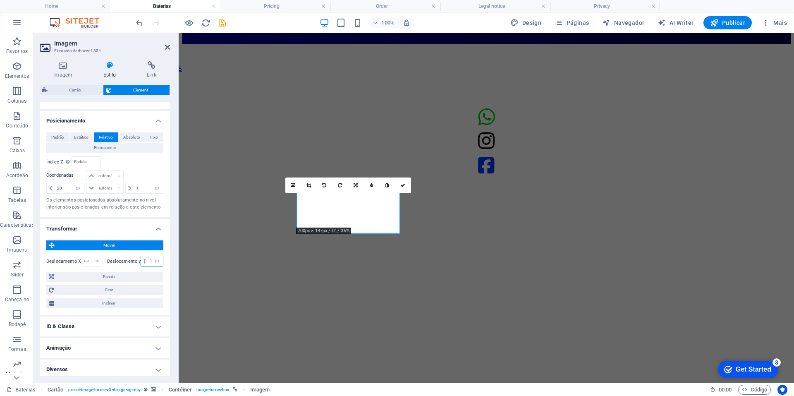
type input "5"
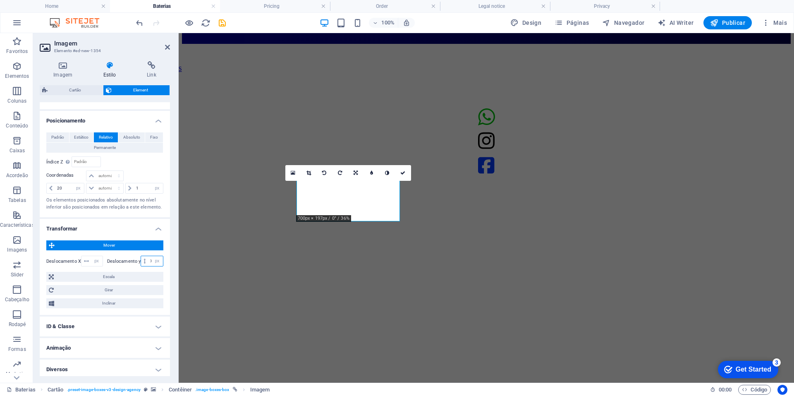
type input "2"
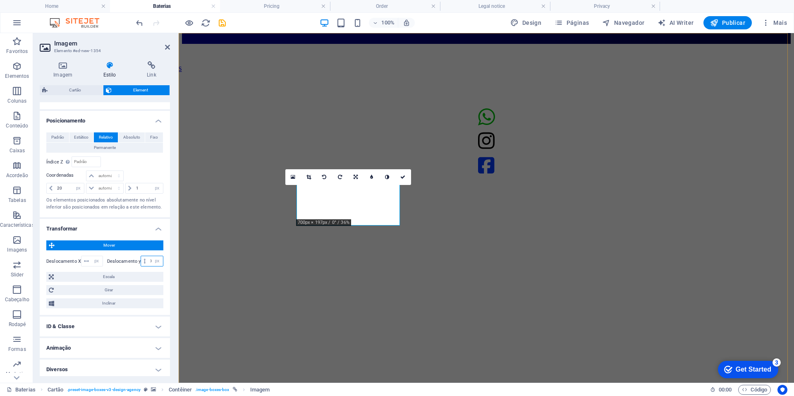
type input "30"
click at [218, 44] on figure at bounding box center [486, 44] width 609 height 0
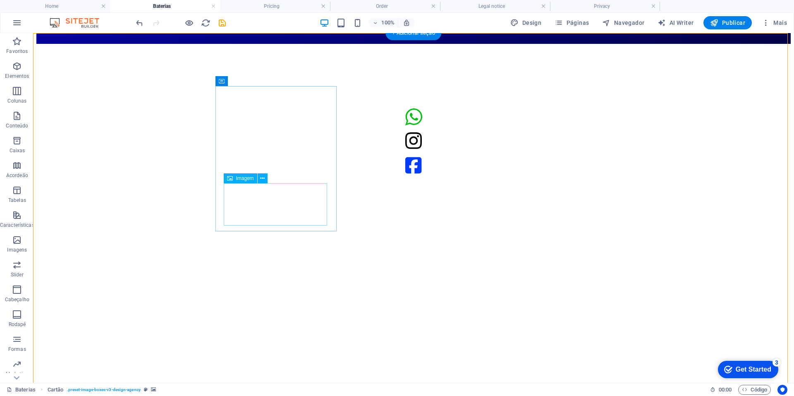
select select "px"
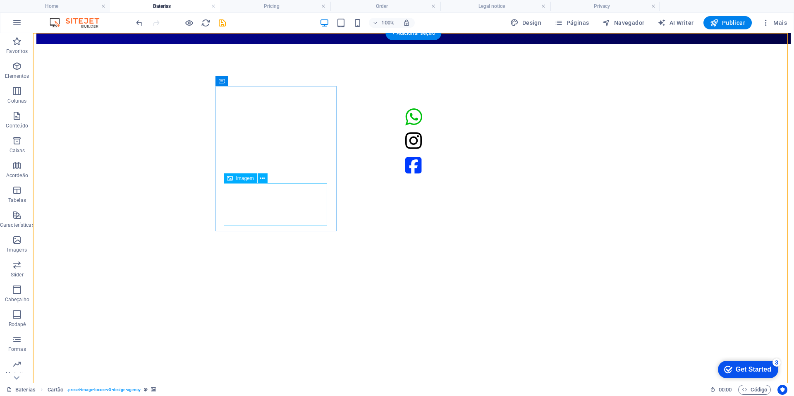
select select "px"
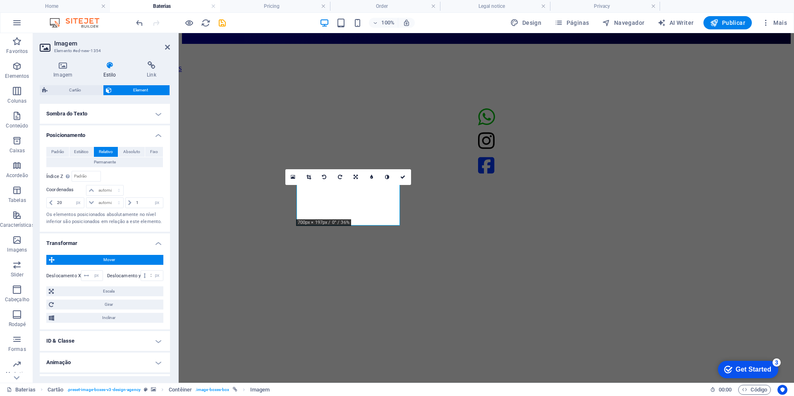
scroll to position [305, 0]
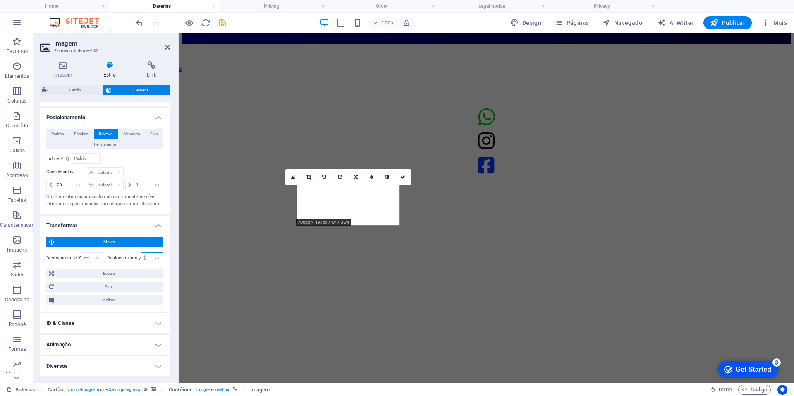
click at [148, 259] on input "30" at bounding box center [155, 258] width 14 height 10
type input "25"
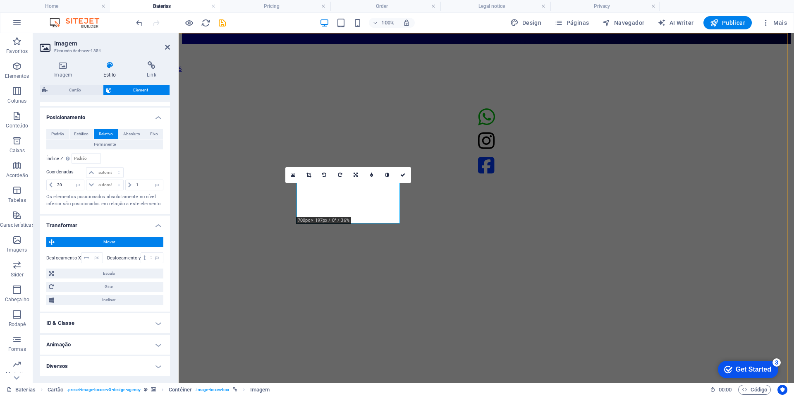
click at [243, 44] on figure at bounding box center [486, 44] width 609 height 0
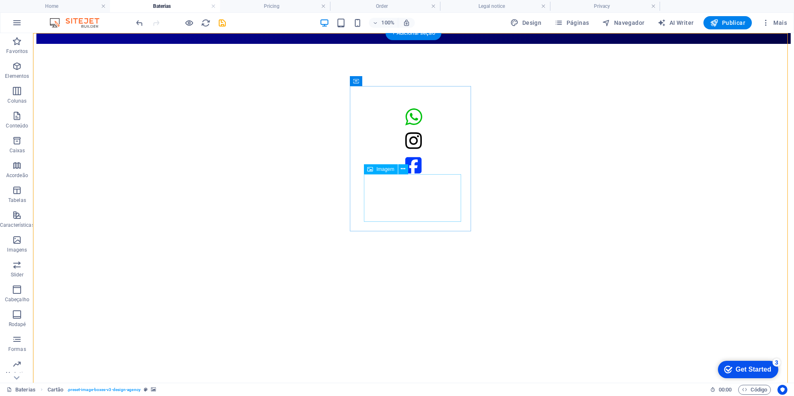
select select "%"
select select "px"
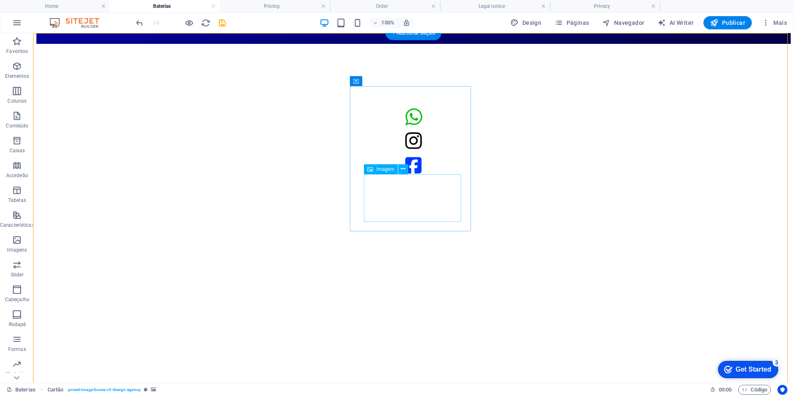
select select "px"
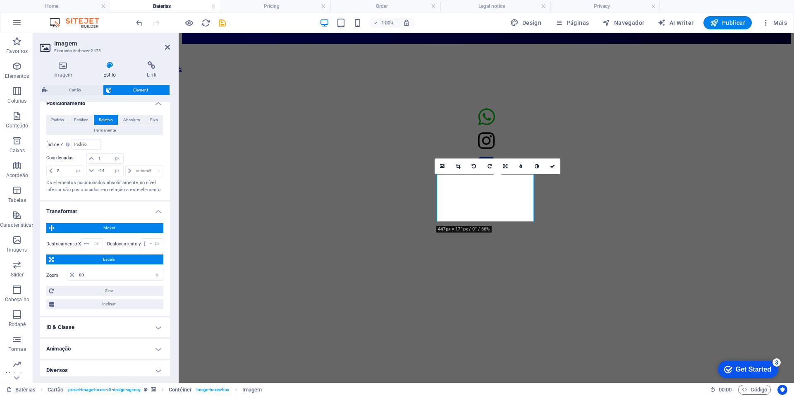
scroll to position [209, 0]
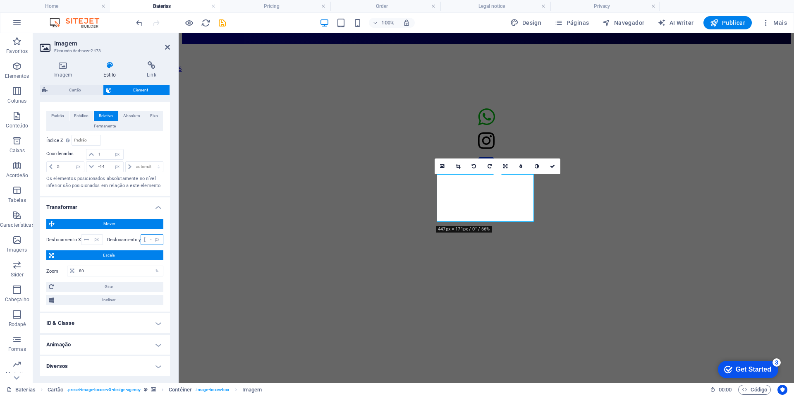
click at [148, 241] on input "-10" at bounding box center [155, 239] width 14 height 10
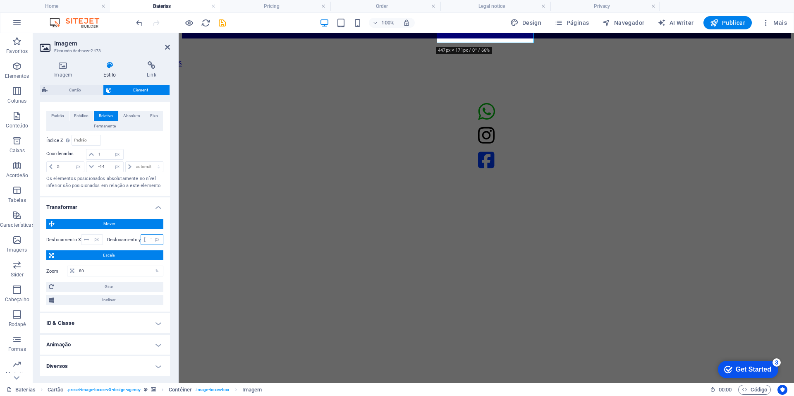
scroll to position [66, 0]
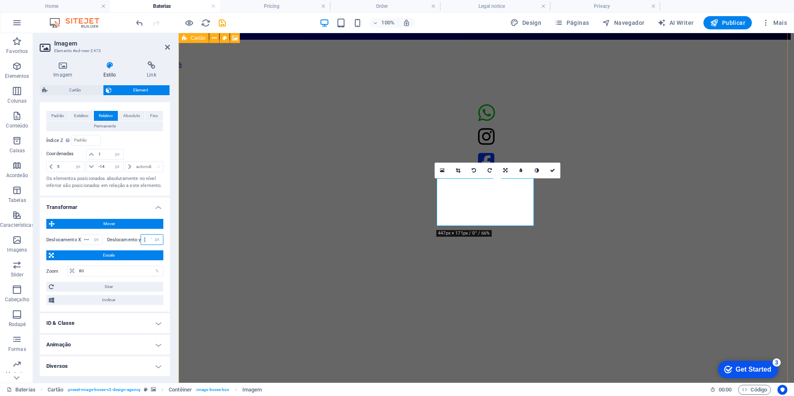
type input "10"
click at [204, 40] on figure at bounding box center [486, 40] width 609 height 0
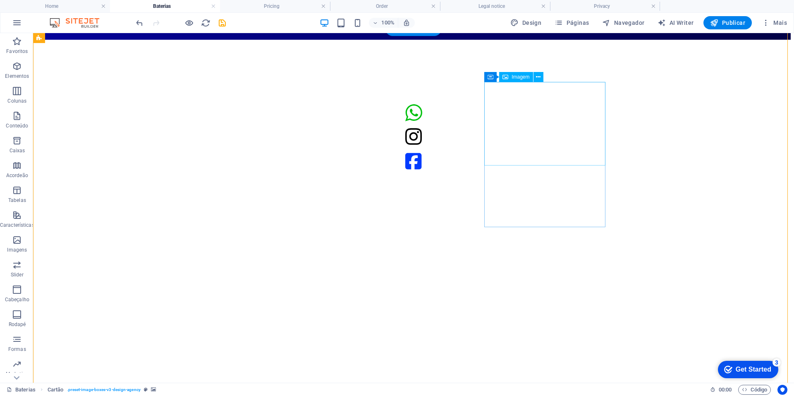
select select "%"
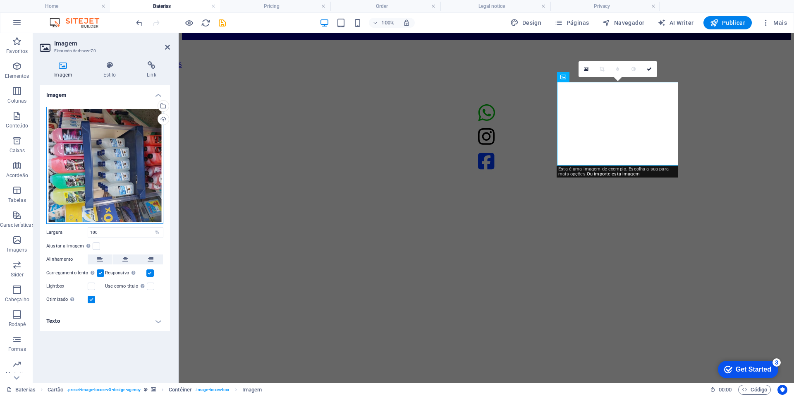
click at [105, 129] on div "Arraste os arquivos aqui, clique para escolher os arquivos ou selecione os arqu…" at bounding box center [104, 165] width 117 height 117
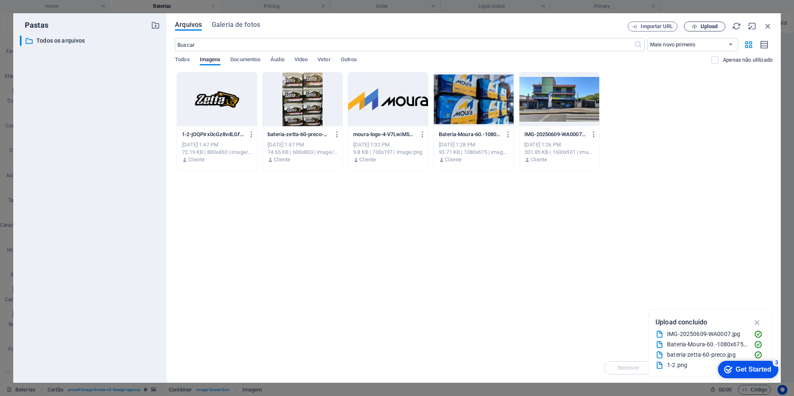
click at [686, 26] on button "Upload" at bounding box center [704, 26] width 41 height 10
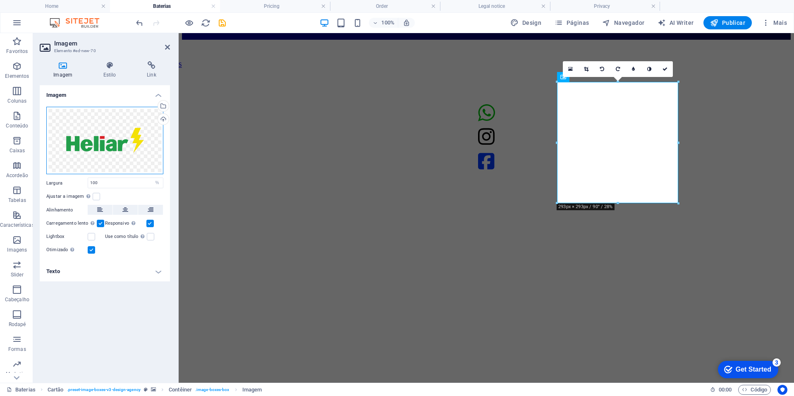
click at [60, 132] on div "Arraste os arquivos aqui, clique para escolher os arquivos ou selecione os arqu…" at bounding box center [104, 141] width 117 height 68
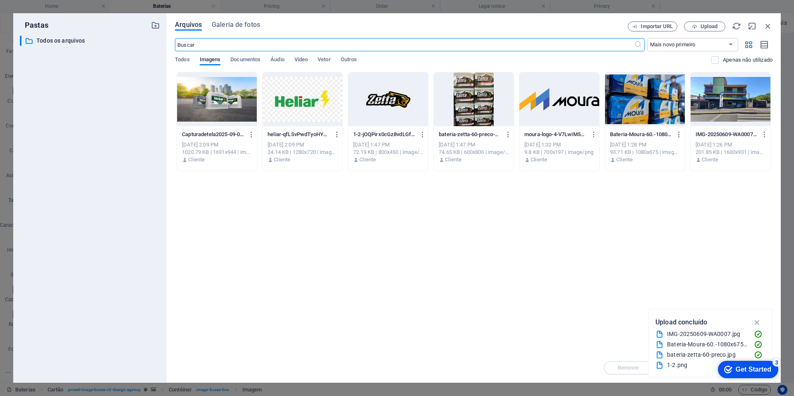
click at [205, 124] on div at bounding box center [217, 99] width 80 height 54
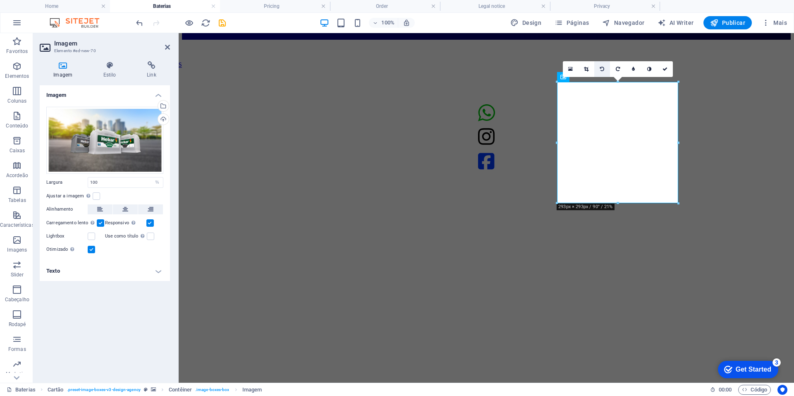
click at [599, 66] on link at bounding box center [602, 69] width 16 height 16
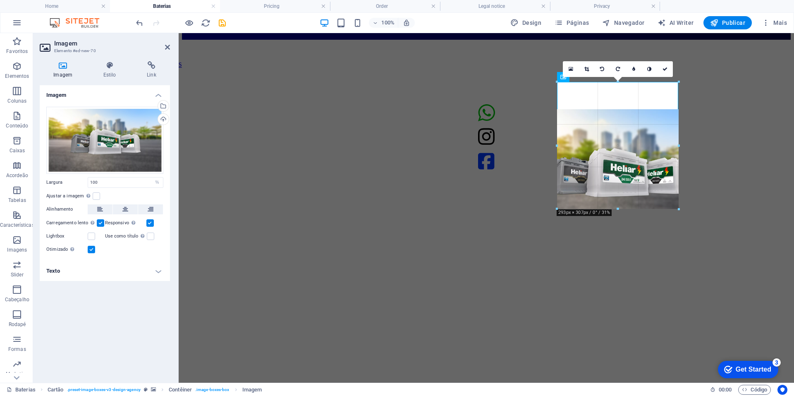
drag, startPoint x: 620, startPoint y: 203, endPoint x: 661, endPoint y: 209, distance: 41.7
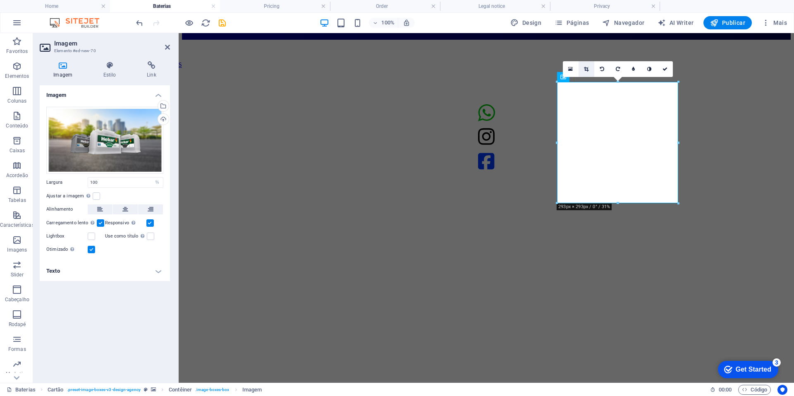
click at [588, 69] on icon at bounding box center [586, 69] width 5 height 5
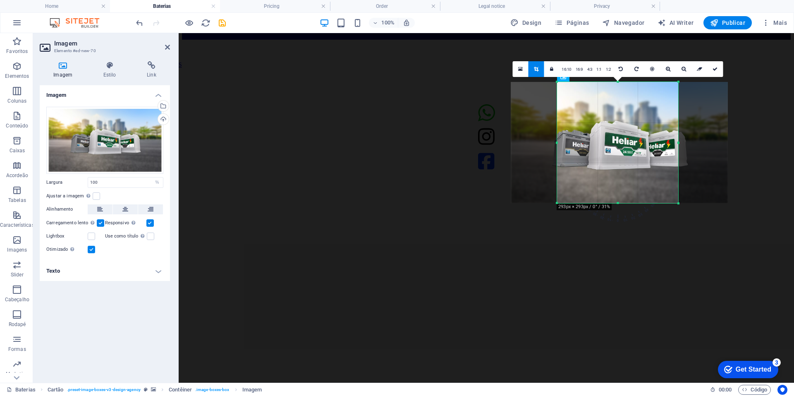
drag, startPoint x: 607, startPoint y: 115, endPoint x: 608, endPoint y: 90, distance: 25.2
click at [608, 90] on div at bounding box center [619, 142] width 217 height 121
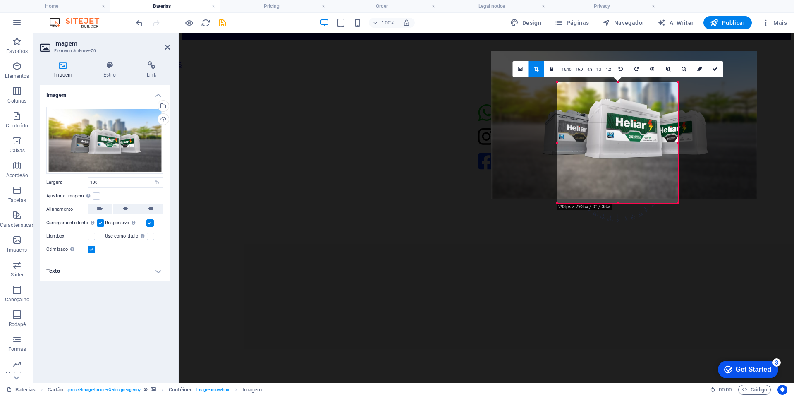
drag, startPoint x: 631, startPoint y: 182, endPoint x: 625, endPoint y: 172, distance: 11.7
click at [625, 172] on div at bounding box center [624, 125] width 266 height 148
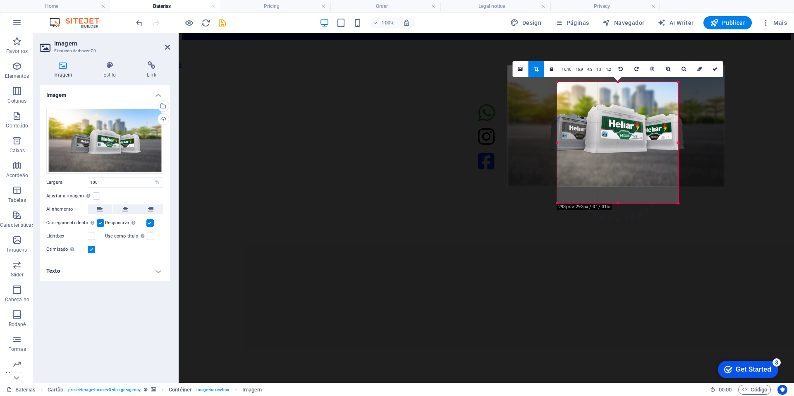
drag, startPoint x: 625, startPoint y: 172, endPoint x: 628, endPoint y: 155, distance: 16.8
click at [628, 155] on div at bounding box center [615, 125] width 217 height 121
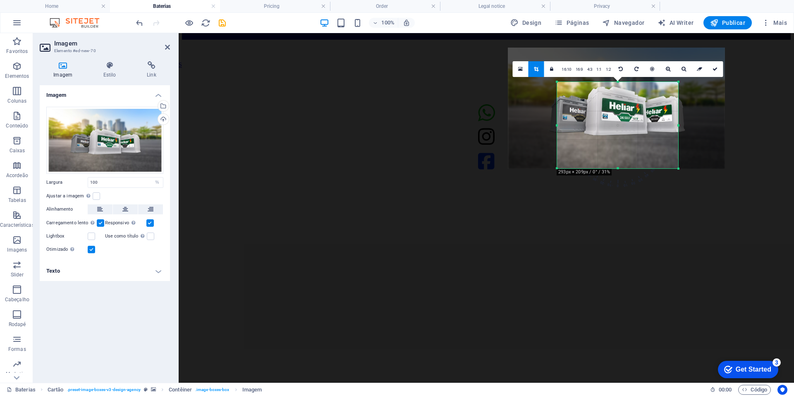
drag, startPoint x: 619, startPoint y: 82, endPoint x: 637, endPoint y: 116, distance: 38.8
click at [637, 116] on div "180 170 160 150 140 130 120 110 100 90 80 70 60 50 40 30 20 10 0 -10 -20 -30 -4…" at bounding box center [617, 125] width 121 height 86
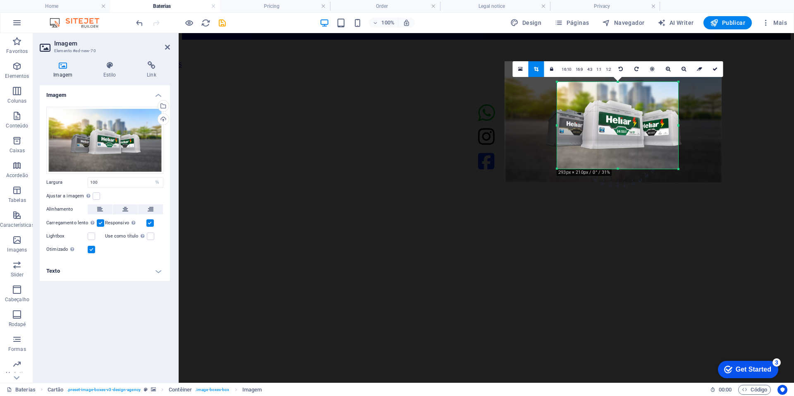
drag, startPoint x: 630, startPoint y: 109, endPoint x: 627, endPoint y: 123, distance: 14.0
click at [627, 123] on div at bounding box center [612, 121] width 217 height 121
click at [711, 71] on link at bounding box center [715, 69] width 16 height 16
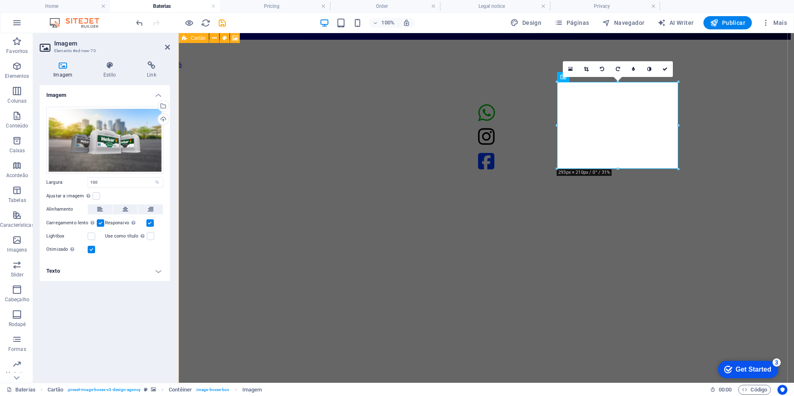
click at [695, 40] on figure at bounding box center [486, 40] width 609 height 0
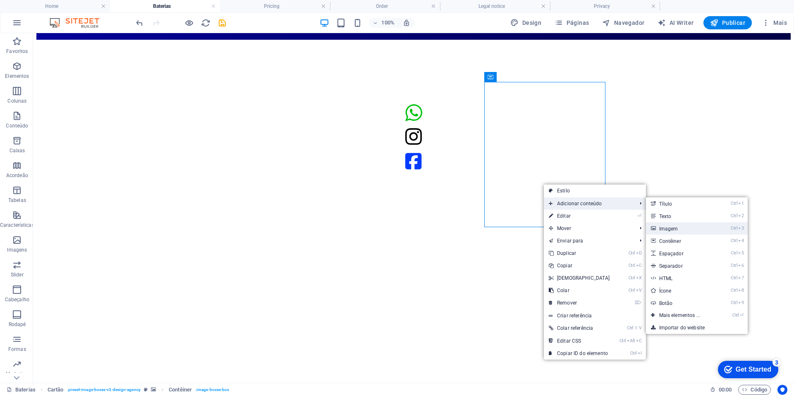
click at [676, 229] on link "Ctrl 3 Imagem" at bounding box center [681, 228] width 71 height 12
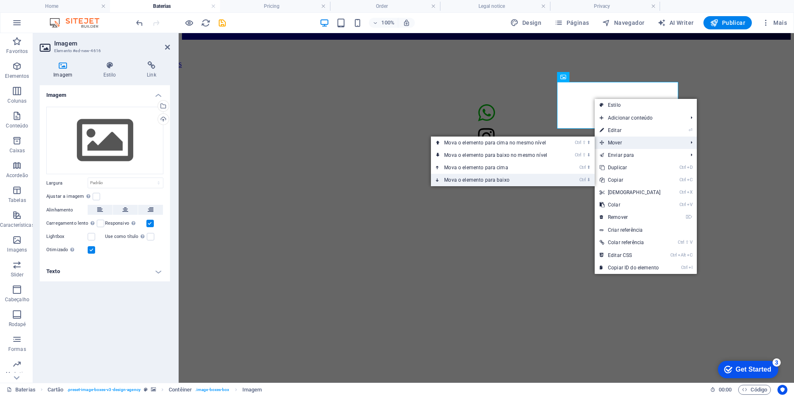
click at [530, 178] on link "Ctrl ⬇ Mova o elemento para baixo" at bounding box center [497, 180] width 133 height 12
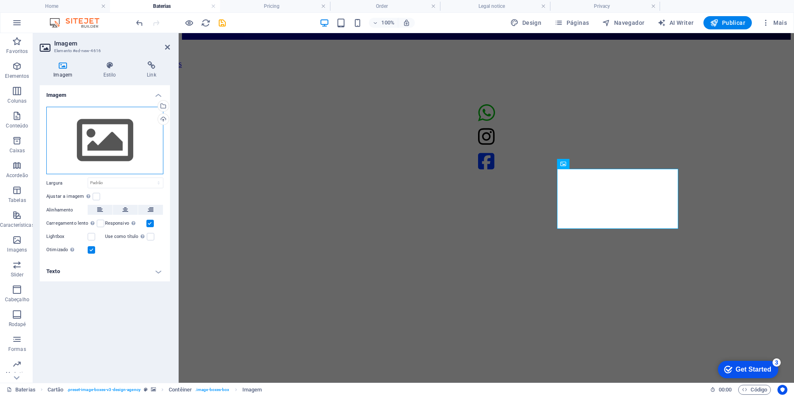
click at [142, 118] on div "Arraste os arquivos aqui, clique para escolher os arquivos ou selecione os arqu…" at bounding box center [104, 141] width 117 height 68
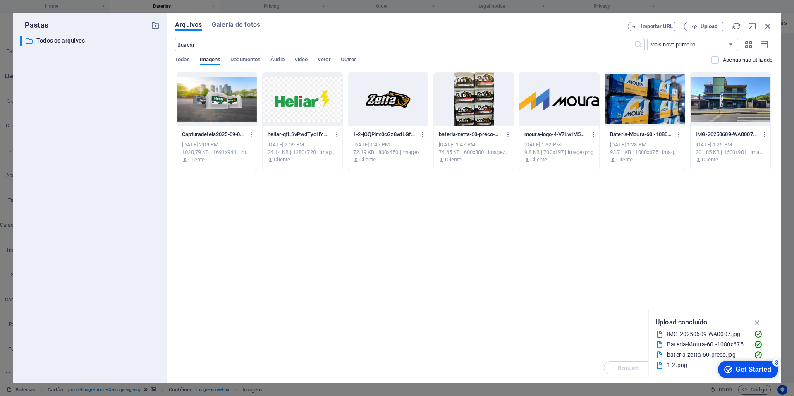
click at [300, 100] on div at bounding box center [303, 99] width 80 height 54
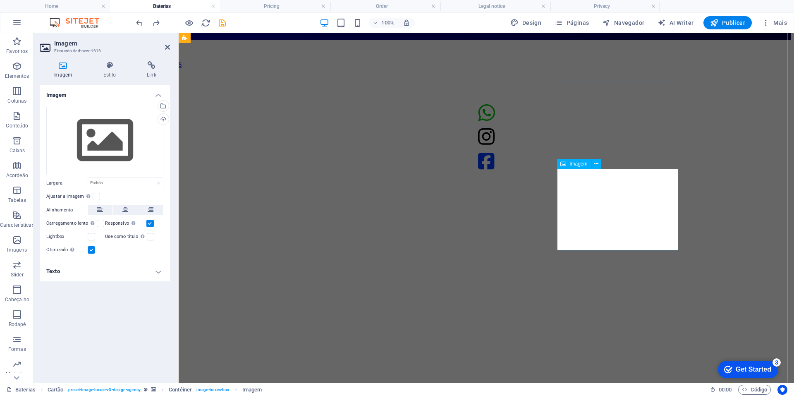
click at [721, 40] on figure at bounding box center [486, 40] width 609 height 0
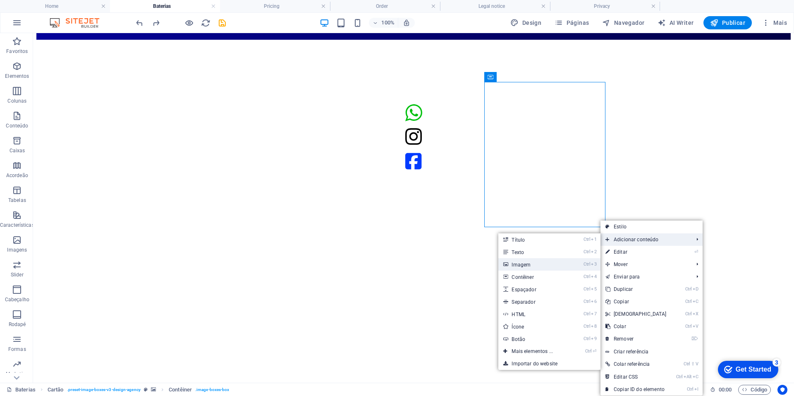
drag, startPoint x: 549, startPoint y: 261, endPoint x: 359, endPoint y: 155, distance: 217.3
click at [549, 261] on link "Ctrl 3 Imagem" at bounding box center [533, 264] width 71 height 12
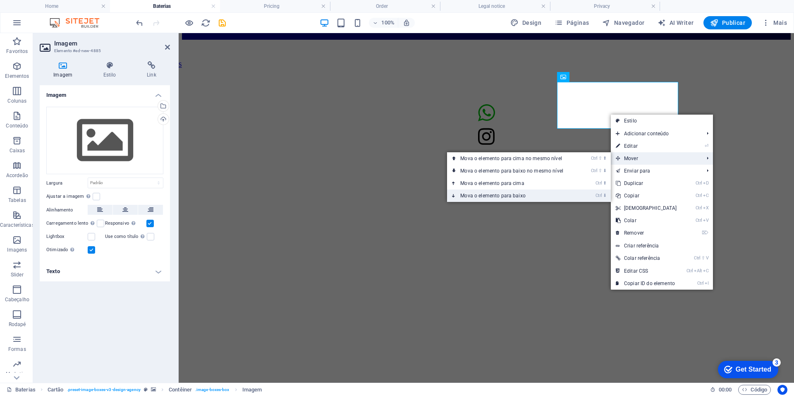
click at [564, 196] on link "Ctrl ⬇ Mova o elemento para baixo" at bounding box center [513, 195] width 133 height 12
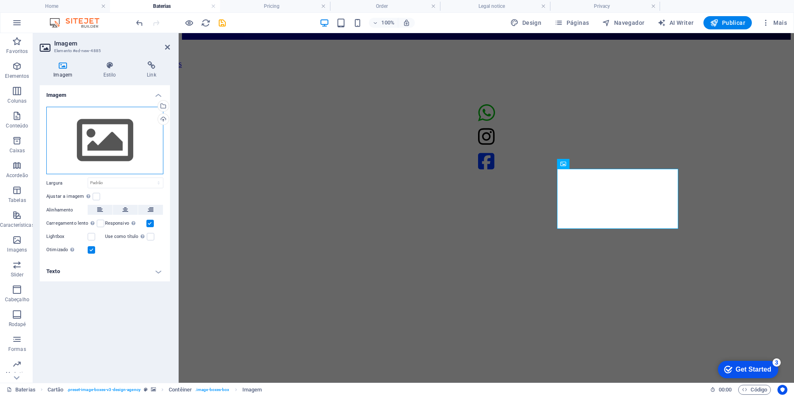
click at [125, 149] on div "Arraste os arquivos aqui, clique para escolher os arquivos ou selecione os arqu…" at bounding box center [104, 141] width 117 height 68
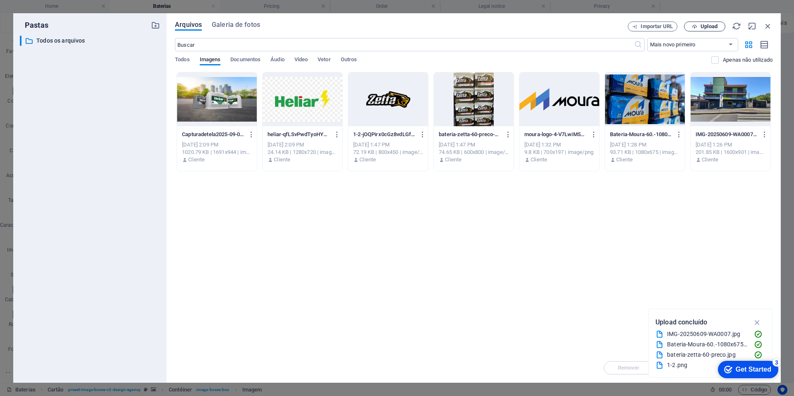
click at [700, 30] on button "Upload" at bounding box center [704, 26] width 41 height 10
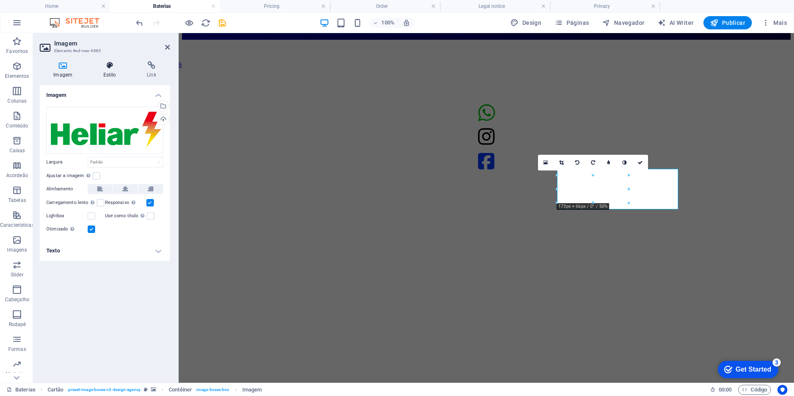
click at [93, 73] on h4 "Estilo" at bounding box center [110, 69] width 43 height 17
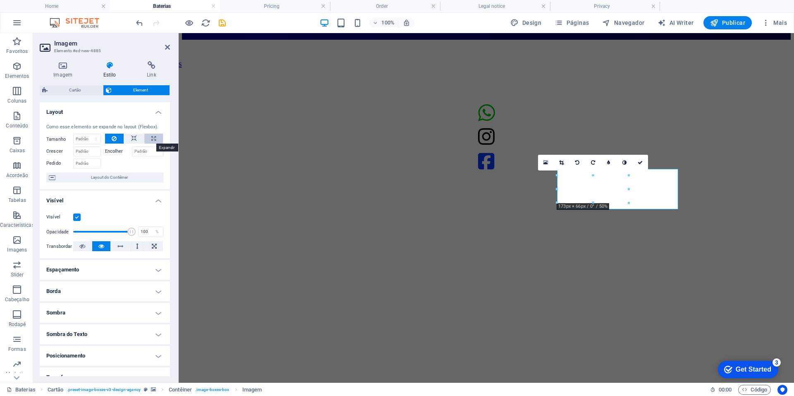
click at [146, 135] on button at bounding box center [153, 139] width 19 height 10
type input "100"
select select "%"
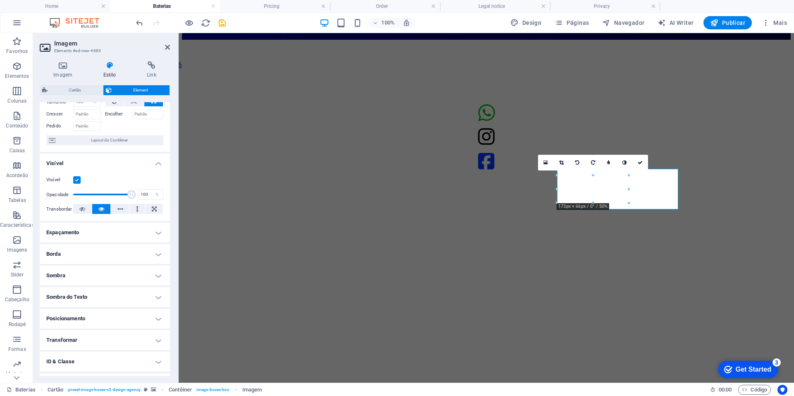
scroll to position [76, 0]
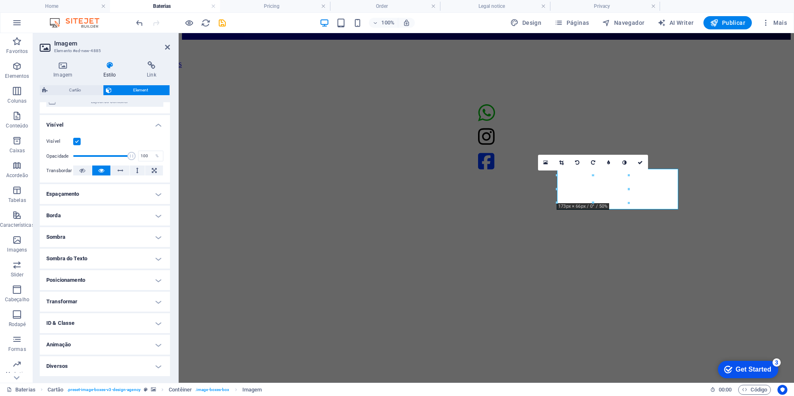
click at [103, 198] on h4 "Espaçamento" at bounding box center [105, 194] width 130 height 20
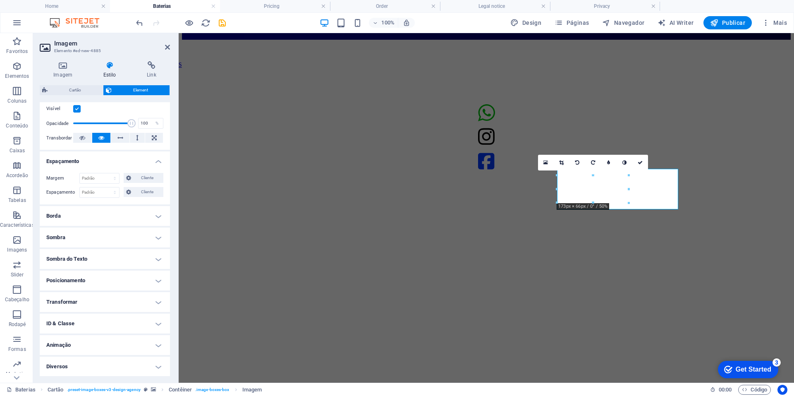
scroll to position [109, 0]
click at [117, 279] on h4 "Posicionamento" at bounding box center [105, 280] width 130 height 20
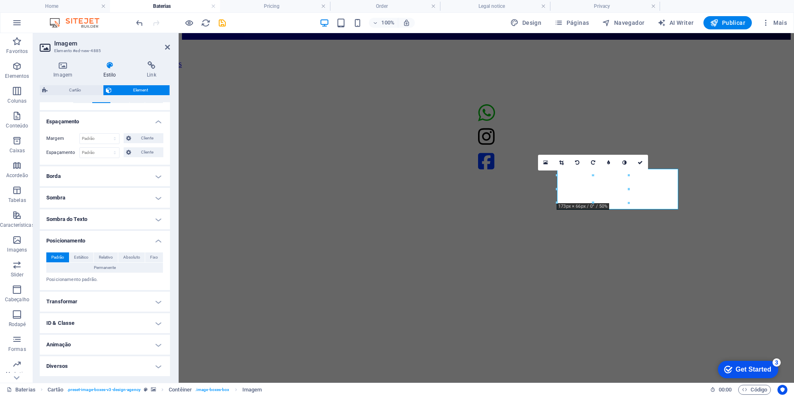
click at [107, 292] on h4 "Transformar" at bounding box center [105, 301] width 130 height 20
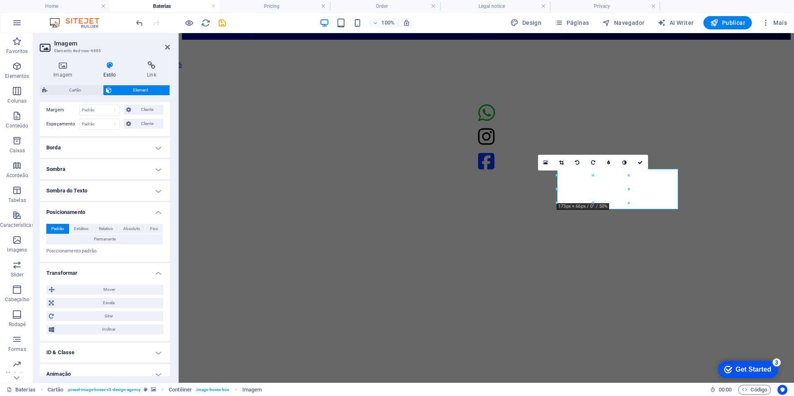
scroll to position [177, 0]
click at [112, 299] on span "Escala" at bounding box center [108, 302] width 105 height 10
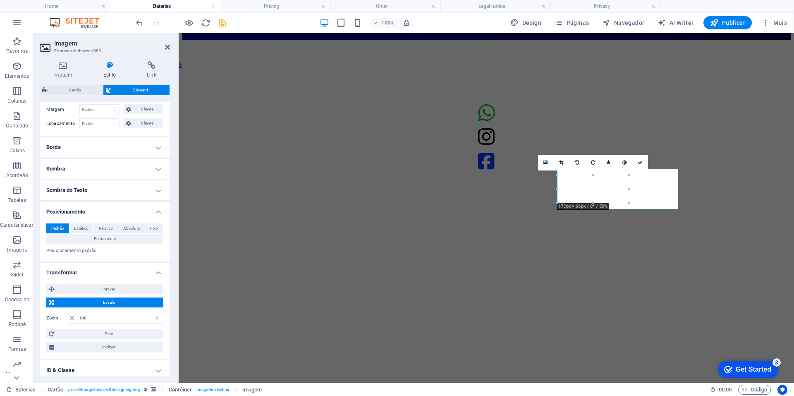
click at [100, 312] on div "Zoom 100 %" at bounding box center [104, 317] width 117 height 15
click at [94, 315] on input "100" at bounding box center [120, 318] width 86 height 10
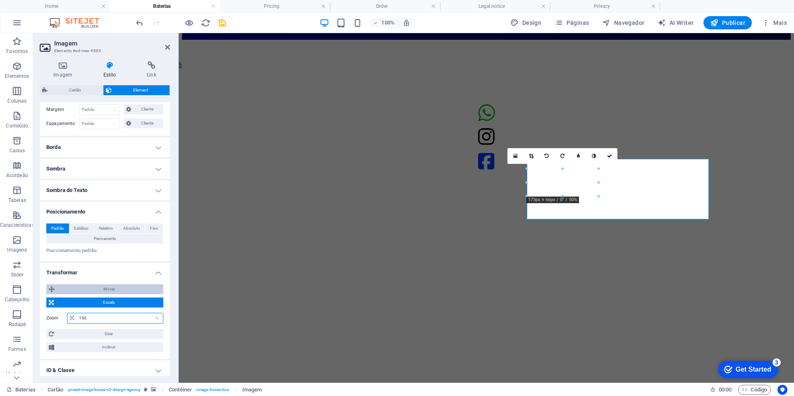
type input "150"
click at [72, 289] on span "Mover" at bounding box center [109, 289] width 104 height 10
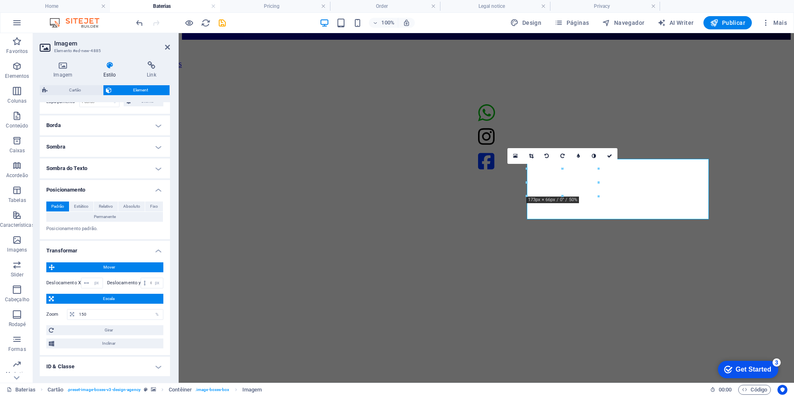
scroll to position [242, 0]
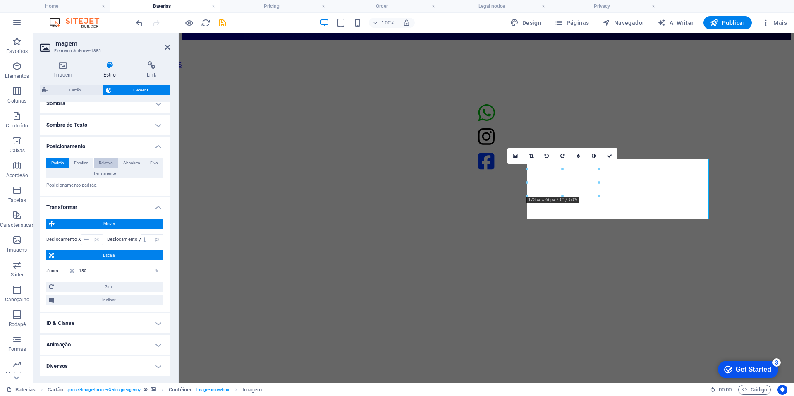
click at [103, 160] on span "Relativo" at bounding box center [106, 163] width 14 height 10
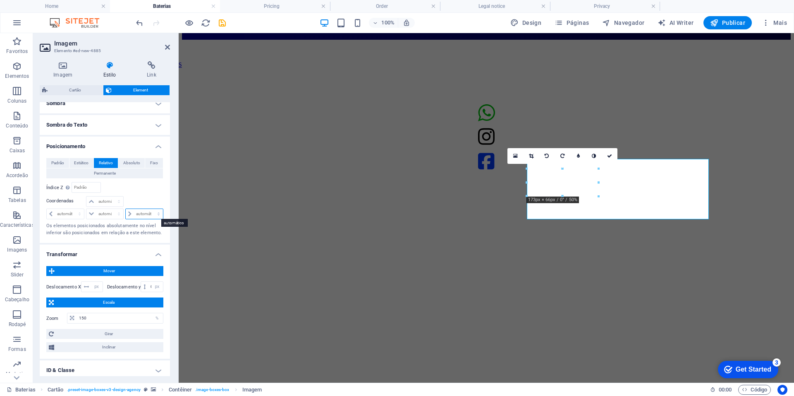
click at [136, 215] on select "automático px rem % em" at bounding box center [144, 214] width 37 height 10
click at [58, 210] on select "automático px rem % em" at bounding box center [65, 214] width 37 height 10
select select "px"
click at [72, 209] on select "automático px rem % em" at bounding box center [65, 214] width 37 height 10
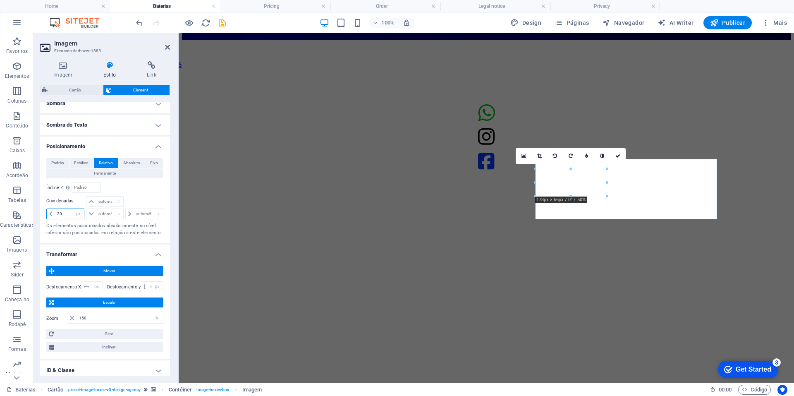
type input "2"
type input "5"
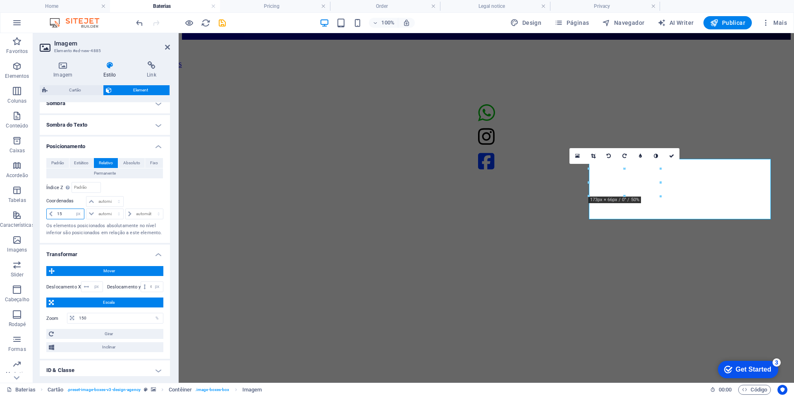
type input "1"
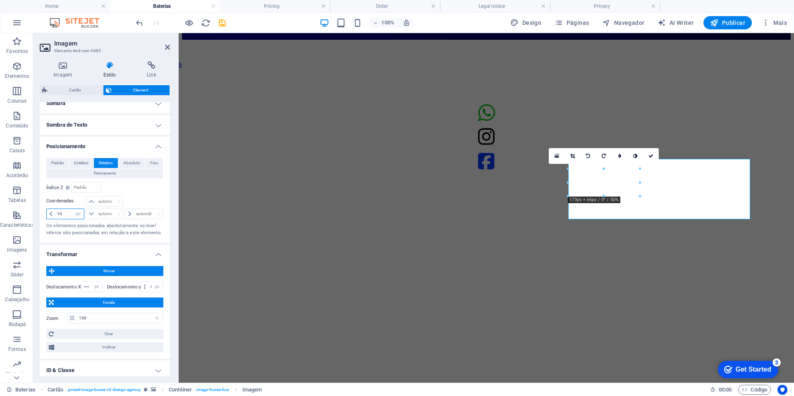
type input "1"
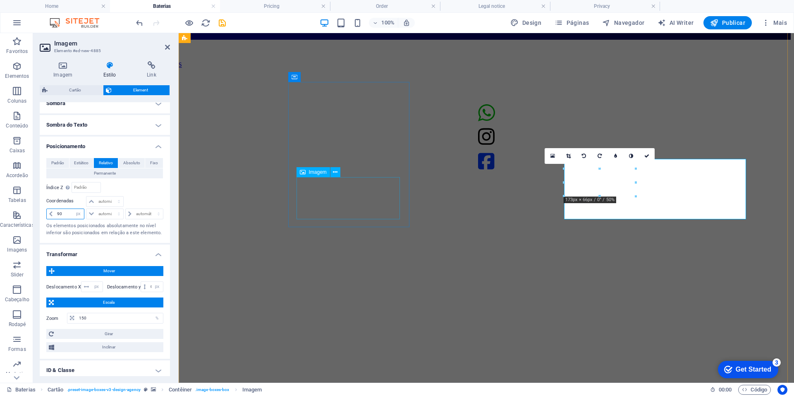
type input "90"
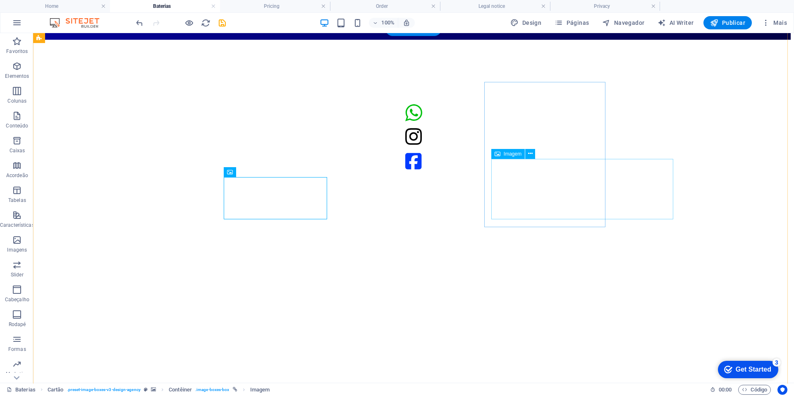
select select "%"
select select "px"
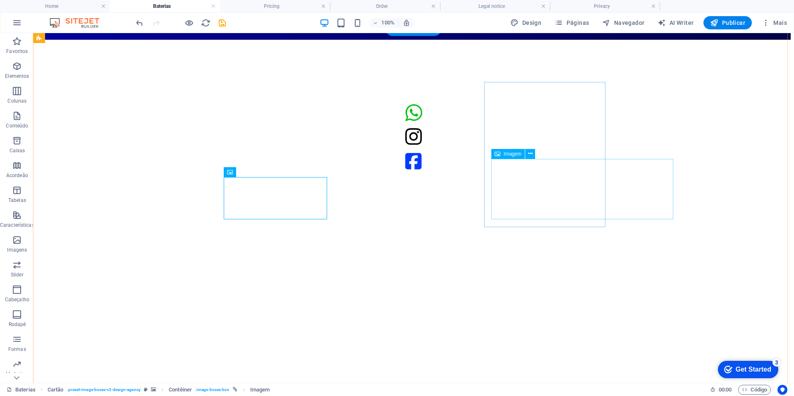
select select "px"
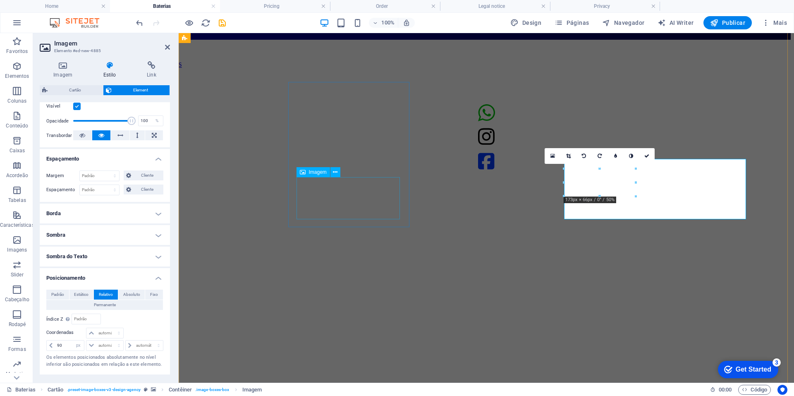
scroll to position [111, 0]
click at [566, 156] on icon at bounding box center [568, 155] width 5 height 5
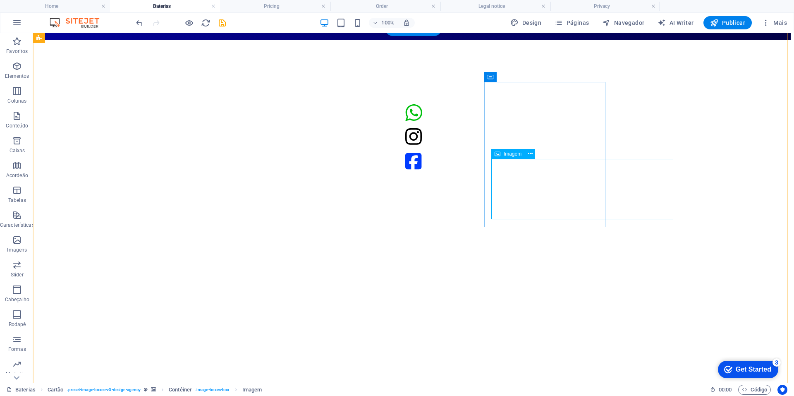
select select "%"
select select "px"
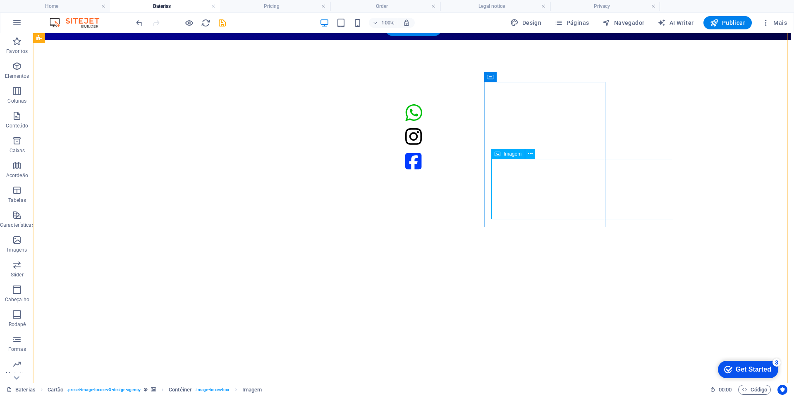
select select "px"
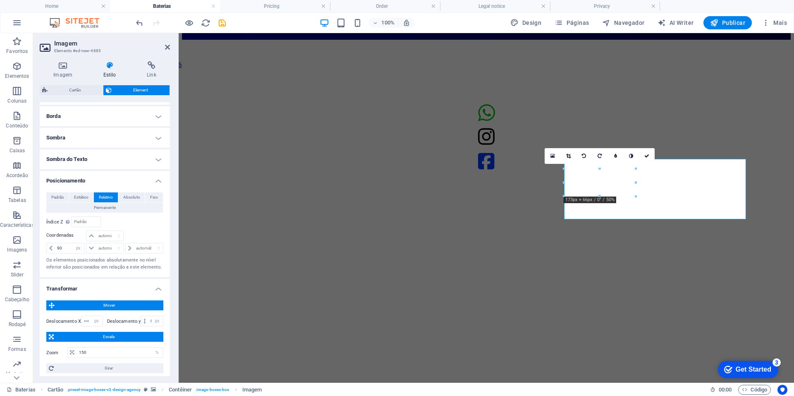
scroll to position [210, 0]
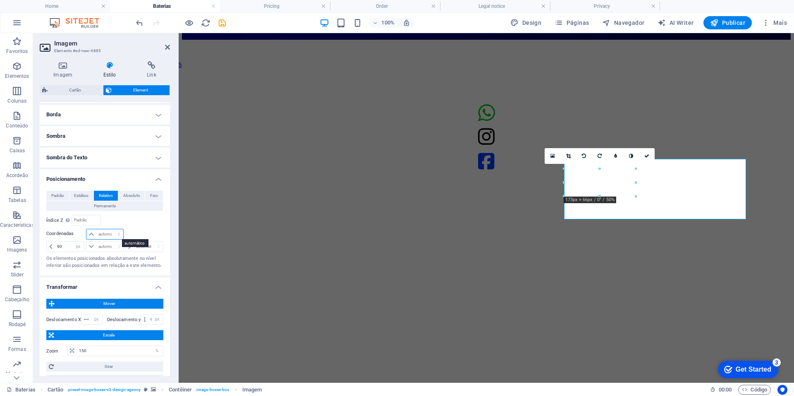
click at [104, 234] on select "automático px rem % em" at bounding box center [104, 234] width 36 height 10
select select "px"
click at [110, 229] on select "automático px rem % em" at bounding box center [104, 234] width 36 height 10
type input "5"
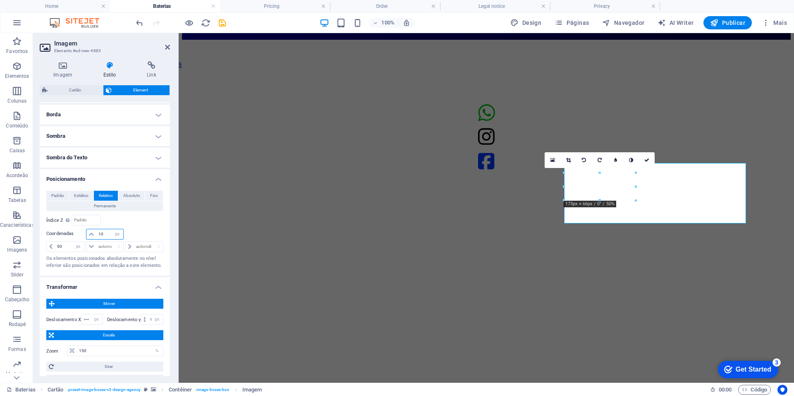
type input "1"
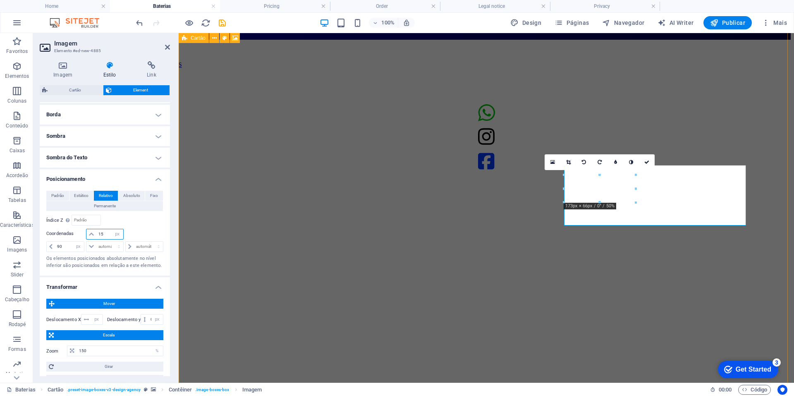
type input "15"
click at [226, 40] on figure at bounding box center [486, 40] width 609 height 0
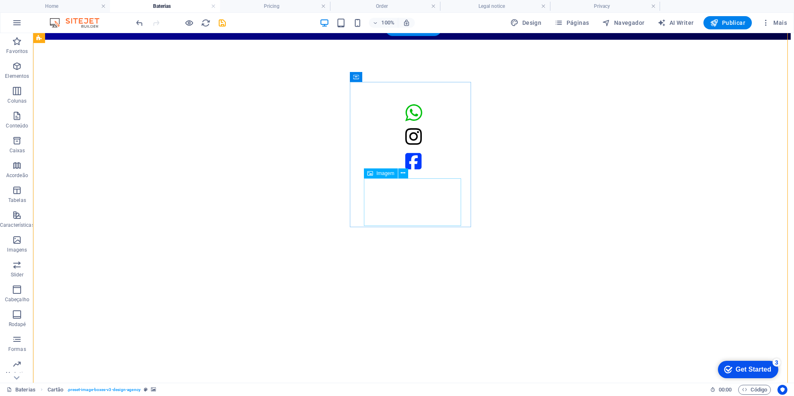
select select "%"
select select "px"
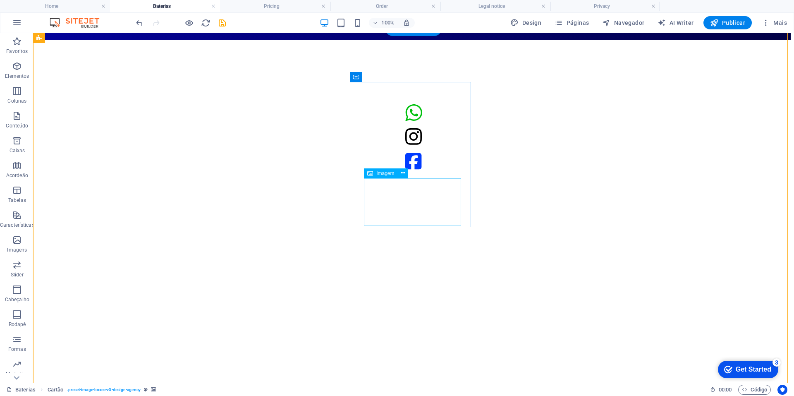
select select "px"
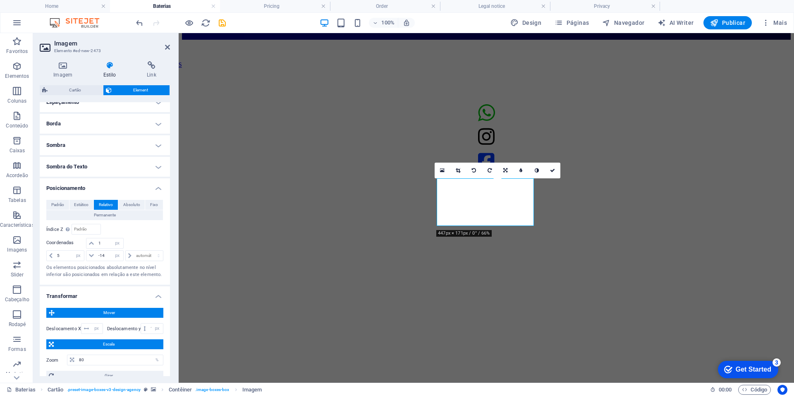
scroll to position [146, 0]
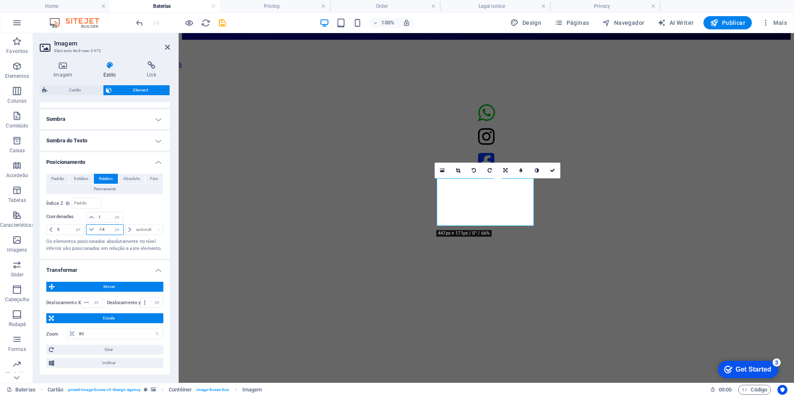
click at [106, 232] on input "-14" at bounding box center [109, 229] width 26 height 10
type input "-10"
click at [102, 214] on input "1" at bounding box center [109, 217] width 26 height 10
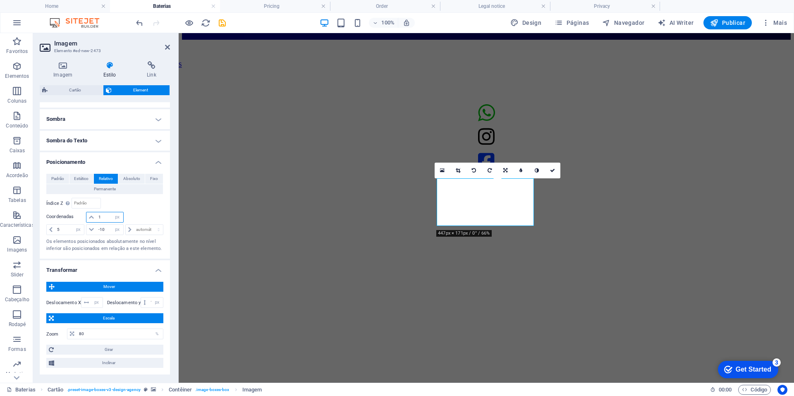
type input "0"
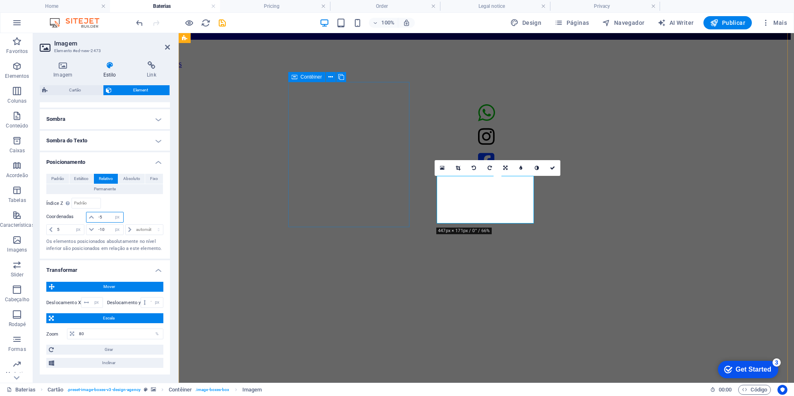
type input "-5"
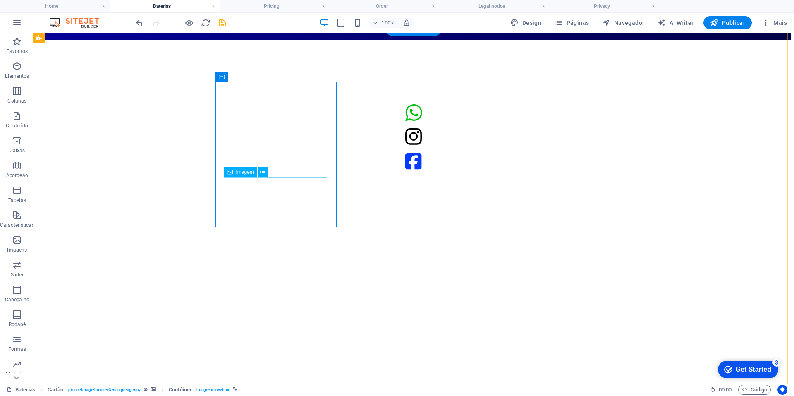
select select "px"
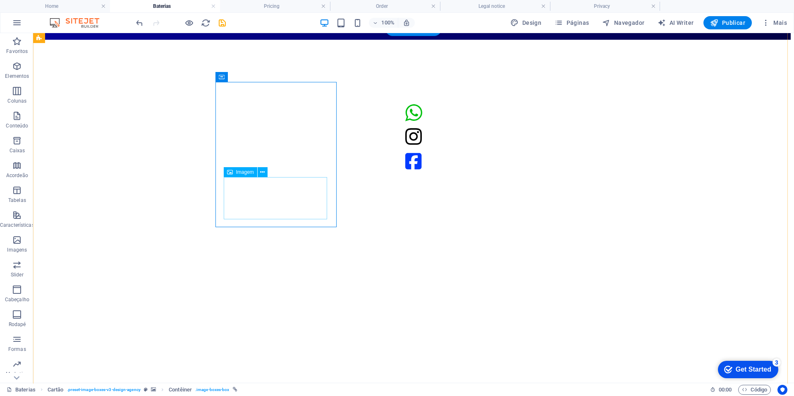
select select "px"
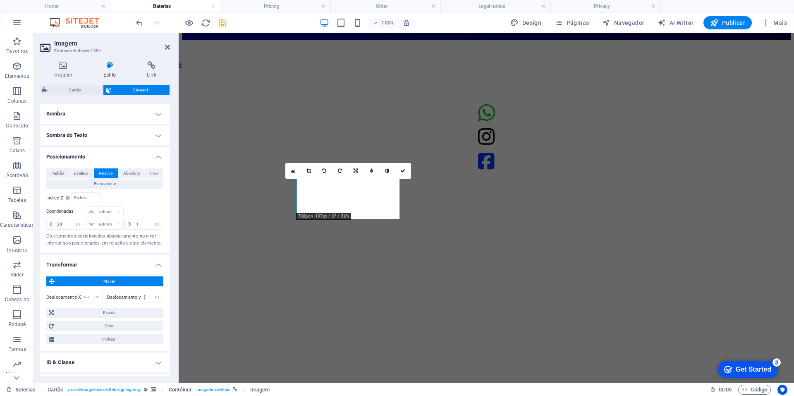
scroll to position [265, 0]
click at [102, 212] on select "automático px rem % em" at bounding box center [104, 213] width 36 height 10
select select "px"
click at [110, 208] on select "automático px rem % em" at bounding box center [104, 213] width 36 height 10
type input "0"
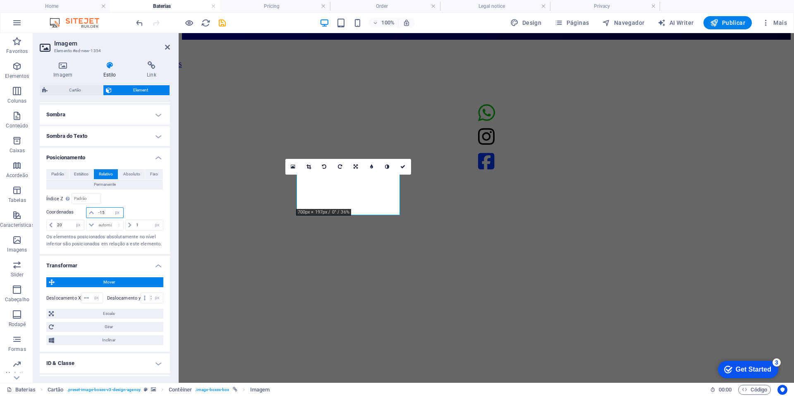
type input "-1"
type input "-5"
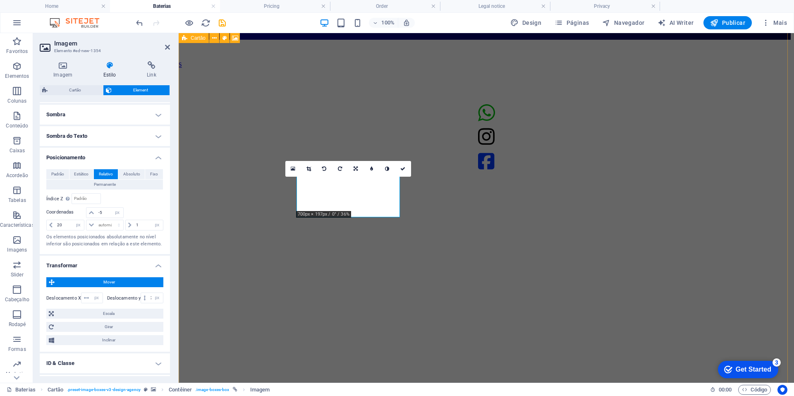
click at [262, 40] on figure at bounding box center [486, 40] width 609 height 0
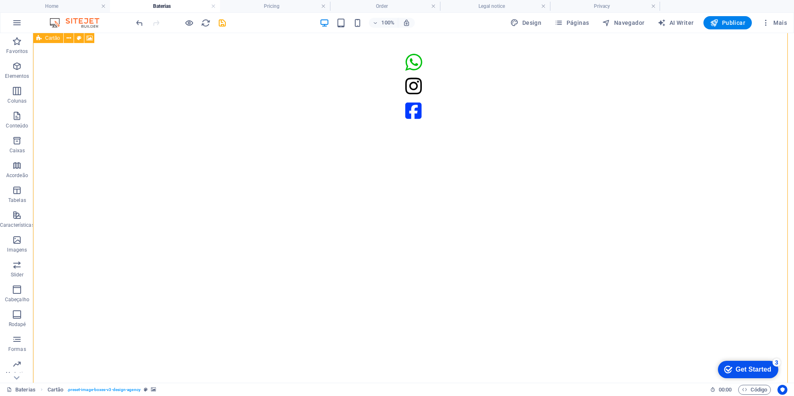
scroll to position [120, 0]
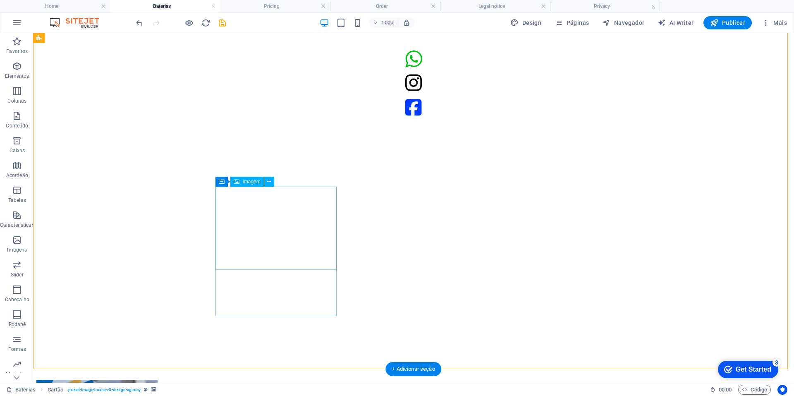
select select "%"
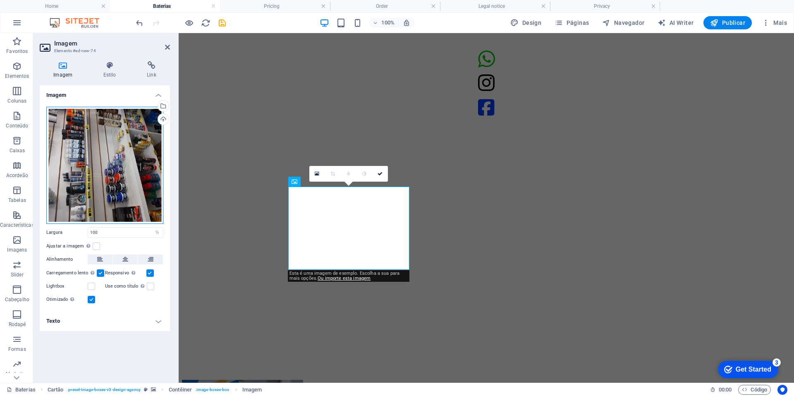
click at [153, 151] on div "Arraste os arquivos aqui, clique para escolher os arquivos ou selecione os arqu…" at bounding box center [104, 165] width 117 height 117
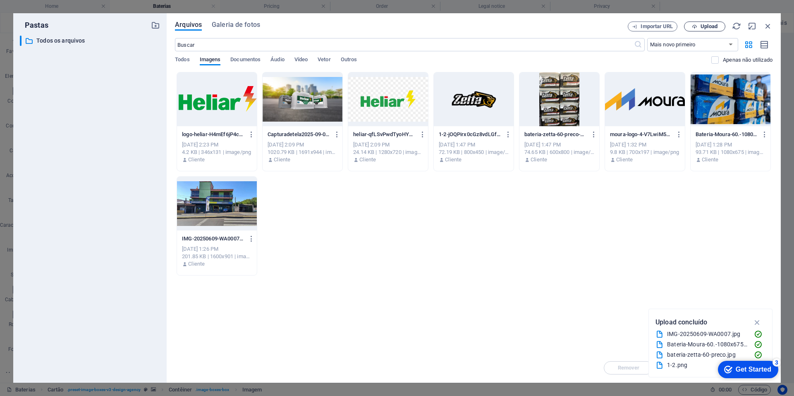
click at [696, 26] on icon "button" at bounding box center [694, 26] width 5 height 5
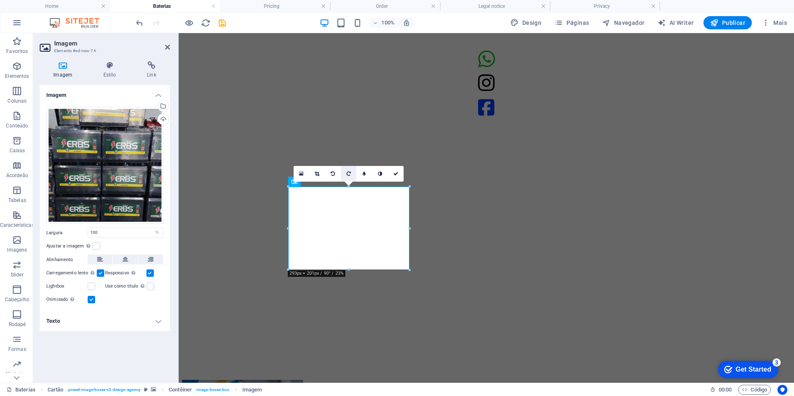
click at [346, 172] on icon at bounding box center [348, 173] width 4 height 5
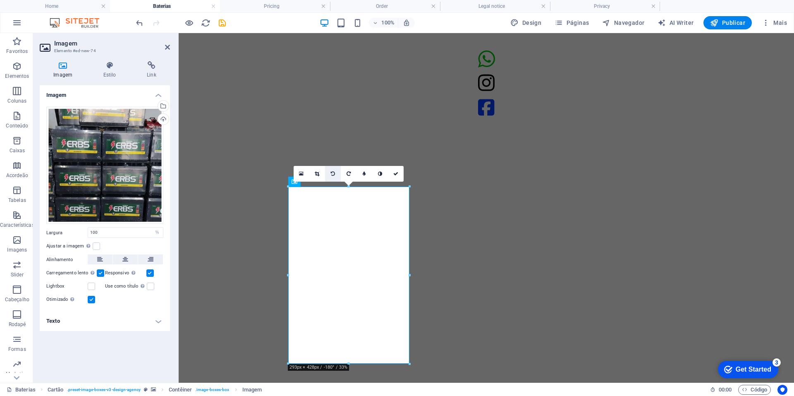
click at [334, 174] on icon at bounding box center [333, 173] width 4 height 5
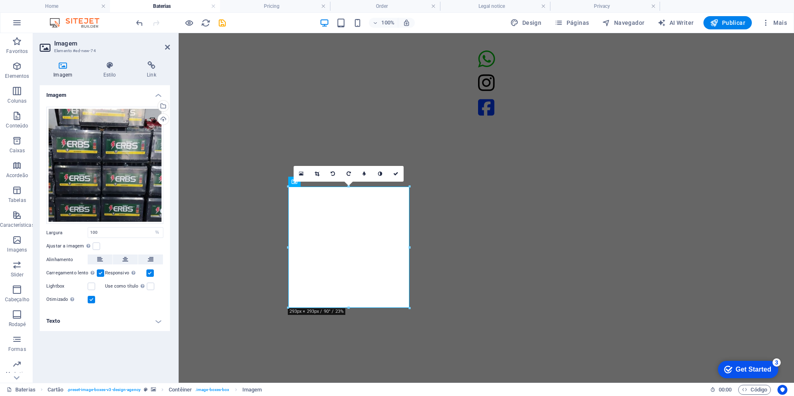
click at [334, 174] on icon at bounding box center [333, 173] width 4 height 5
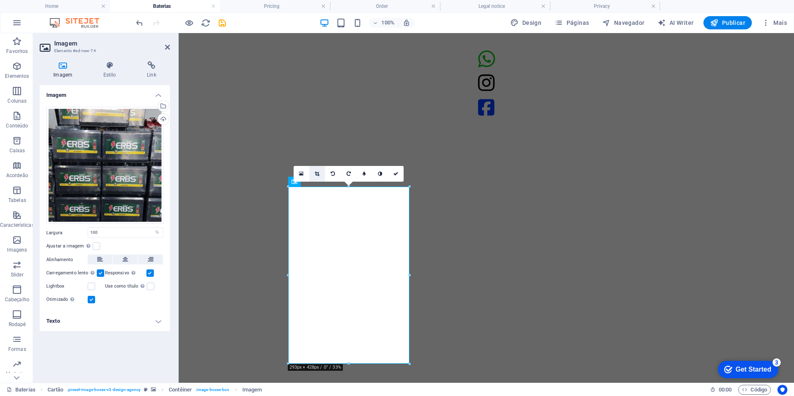
click at [317, 172] on icon at bounding box center [317, 173] width 5 height 5
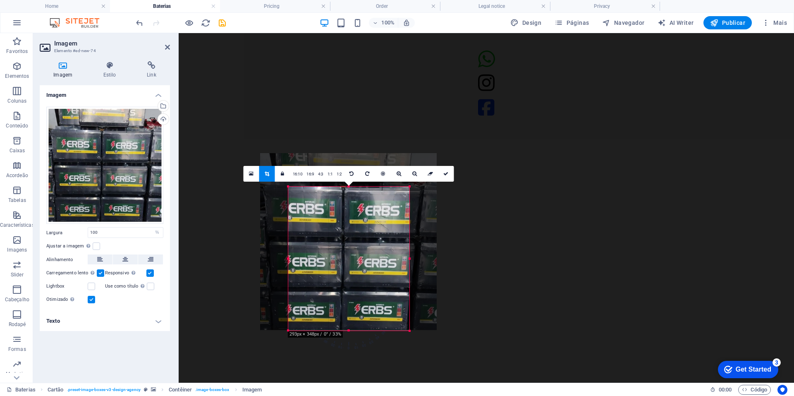
drag, startPoint x: 349, startPoint y: 186, endPoint x: 349, endPoint y: 220, distance: 33.5
click at [349, 220] on div "180 170 160 150 140 130 120 110 100 90 80 70 60 50 40 30 20 10 0 -10 -20 -30 -4…" at bounding box center [348, 258] width 121 height 144
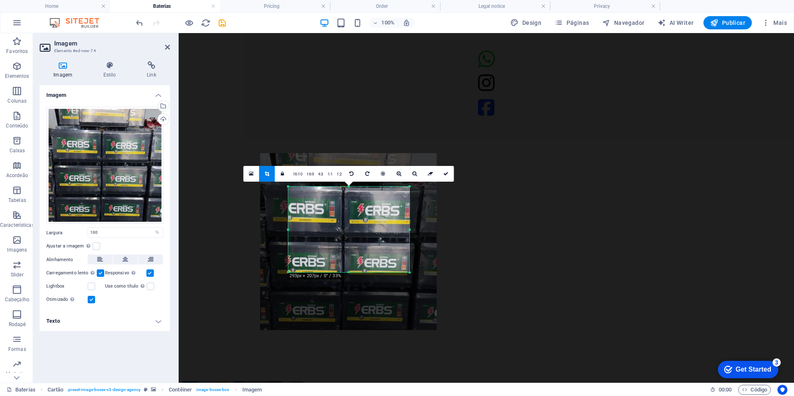
drag, startPoint x: 348, startPoint y: 329, endPoint x: 365, endPoint y: 272, distance: 60.1
click at [365, 272] on div at bounding box center [348, 272] width 121 height 3
click at [449, 169] on link at bounding box center [446, 174] width 16 height 16
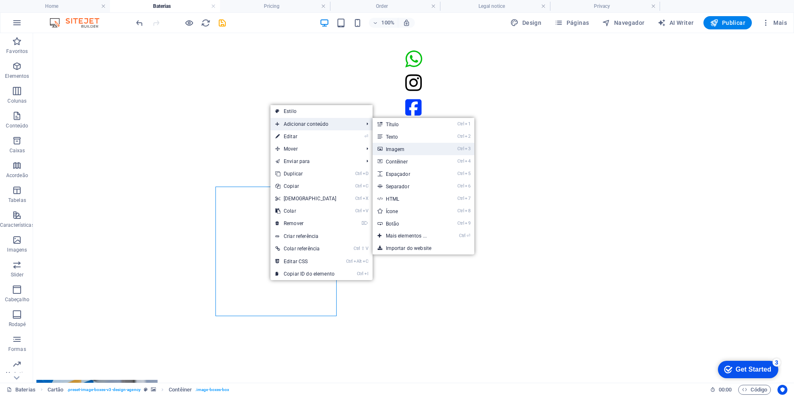
click at [409, 152] on link "Ctrl 3 Imagem" at bounding box center [407, 149] width 71 height 12
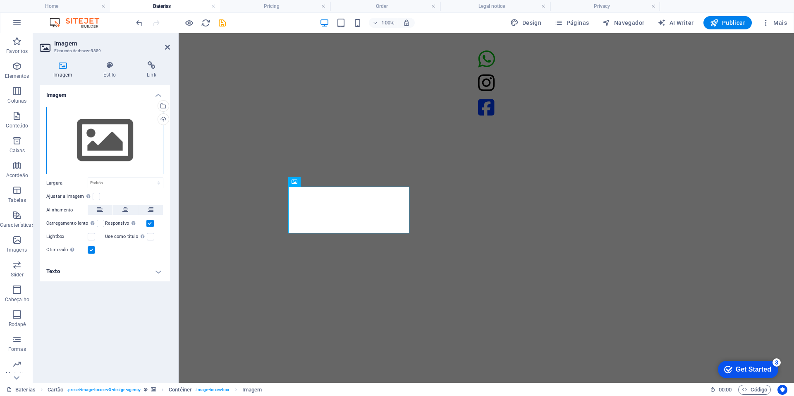
click at [127, 162] on div "Arraste os arquivos aqui, clique para escolher os arquivos ou selecione os arqu…" at bounding box center [104, 141] width 117 height 68
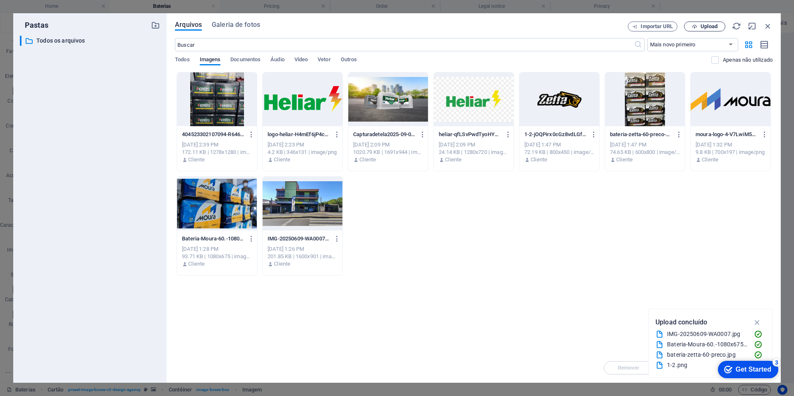
click at [699, 26] on span "Upload" at bounding box center [704, 26] width 34 height 5
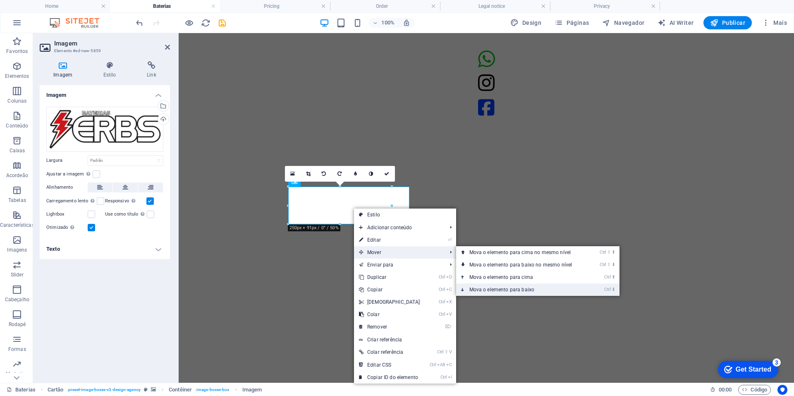
click at [500, 287] on link "Ctrl ⬇ Mova o elemento para baixo" at bounding box center [522, 289] width 133 height 12
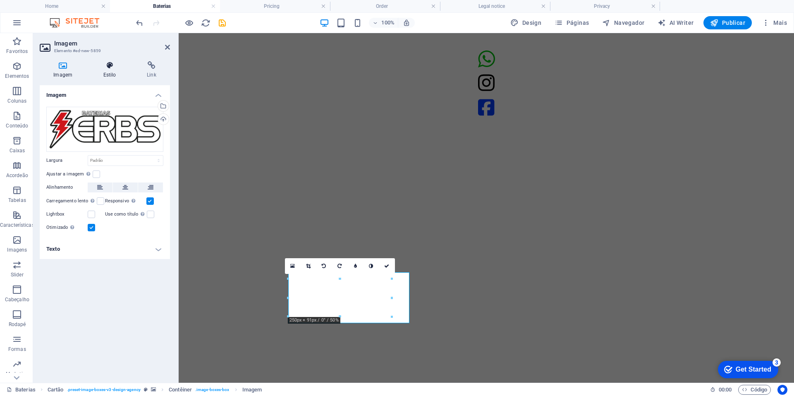
click at [115, 64] on icon at bounding box center [109, 65] width 40 height 8
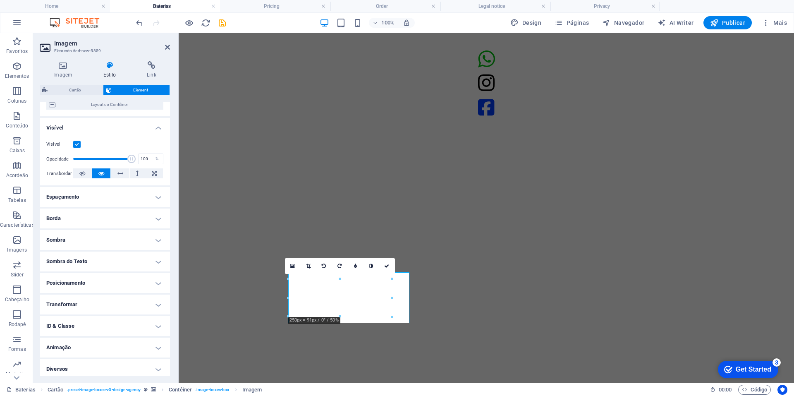
scroll to position [76, 0]
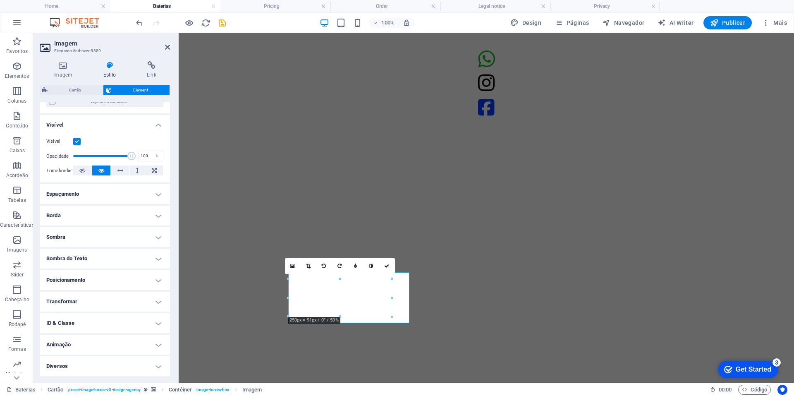
click at [69, 271] on h4 "Posicionamento" at bounding box center [105, 280] width 130 height 20
click at [106, 295] on span "Relativo" at bounding box center [106, 296] width 14 height 10
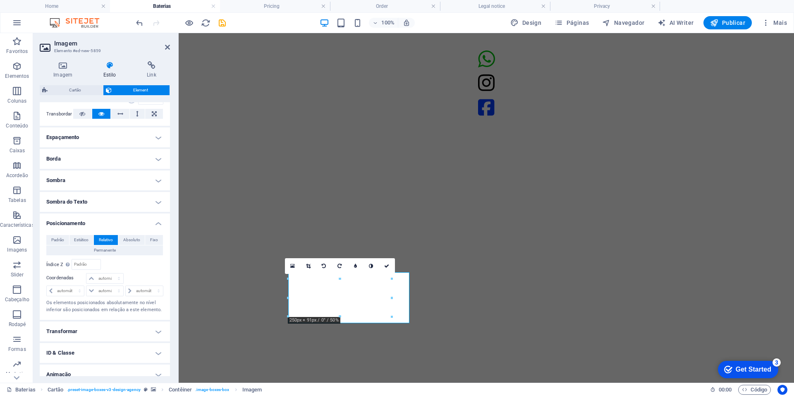
scroll to position [161, 0]
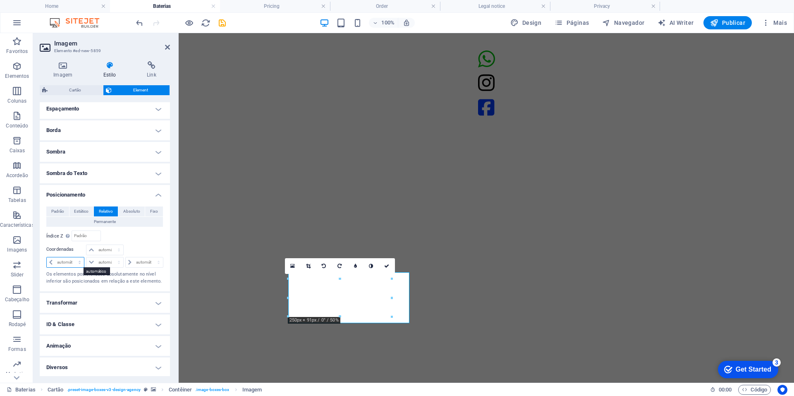
click at [66, 263] on select "automático px rem % em" at bounding box center [65, 262] width 37 height 10
select select "px"
click at [72, 257] on select "automático px rem % em" at bounding box center [65, 262] width 37 height 10
type input "2"
type input "1"
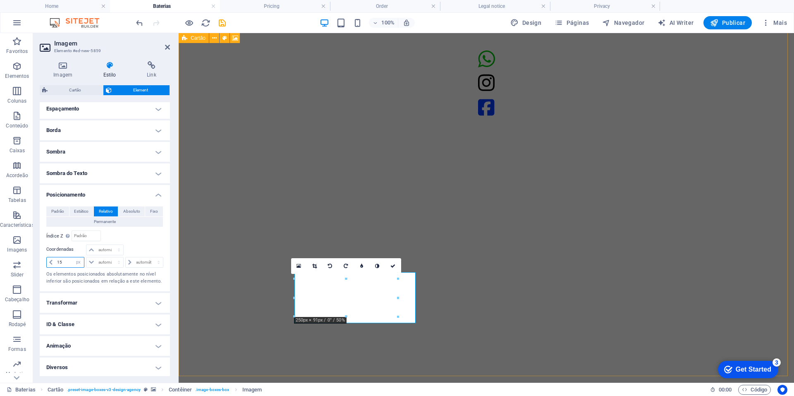
type input "15"
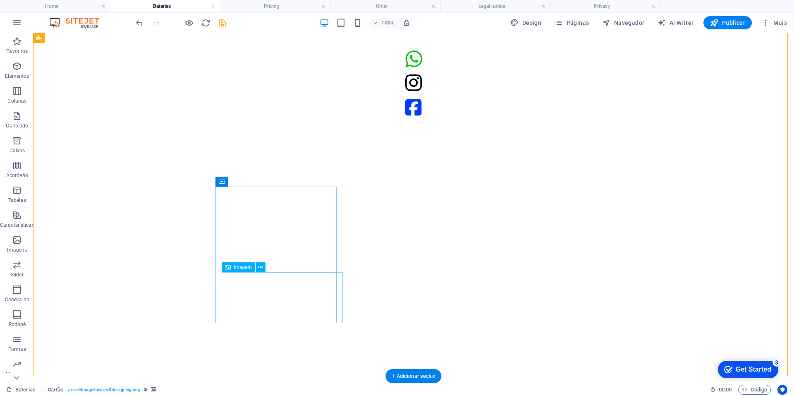
select select "px"
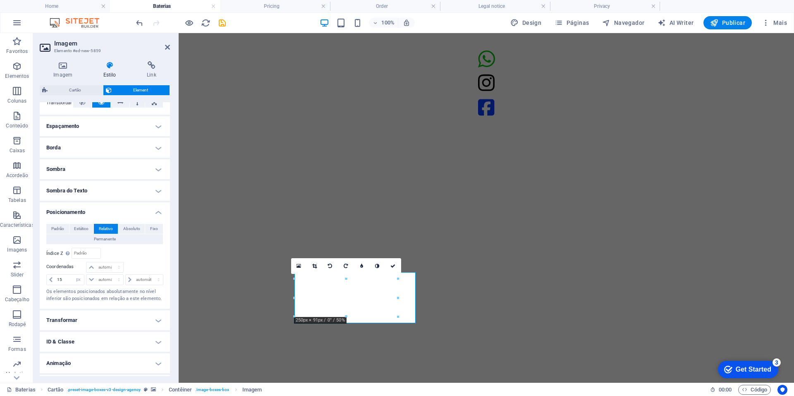
scroll to position [162, 0]
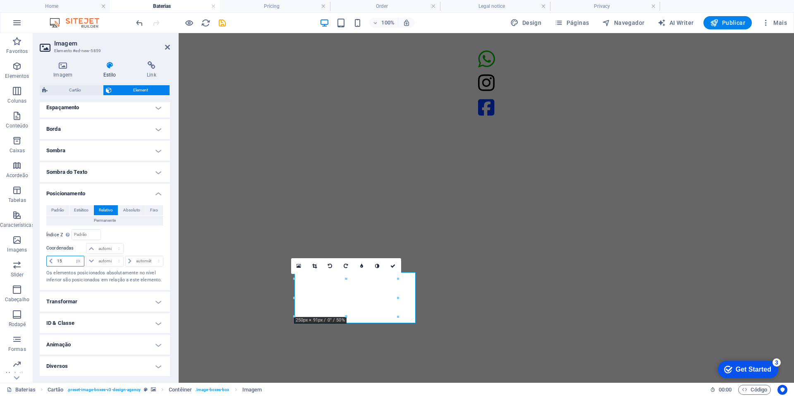
click at [65, 260] on input "15" at bounding box center [69, 261] width 29 height 10
type input "1"
type input "17"
click at [95, 248] on select "automático px rem % em" at bounding box center [104, 248] width 36 height 10
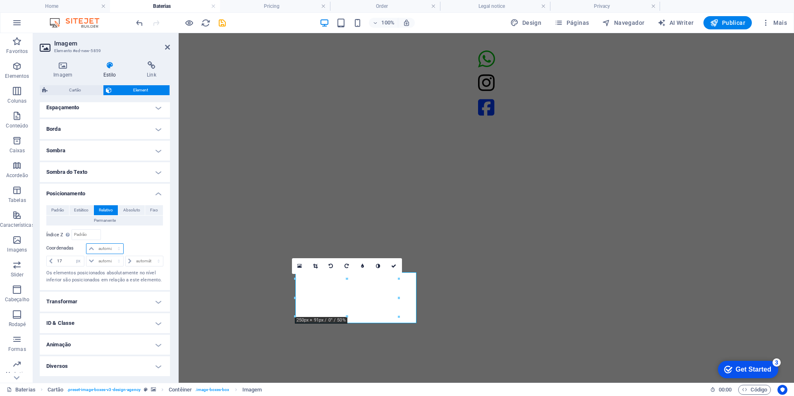
select select "px"
click at [110, 243] on select "automático px rem % em" at bounding box center [104, 248] width 36 height 10
type input "5"
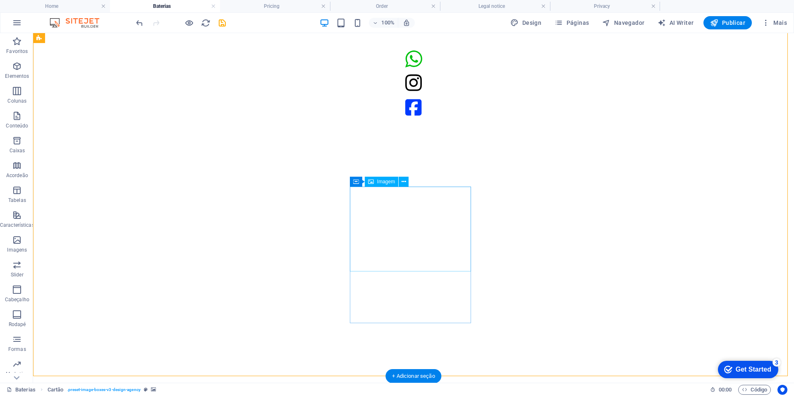
select select "%"
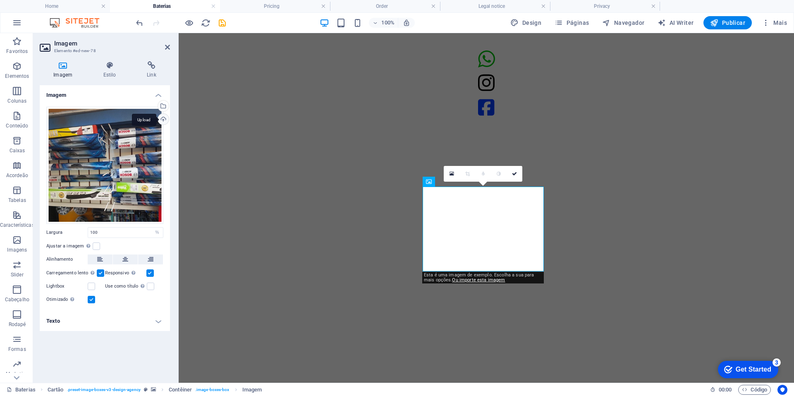
click at [160, 117] on div "Upload" at bounding box center [162, 120] width 12 height 12
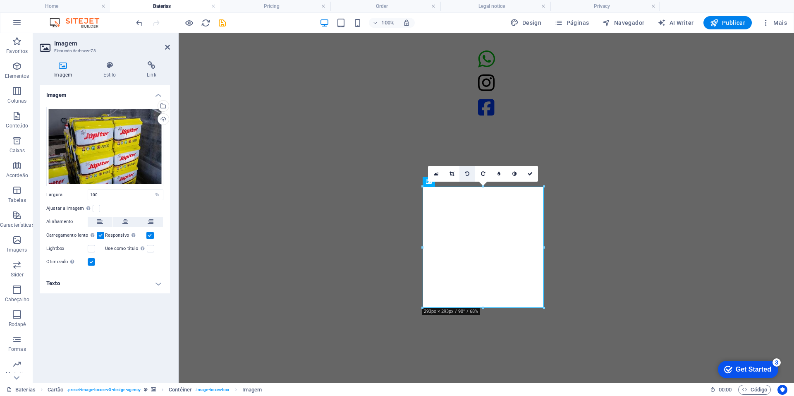
click at [471, 174] on link at bounding box center [467, 174] width 16 height 16
click at [453, 172] on icon at bounding box center [451, 173] width 5 height 5
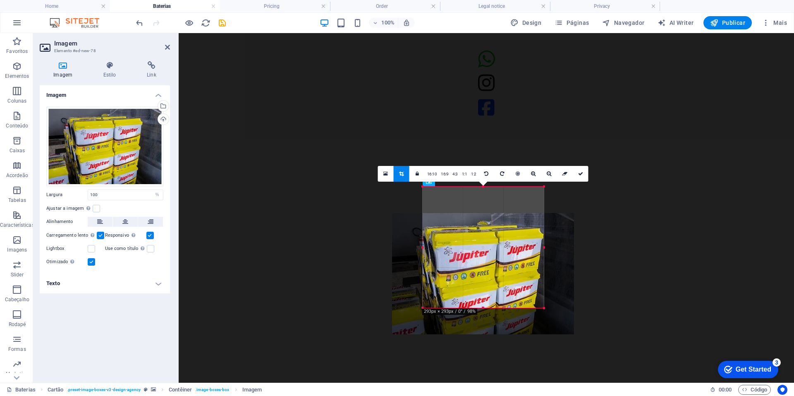
click at [421, 189] on div at bounding box center [422, 246] width 3 height 121
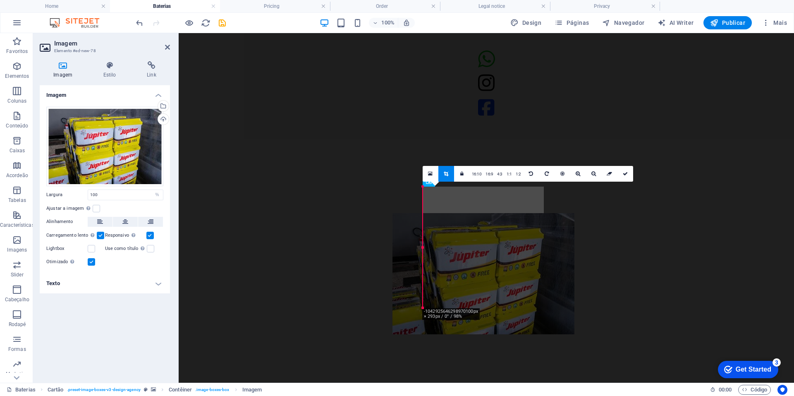
click at [505, 273] on div at bounding box center [483, 273] width 182 height 121
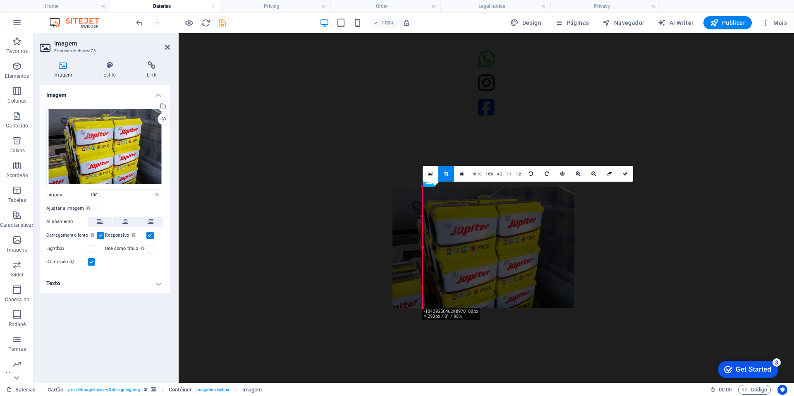
drag, startPoint x: 260, startPoint y: 166, endPoint x: 506, endPoint y: 247, distance: 259.2
click at [506, 247] on div at bounding box center [483, 246] width 182 height 121
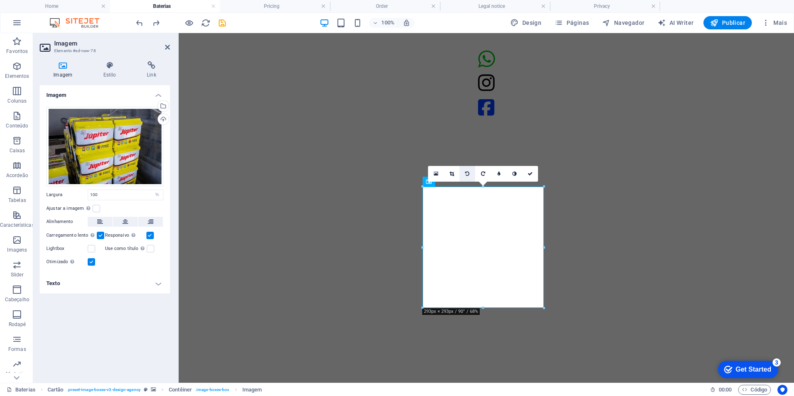
click at [462, 171] on link at bounding box center [467, 174] width 16 height 16
click at [452, 174] on icon at bounding box center [451, 173] width 5 height 5
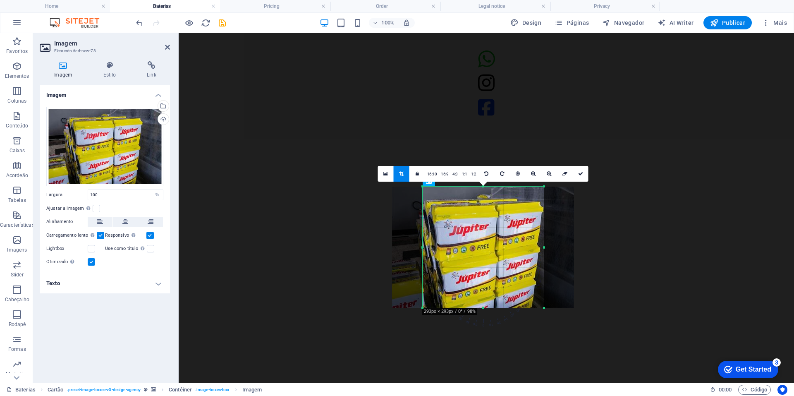
drag, startPoint x: 482, startPoint y: 247, endPoint x: 481, endPoint y: 219, distance: 28.1
click at [481, 219] on div at bounding box center [483, 246] width 182 height 121
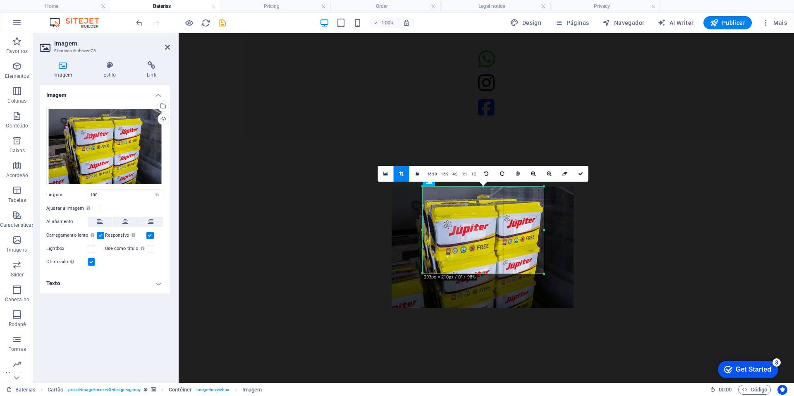
drag, startPoint x: 485, startPoint y: 307, endPoint x: 496, endPoint y: 272, distance: 36.3
click at [496, 272] on div at bounding box center [482, 273] width 121 height 3
click at [581, 170] on link at bounding box center [581, 174] width 16 height 16
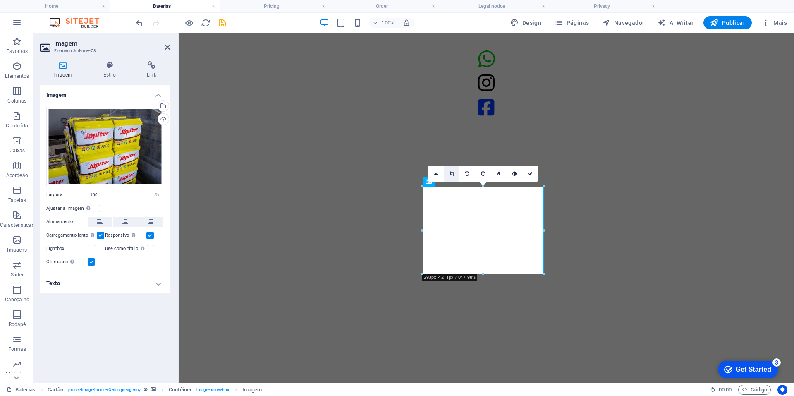
click at [454, 172] on icon at bounding box center [451, 173] width 5 height 5
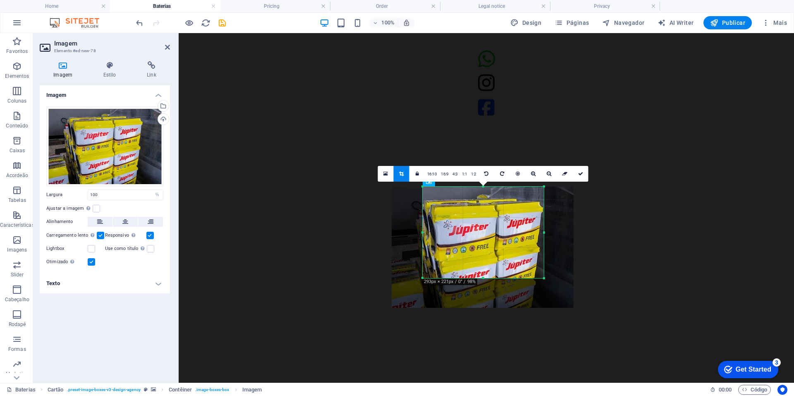
drag, startPoint x: 485, startPoint y: 275, endPoint x: 486, endPoint y: 279, distance: 4.2
click at [486, 279] on div at bounding box center [482, 278] width 121 height 3
drag, startPoint x: 687, startPoint y: 273, endPoint x: 579, endPoint y: 173, distance: 147.4
click at [579, 173] on icon at bounding box center [580, 173] width 5 height 5
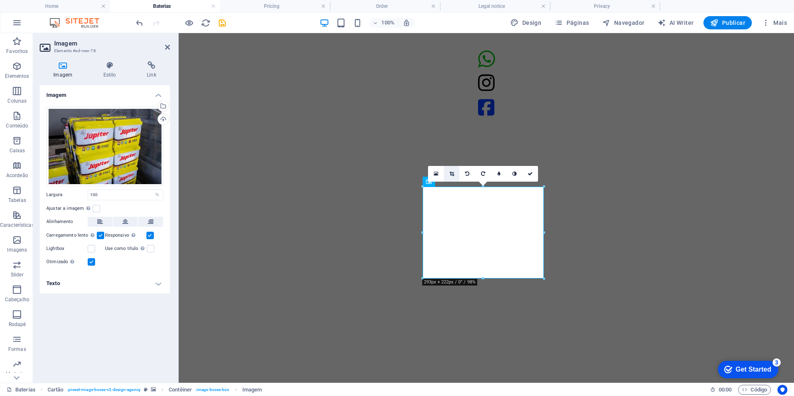
click at [451, 175] on icon at bounding box center [451, 173] width 5 height 5
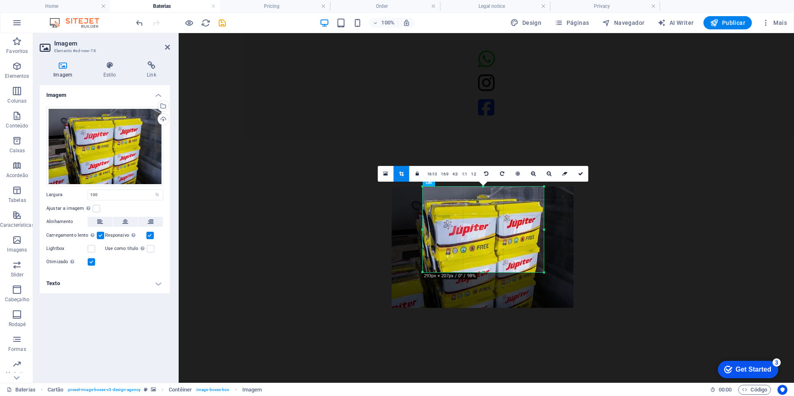
drag, startPoint x: 482, startPoint y: 280, endPoint x: 487, endPoint y: 274, distance: 8.2
click at [487, 274] on div at bounding box center [482, 272] width 121 height 3
click at [583, 178] on link at bounding box center [581, 174] width 16 height 16
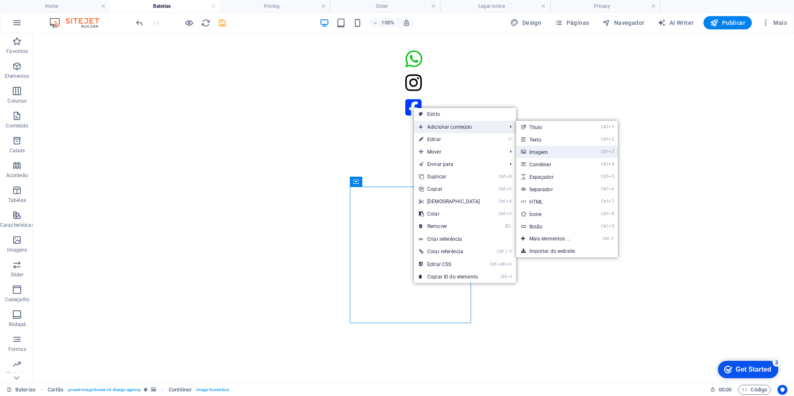
click at [528, 150] on link "Ctrl 3 Imagem" at bounding box center [551, 152] width 71 height 12
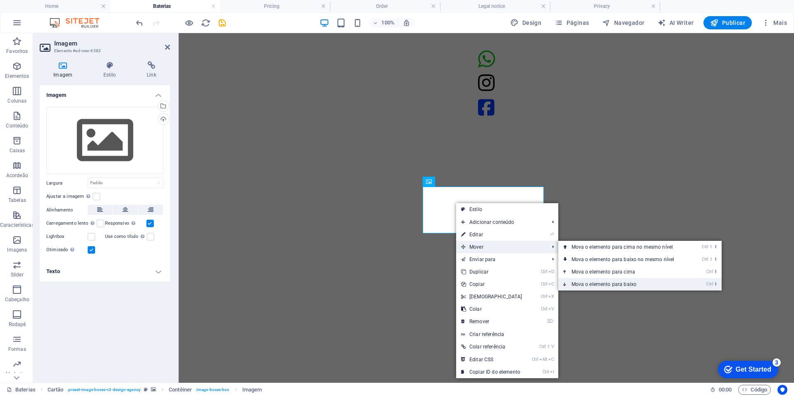
click at [621, 284] on link "Ctrl ⬇ Mova o elemento para baixo" at bounding box center [624, 284] width 133 height 12
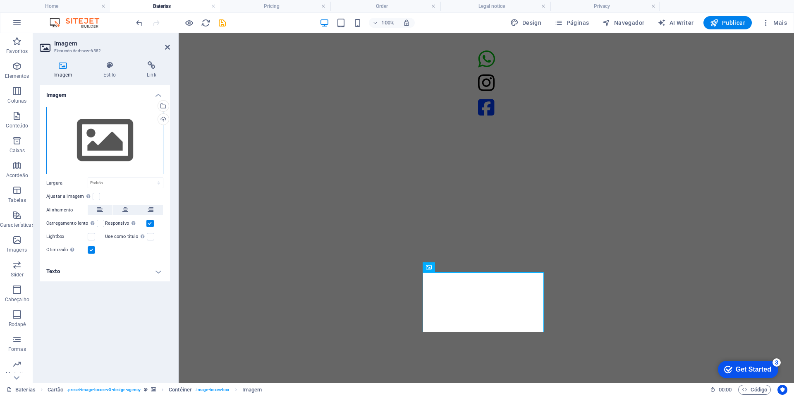
click at [72, 156] on div "Arraste os arquivos aqui, clique para escolher os arquivos ou selecione os arqu…" at bounding box center [104, 141] width 117 height 68
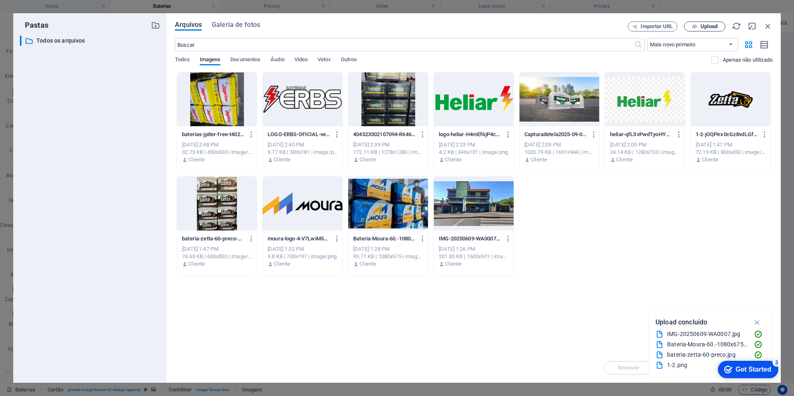
click at [699, 29] on span "Upload" at bounding box center [704, 26] width 34 height 5
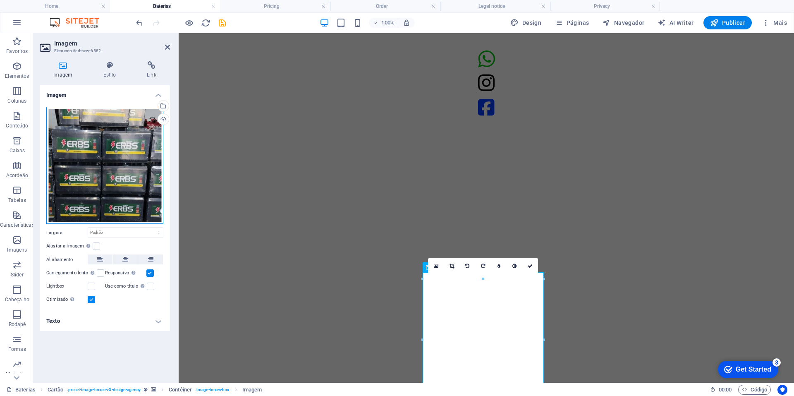
click at [90, 110] on div "Arraste os arquivos aqui, clique para escolher os arquivos ou selecione os arqu…" at bounding box center [104, 165] width 117 height 117
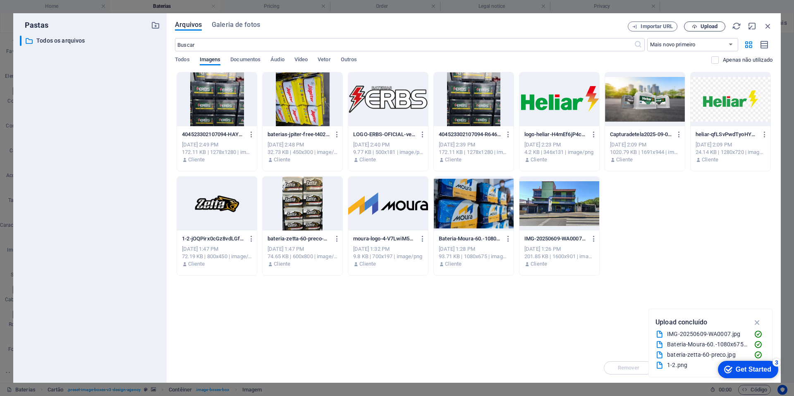
click at [693, 29] on button "Upload" at bounding box center [704, 26] width 41 height 10
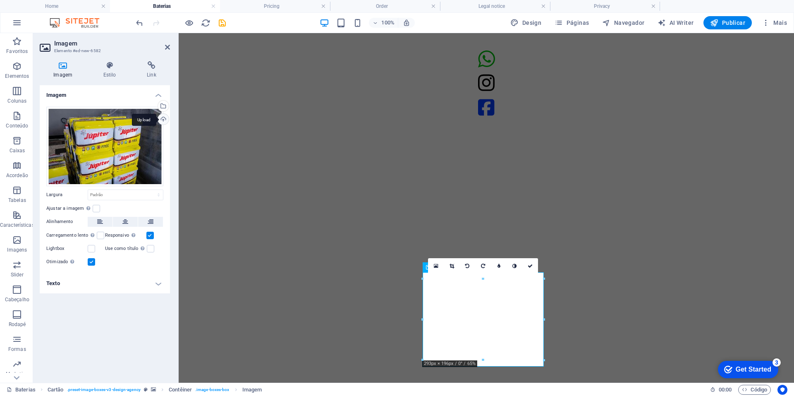
click at [163, 122] on div "Upload" at bounding box center [162, 120] width 12 height 12
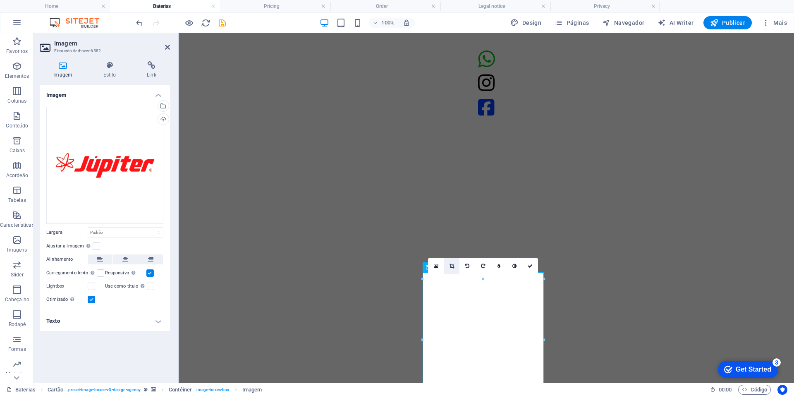
click at [455, 267] on link at bounding box center [452, 266] width 16 height 16
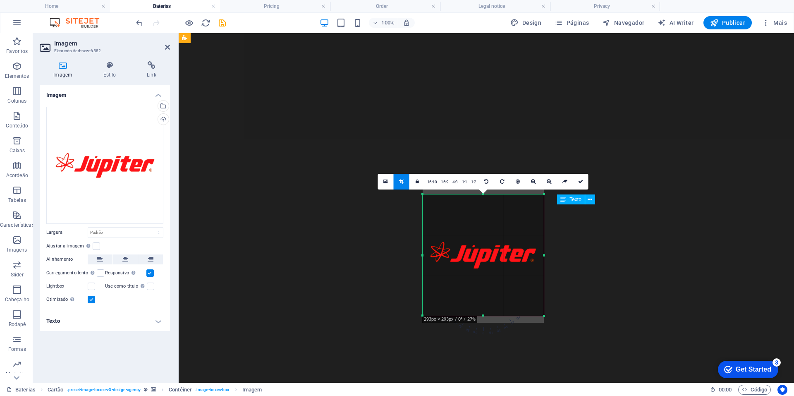
scroll to position [204, 0]
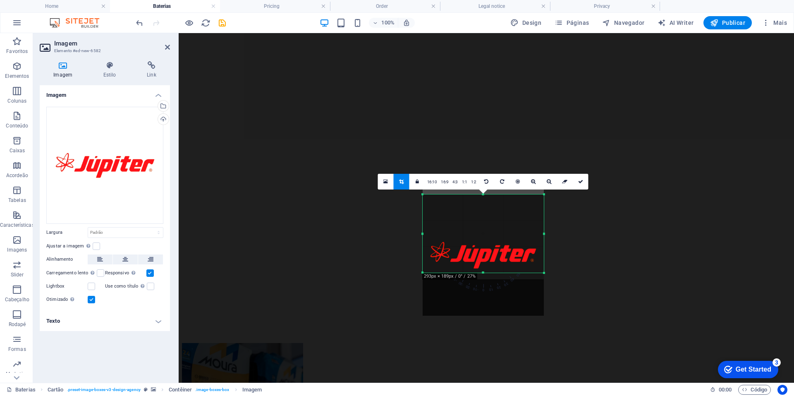
drag, startPoint x: 486, startPoint y: 317, endPoint x: 499, endPoint y: 274, distance: 44.5
click at [499, 274] on div at bounding box center [482, 272] width 121 height 3
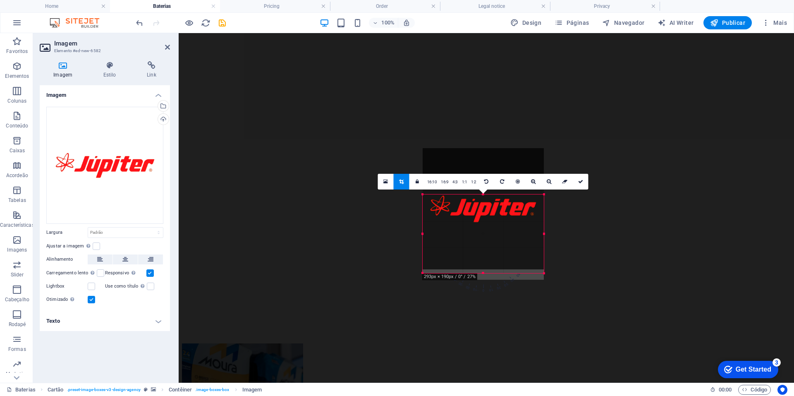
drag, startPoint x: 495, startPoint y: 258, endPoint x: 493, endPoint y: 212, distance: 46.4
click at [493, 212] on div at bounding box center [482, 208] width 121 height 121
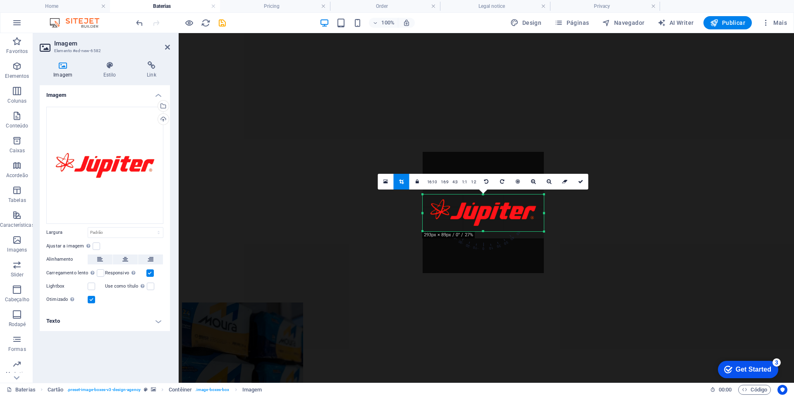
drag, startPoint x: 484, startPoint y: 272, endPoint x: 482, endPoint y: 230, distance: 42.2
click at [482, 230] on div at bounding box center [482, 231] width 121 height 3
click at [581, 184] on link at bounding box center [581, 182] width 16 height 16
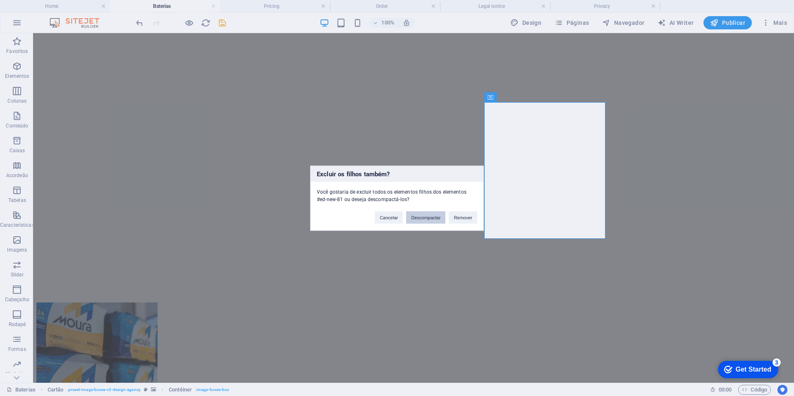
click at [416, 222] on button "Descompactar" at bounding box center [425, 217] width 39 height 12
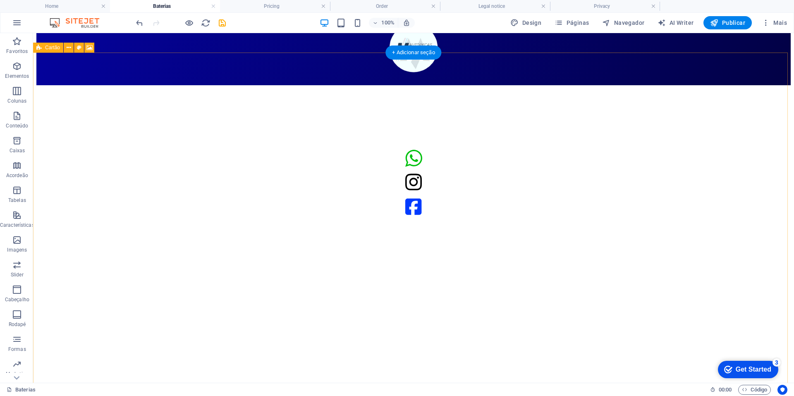
scroll to position [0, 0]
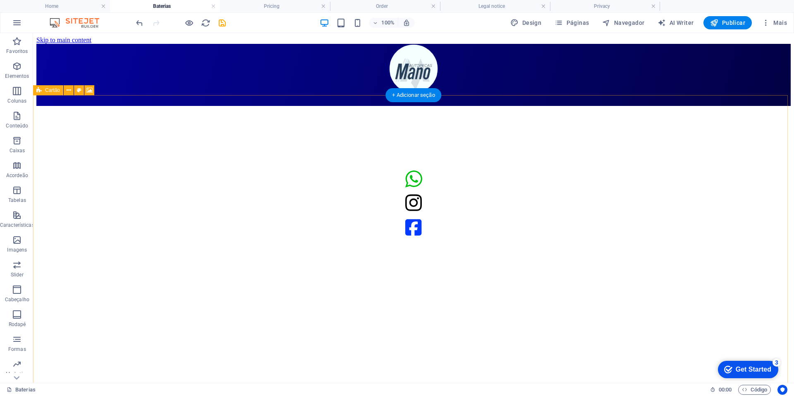
click at [222, 106] on figure at bounding box center [413, 106] width 754 height 0
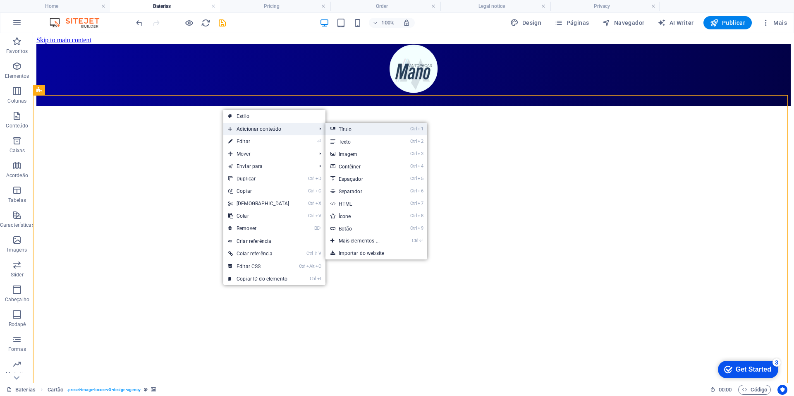
click at [363, 134] on link "Ctrl 1 Título" at bounding box center [360, 129] width 71 height 12
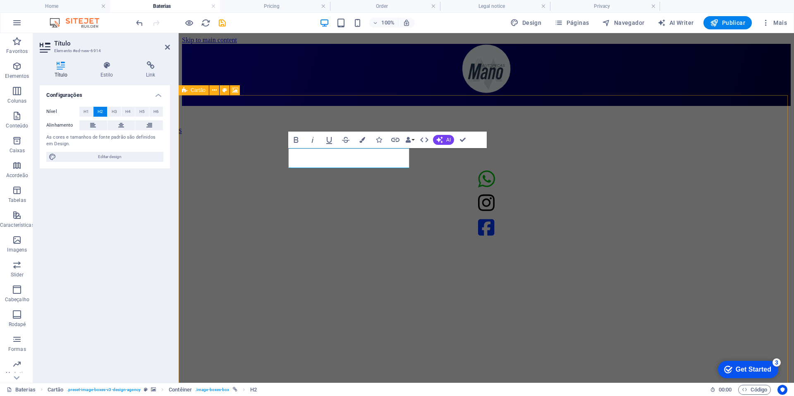
click at [226, 106] on figure at bounding box center [486, 106] width 609 height 0
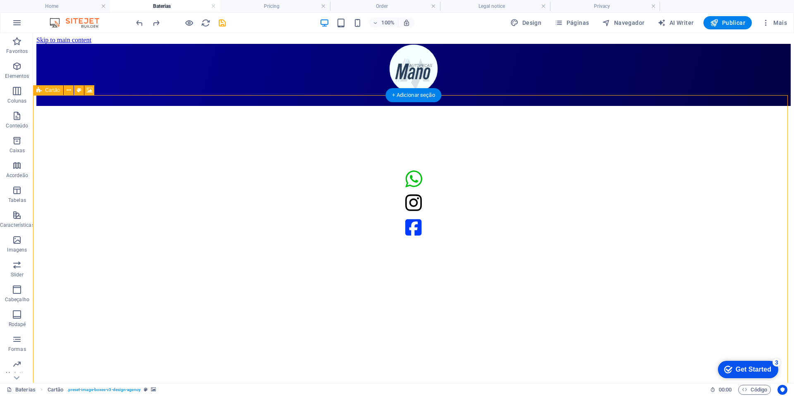
click at [408, 106] on figure at bounding box center [413, 106] width 754 height 0
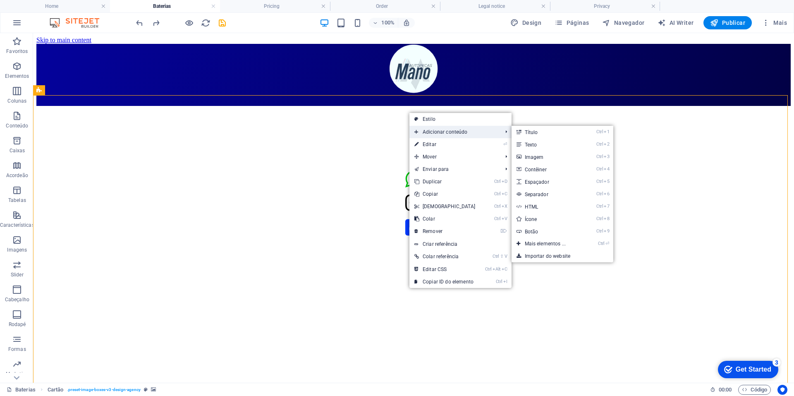
click at [420, 127] on span "Adicionar conteúdo" at bounding box center [454, 132] width 90 height 12
click at [543, 131] on link "Ctrl 1 Título" at bounding box center [546, 132] width 71 height 12
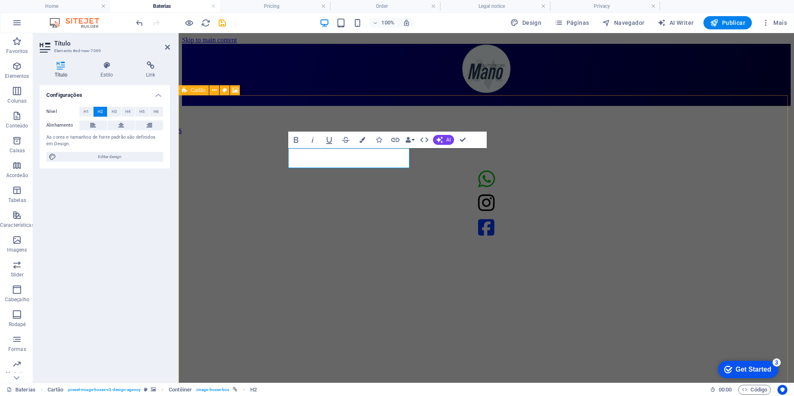
click at [215, 106] on figure at bounding box center [486, 106] width 609 height 0
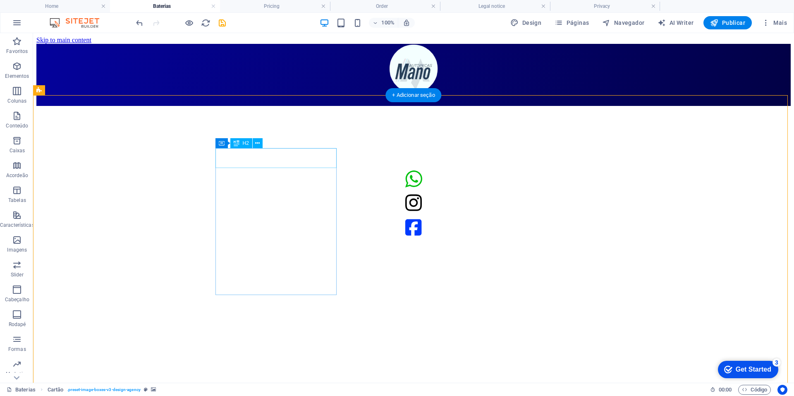
click at [122, 106] on figure at bounding box center [413, 106] width 754 height 0
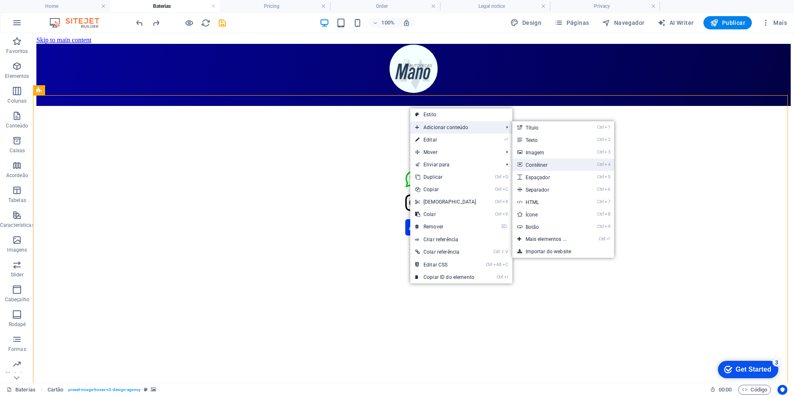
click at [537, 169] on link "Ctrl 4 Contêiner" at bounding box center [547, 164] width 71 height 12
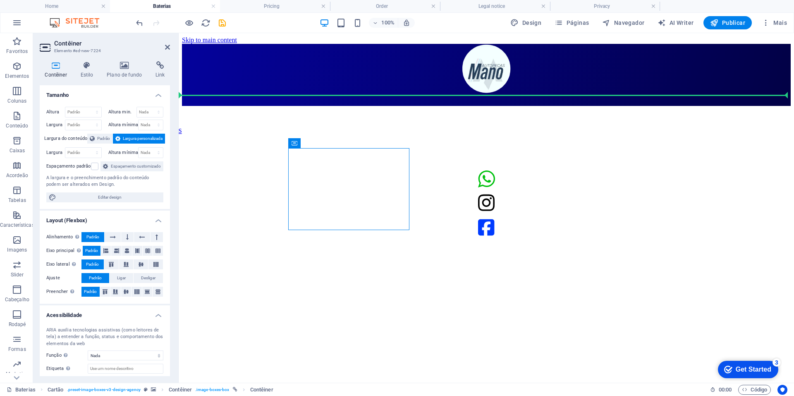
drag, startPoint x: 388, startPoint y: 169, endPoint x: 434, endPoint y: 121, distance: 66.1
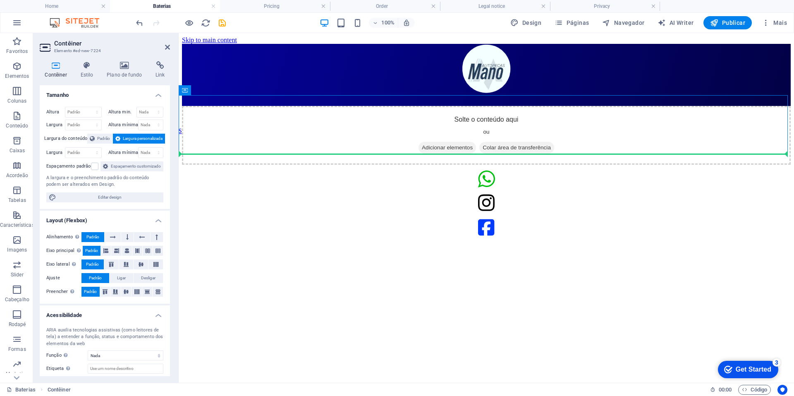
drag, startPoint x: 427, startPoint y: 119, endPoint x: 434, endPoint y: 168, distance: 49.2
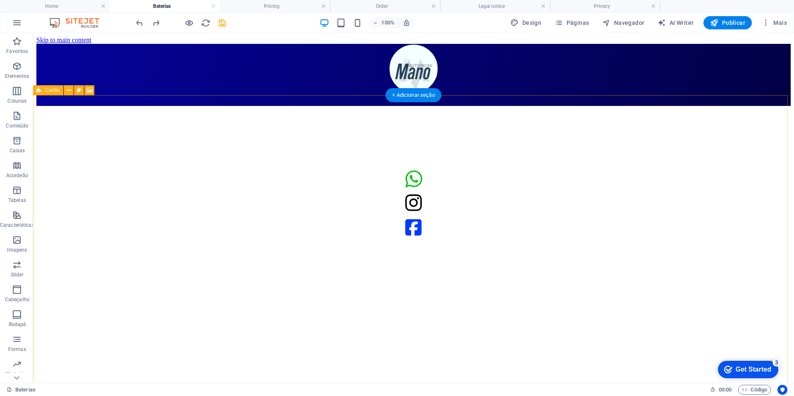
click at [296, 106] on figure at bounding box center [413, 106] width 754 height 0
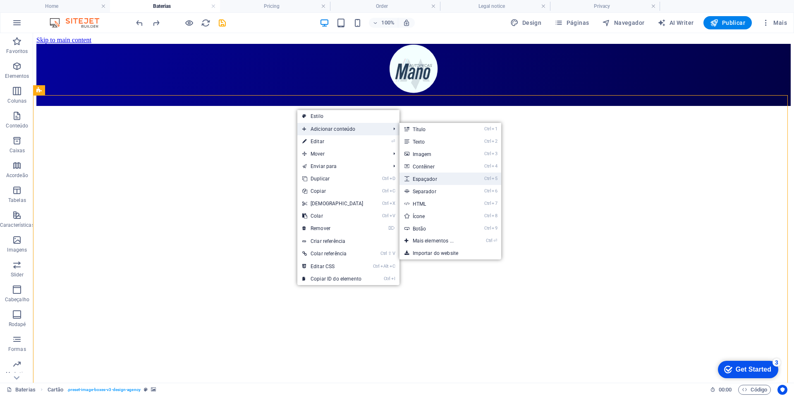
click at [433, 175] on link "Ctrl 5 Espaçador" at bounding box center [434, 178] width 71 height 12
select select "px"
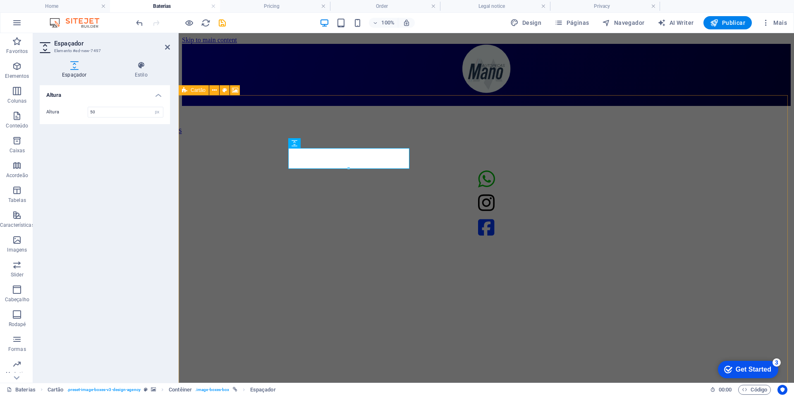
click at [201, 106] on figure at bounding box center [486, 106] width 609 height 0
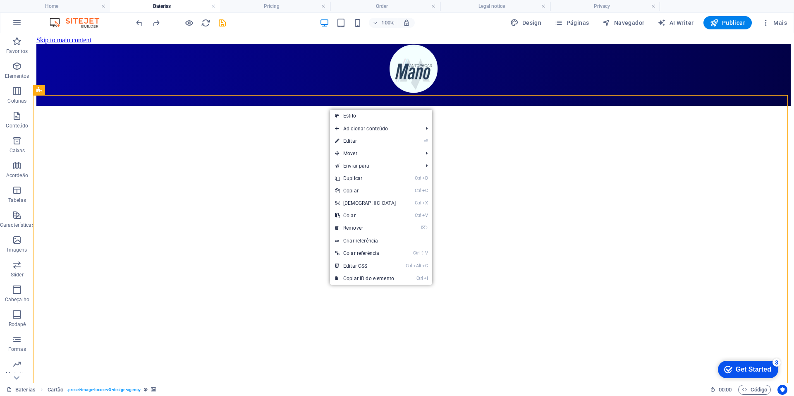
click at [329, 106] on figure at bounding box center [413, 106] width 754 height 0
click at [323, 106] on figure at bounding box center [413, 106] width 754 height 0
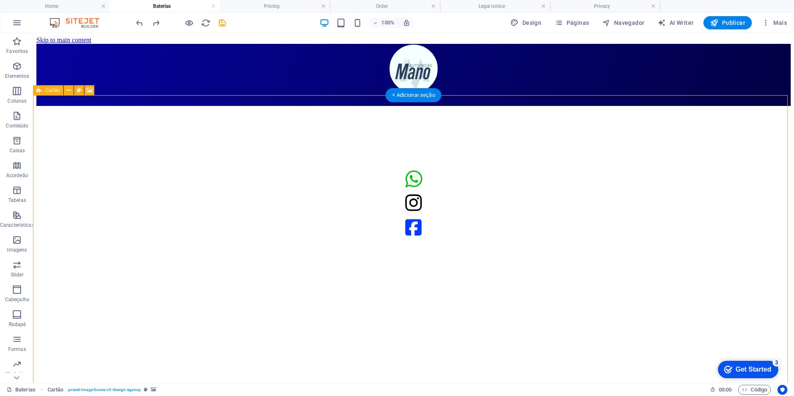
click at [340, 106] on figure at bounding box center [413, 106] width 754 height 0
drag, startPoint x: 189, startPoint y: 145, endPoint x: 460, endPoint y: 221, distance: 281.5
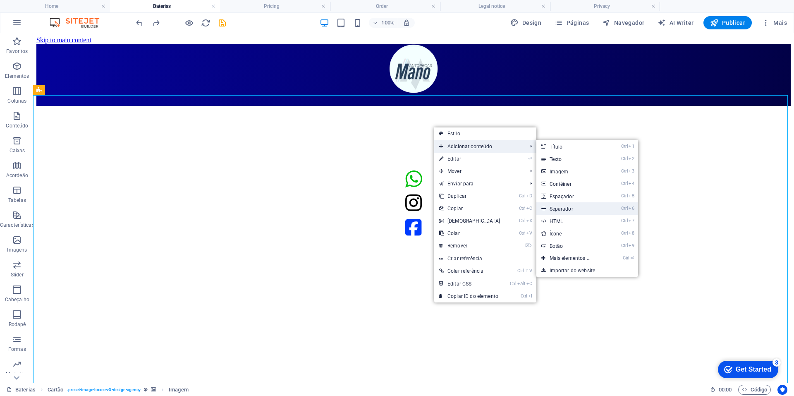
click at [556, 206] on link "Ctrl 6 Separador" at bounding box center [571, 208] width 71 height 12
select select "%"
select select "px"
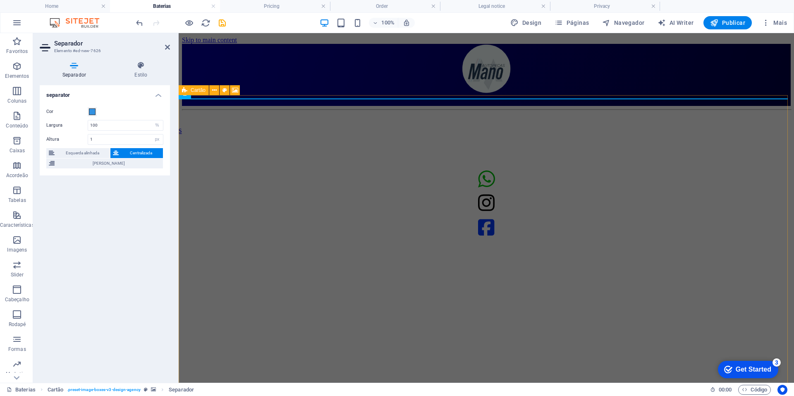
drag, startPoint x: 310, startPoint y: 96, endPoint x: 300, endPoint y: 137, distance: 42.1
click at [300, 109] on figure at bounding box center [486, 109] width 609 height 0
click at [128, 74] on h4 "Estilo" at bounding box center [141, 69] width 58 height 17
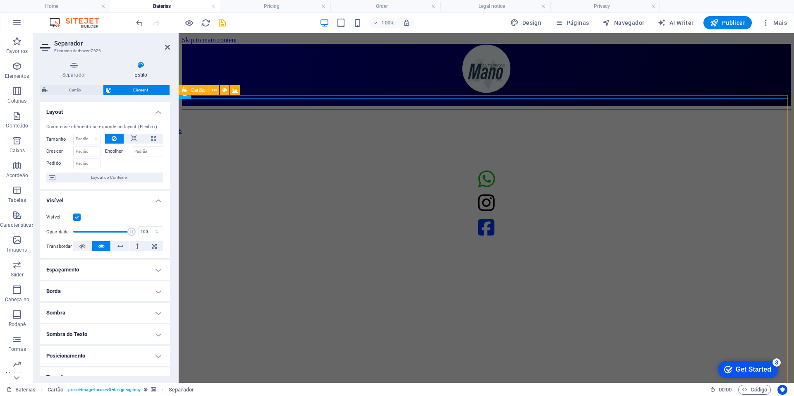
click at [233, 109] on figure at bounding box center [486, 109] width 609 height 0
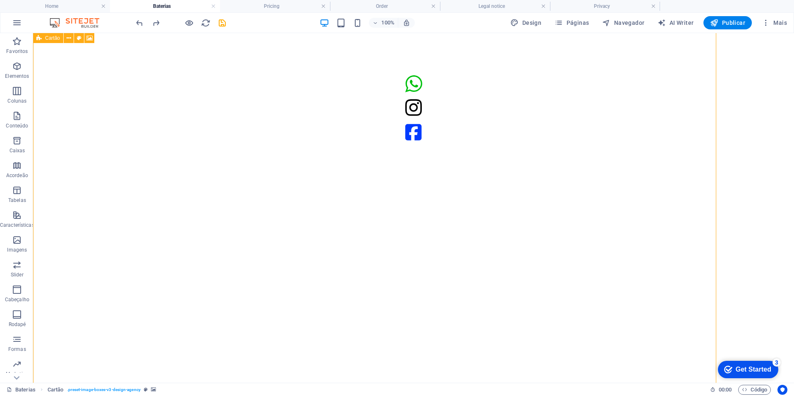
scroll to position [95, 0]
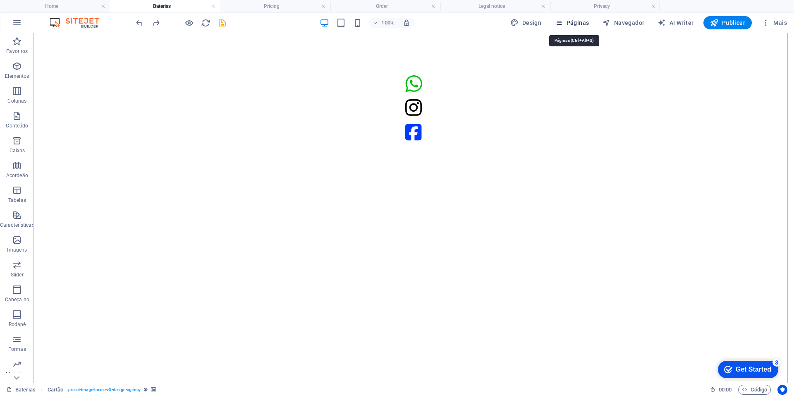
click at [573, 27] on button "Páginas" at bounding box center [571, 22] width 41 height 13
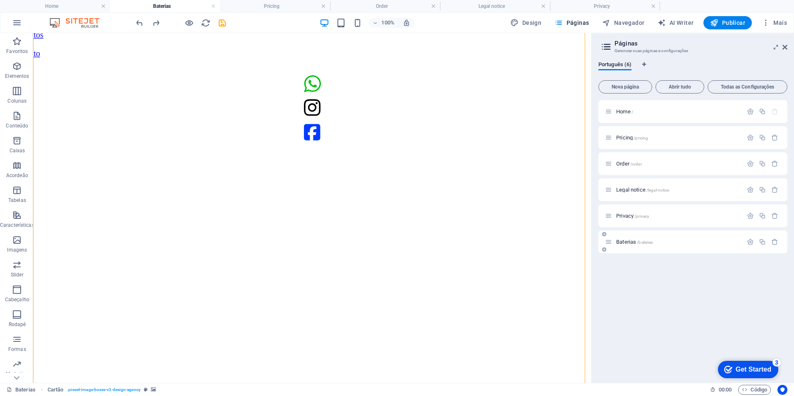
click at [605, 251] on icon at bounding box center [604, 249] width 4 height 5
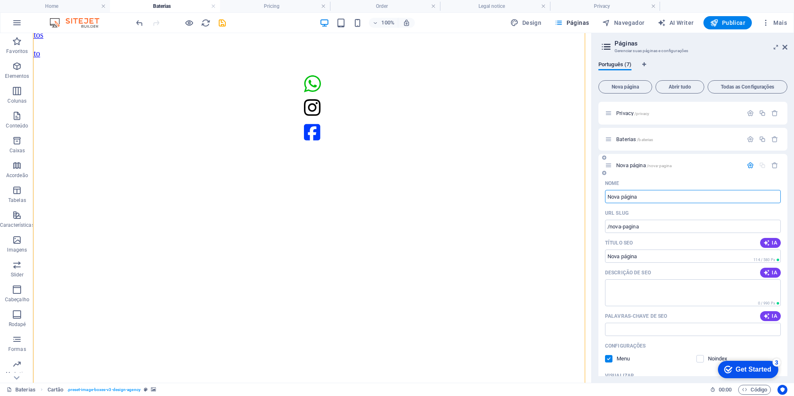
scroll to position [83, 0]
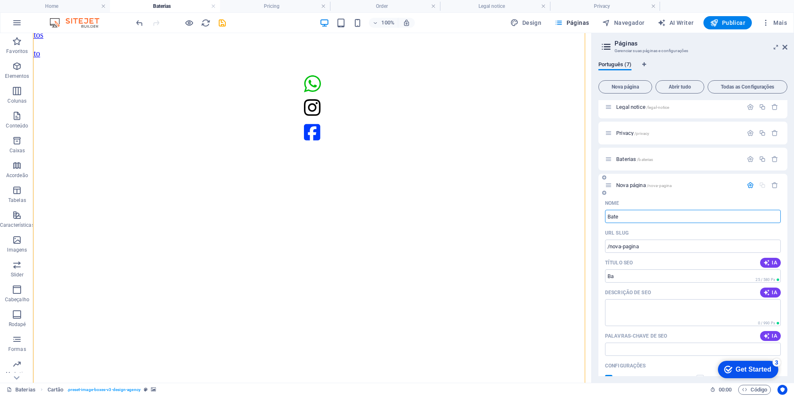
type input "Bater"
type input "/ba"
type input "Bateria"
type input "/bater"
type input "Baterias Moura"
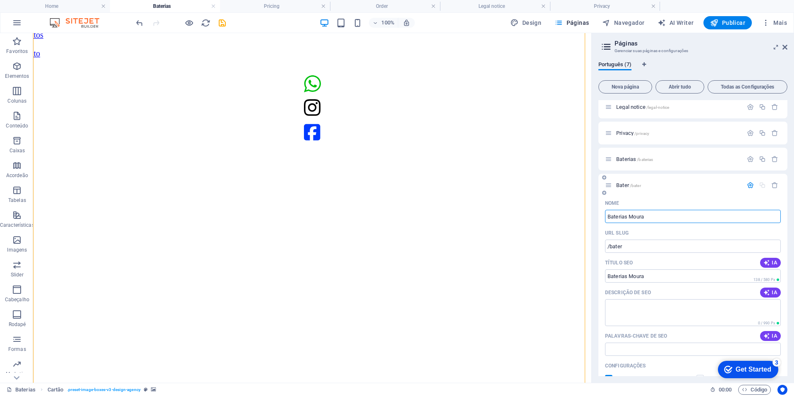
type input "/baterias-moura"
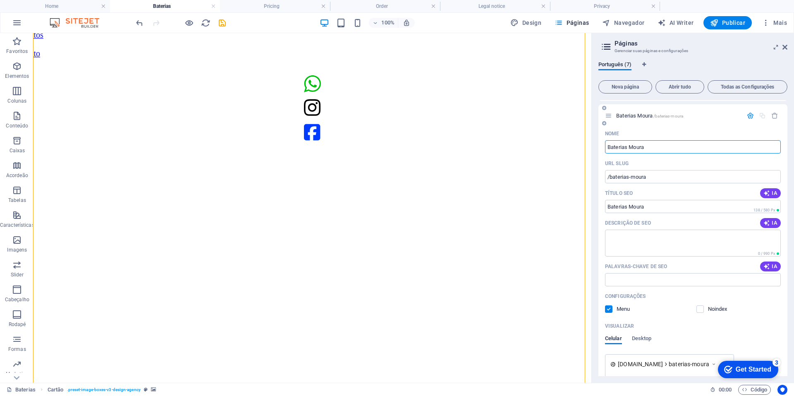
scroll to position [150, 0]
type input "Baterias Moura"
click at [643, 180] on input "/baterias-moura" at bounding box center [693, 178] width 176 height 13
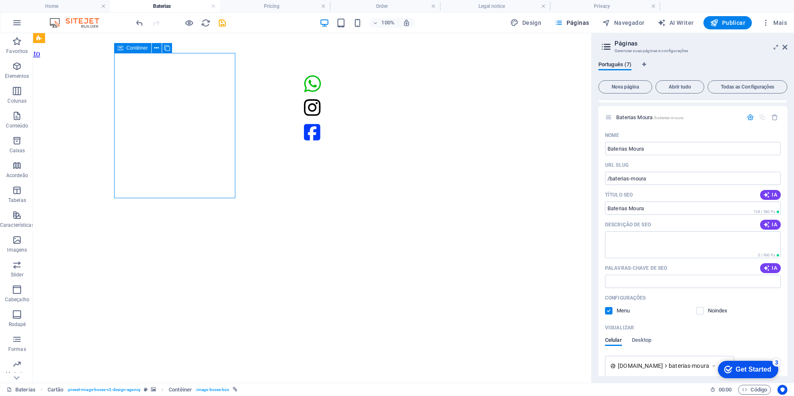
select select "5"
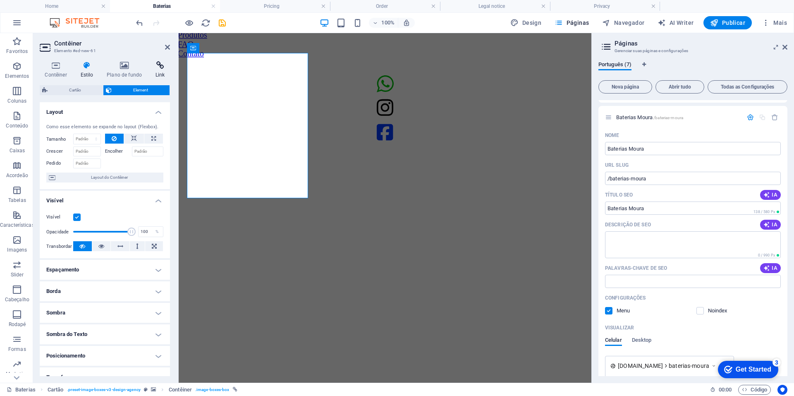
drag, startPoint x: 139, startPoint y: 71, endPoint x: 153, endPoint y: 75, distance: 14.3
click at [153, 75] on ul "Contêiner Estilo Plano de fundo Link" at bounding box center [105, 69] width 130 height 17
click at [153, 75] on h4 "Link" at bounding box center [159, 69] width 19 height 17
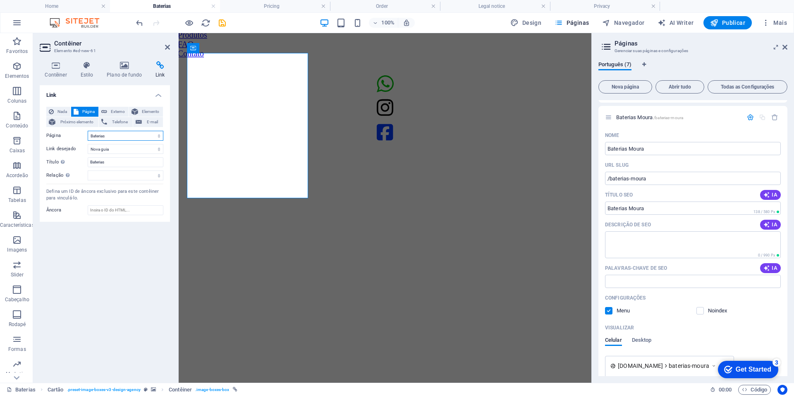
click at [105, 135] on select "Home Pricing Order Legal notice Privacy Baterias Baterias Moura" at bounding box center [126, 136] width 76 height 10
click at [122, 148] on select "Nova guia Mesma guia Sobreposição" at bounding box center [126, 149] width 76 height 10
select select
click at [88, 144] on select "Nova guia Mesma guia Sobreposição" at bounding box center [126, 149] width 76 height 10
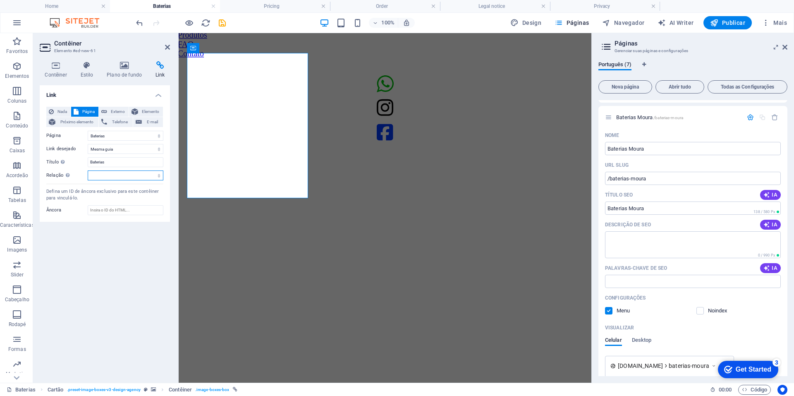
click at [108, 179] on select "alternado autor guia de favoritos externo ajuda licença avançar nofollow norefe…" at bounding box center [126, 175] width 76 height 10
click at [111, 165] on input "Baterias" at bounding box center [126, 162] width 76 height 10
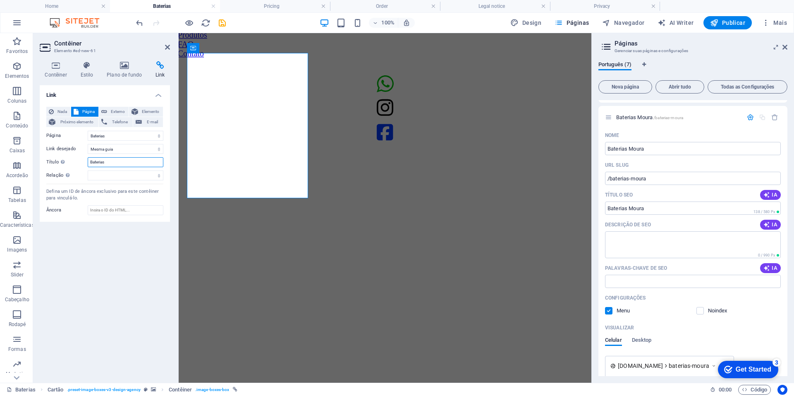
type input "M"
type input "Moura"
click at [109, 211] on input "Âncora" at bounding box center [126, 210] width 76 height 10
paste input "/baterias-moura"
type input "/baterias-moura"
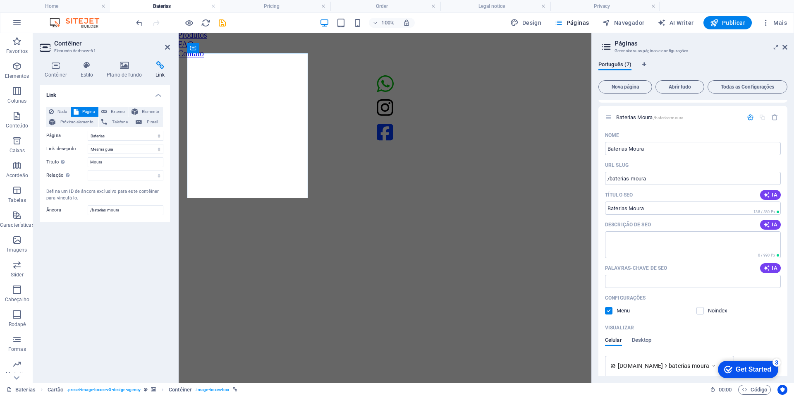
click at [104, 243] on div "Link Nada Página Externo Elemento Próximo elemento Telefone E-mail Página Home …" at bounding box center [105, 230] width 130 height 291
click at [82, 110] on span "Página" at bounding box center [88, 112] width 15 height 10
click at [112, 172] on select "alternado autor guia de favoritos externo ajuda licença avançar nofollow norefe…" at bounding box center [126, 175] width 76 height 10
click at [129, 174] on select "alternado autor guia de favoritos externo ajuda licença avançar nofollow norefe…" at bounding box center [126, 175] width 76 height 10
click at [222, 24] on icon "save" at bounding box center [222, 23] width 10 height 10
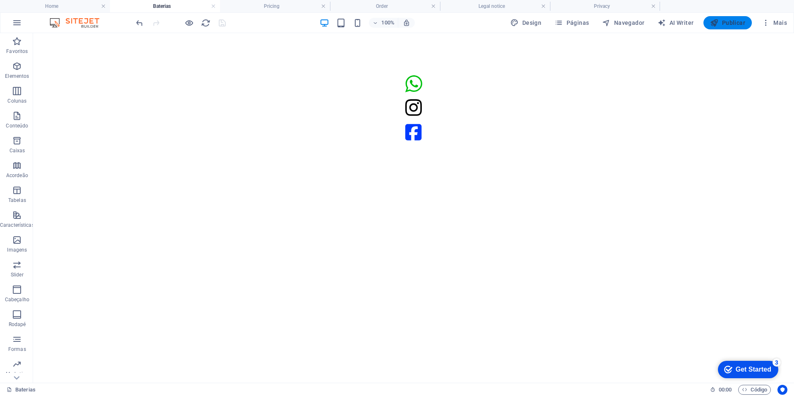
click at [717, 27] on button "Publicar" at bounding box center [727, 22] width 48 height 13
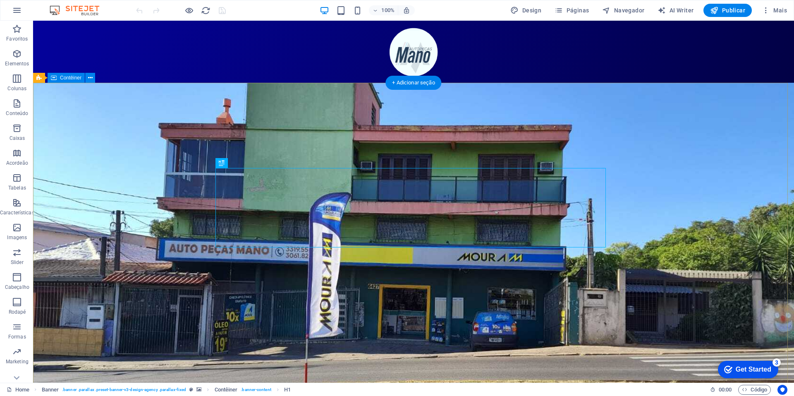
click at [625, 83] on div "DESDE 1989 FAZENDO PARTE DA TUA HISTÓRIA! A três DÉCADAS melhorando e facilitan…" at bounding box center [413, 213] width 761 height 261
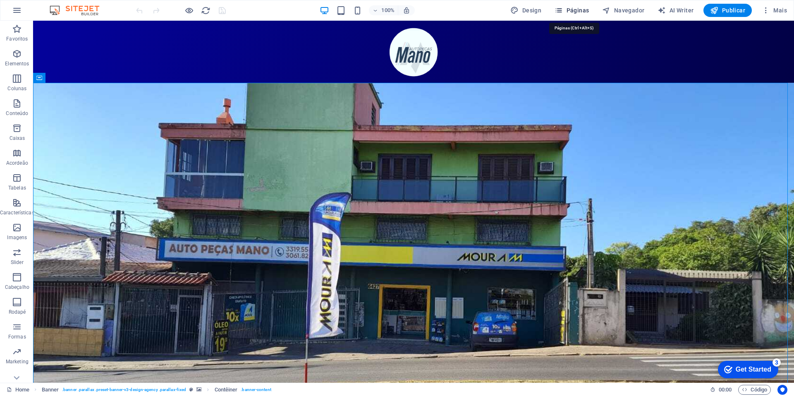
click at [582, 10] on span "Páginas" at bounding box center [571, 10] width 34 height 8
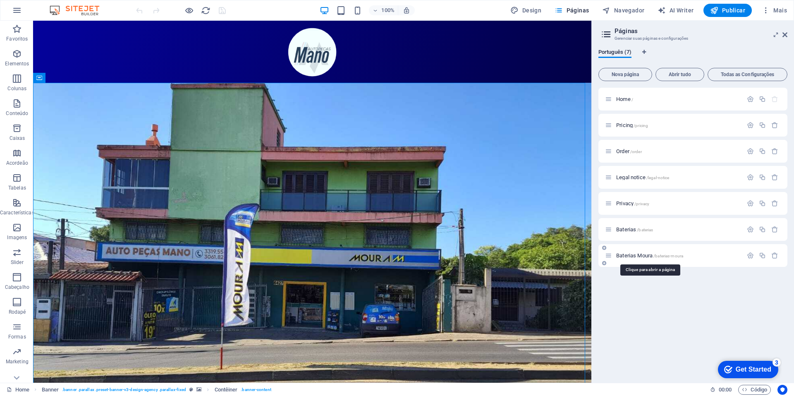
click at [643, 254] on span "Baterias Moura /baterias-moura" at bounding box center [649, 255] width 67 height 6
